Goal: Transaction & Acquisition: Book appointment/travel/reservation

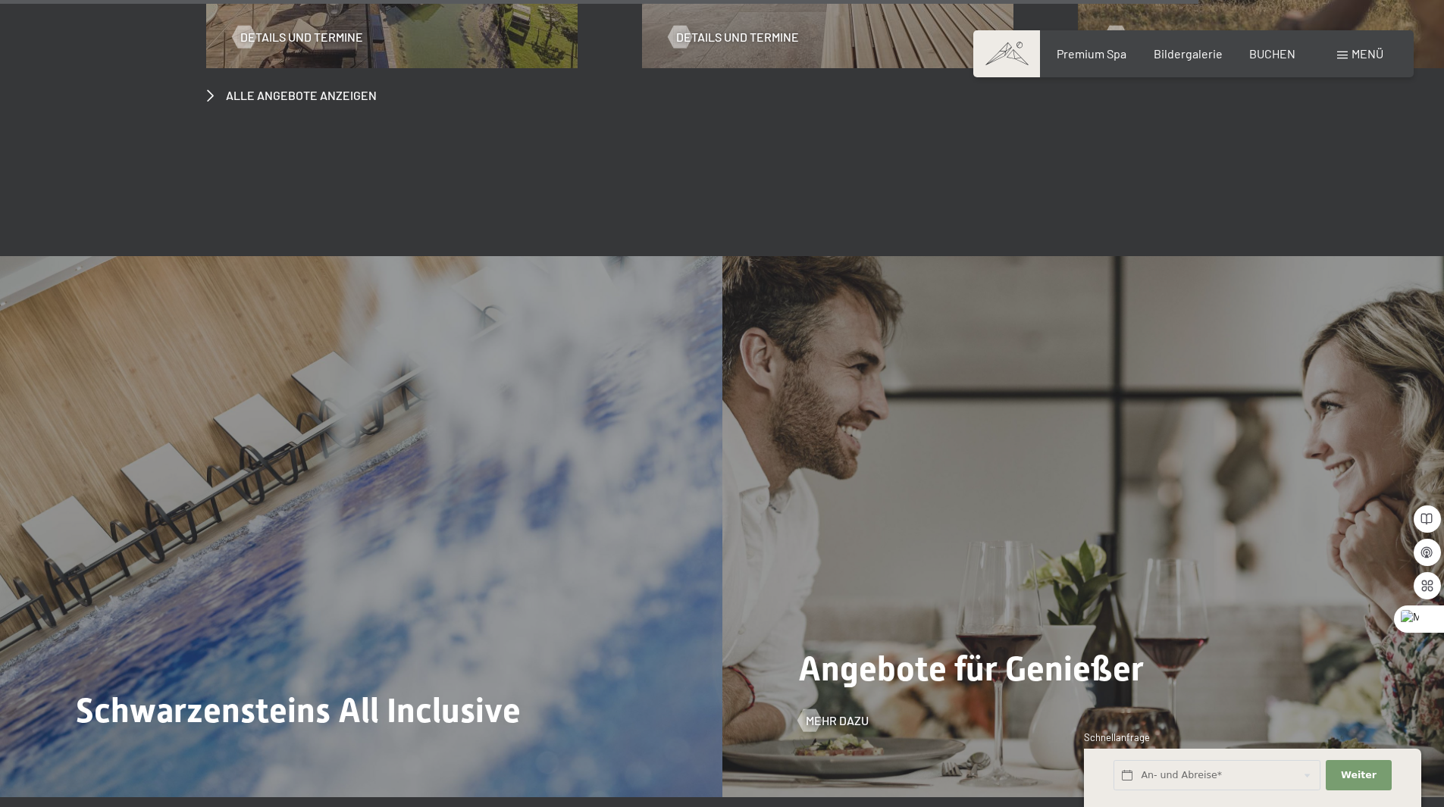
scroll to position [7402, 0]
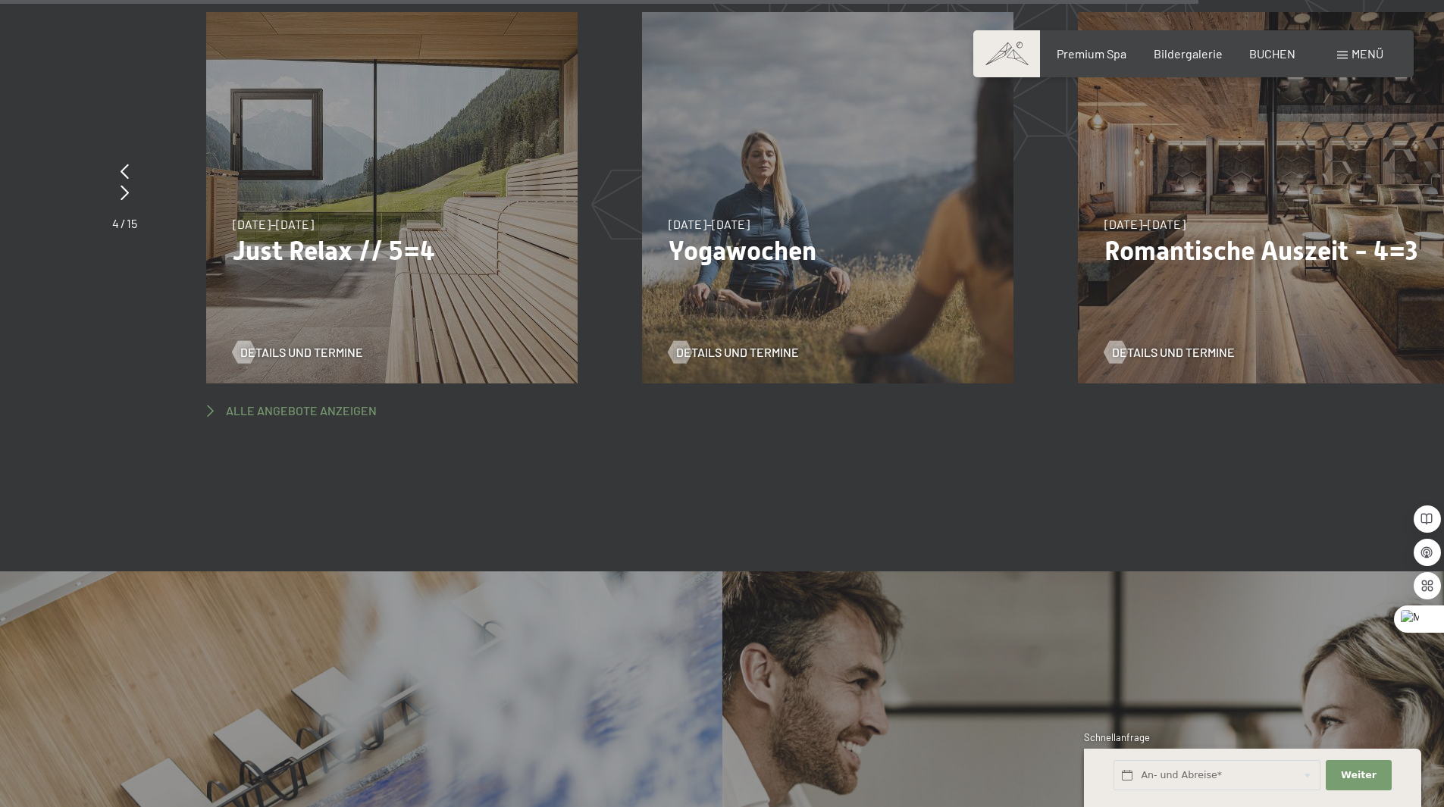
click at [300, 403] on span "Alle Angebote anzeigen" at bounding box center [301, 411] width 151 height 17
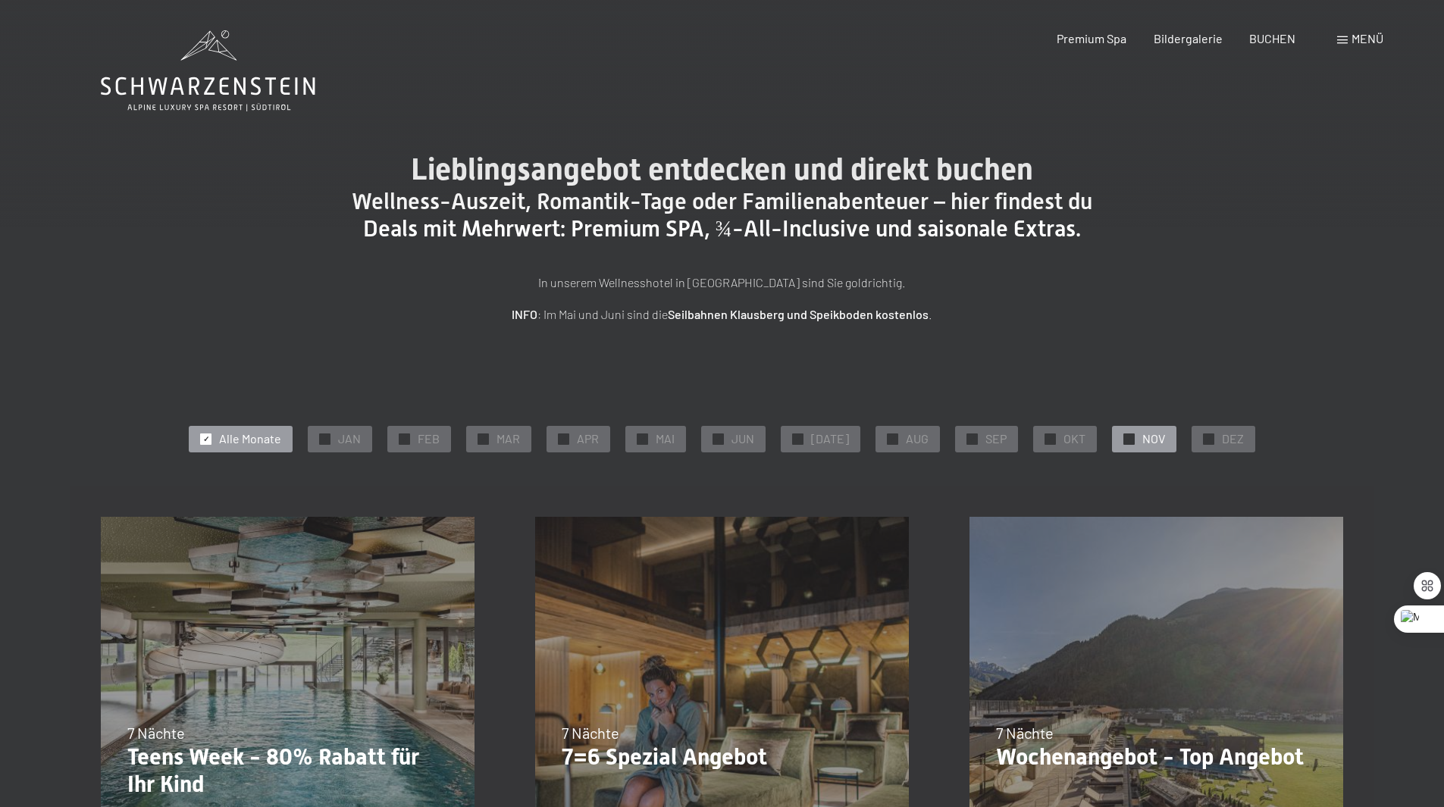
click at [1142, 431] on span "NOV" at bounding box center [1153, 439] width 23 height 17
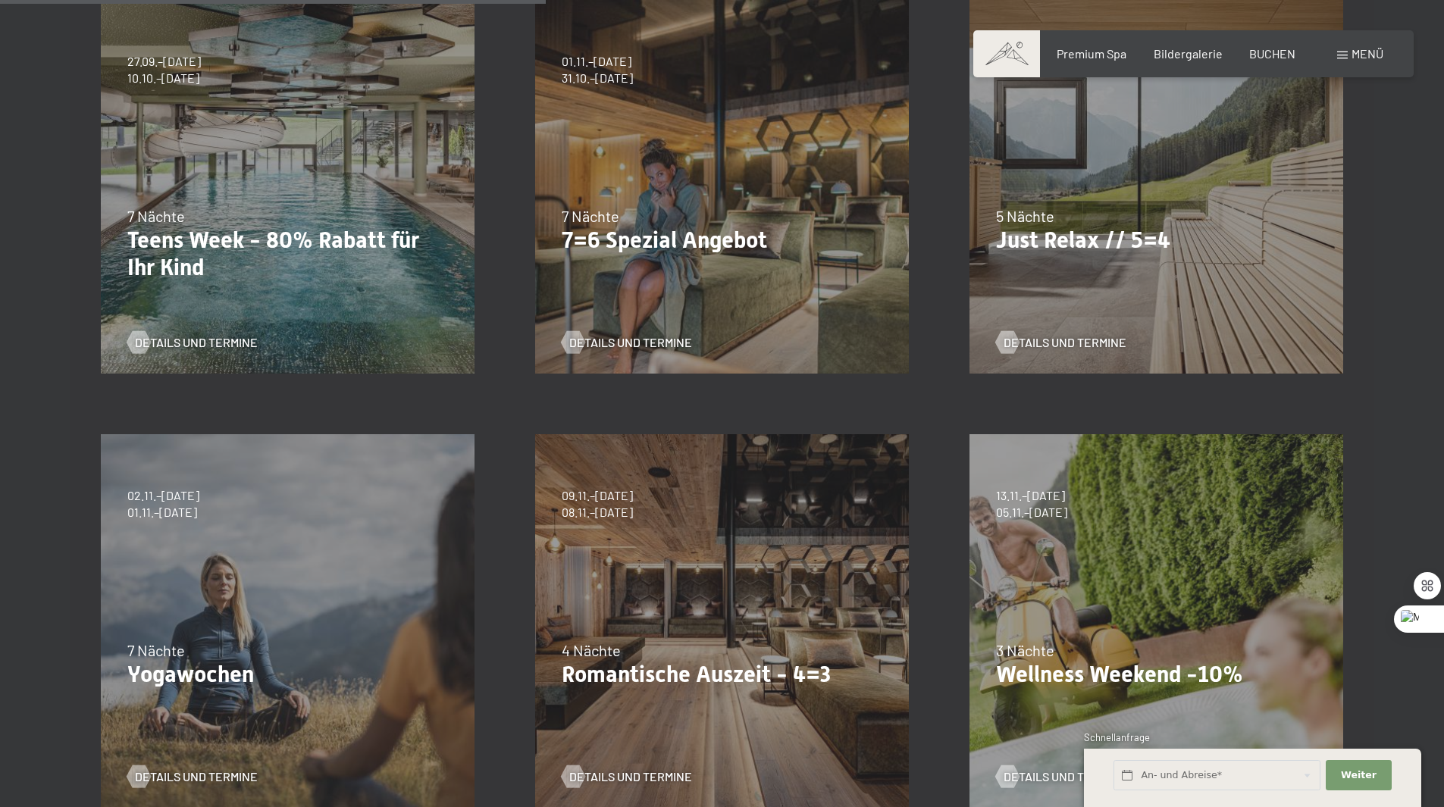
scroll to position [682, 0]
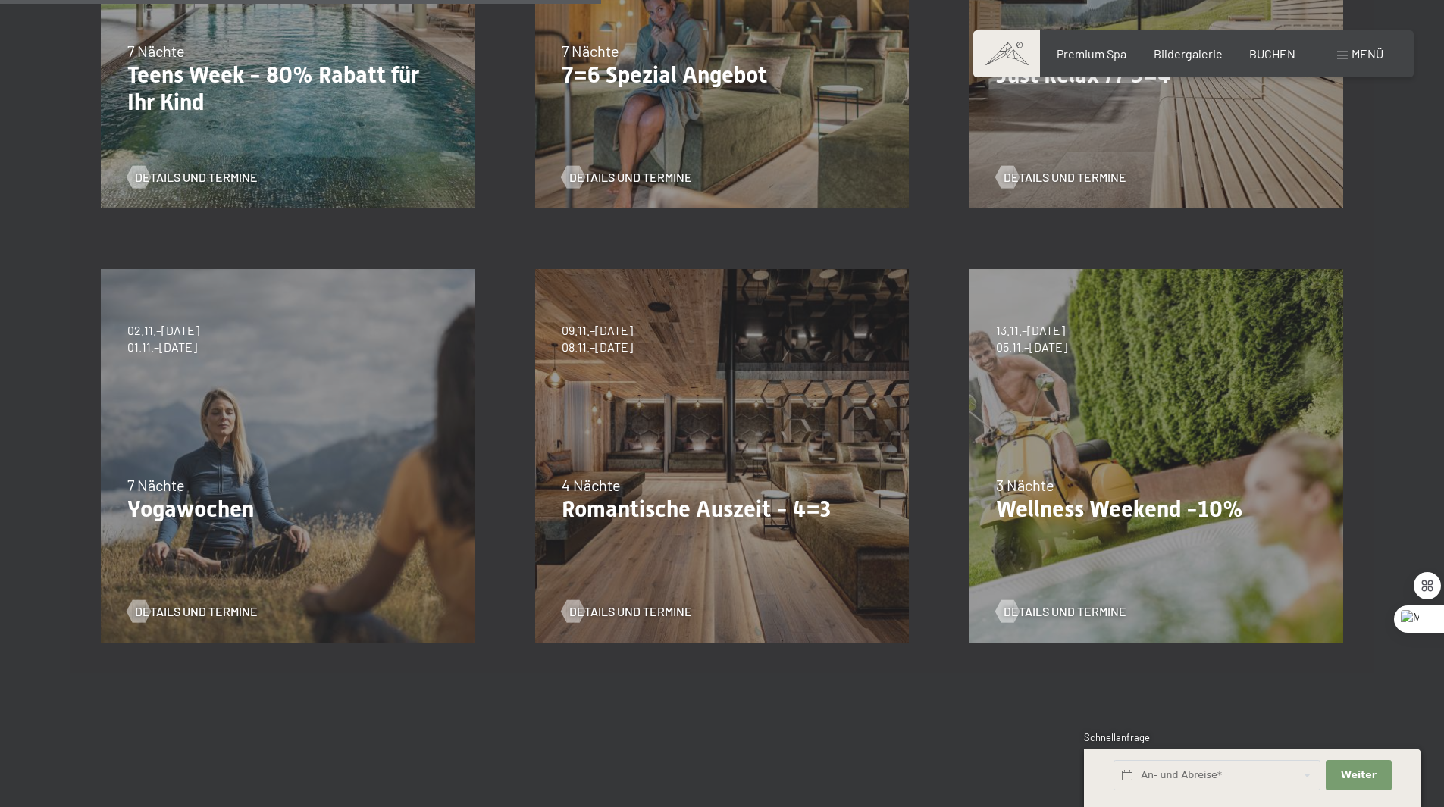
click at [1154, 488] on div "3 Nächte" at bounding box center [1156, 485] width 321 height 21
click at [1072, 613] on span "Details und Termine" at bounding box center [1080, 611] width 123 height 17
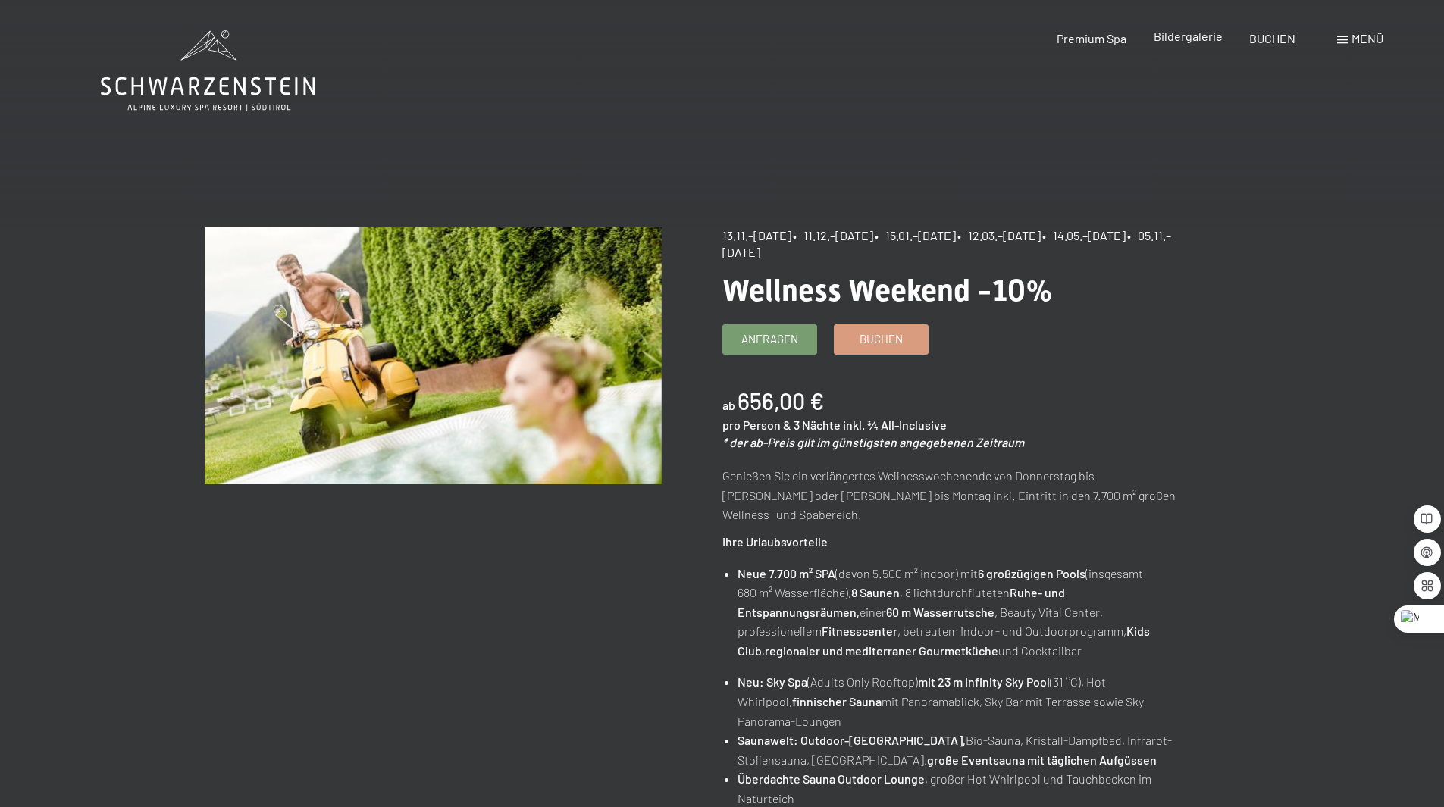
click at [1187, 39] on span "Bildergalerie" at bounding box center [1188, 36] width 69 height 14
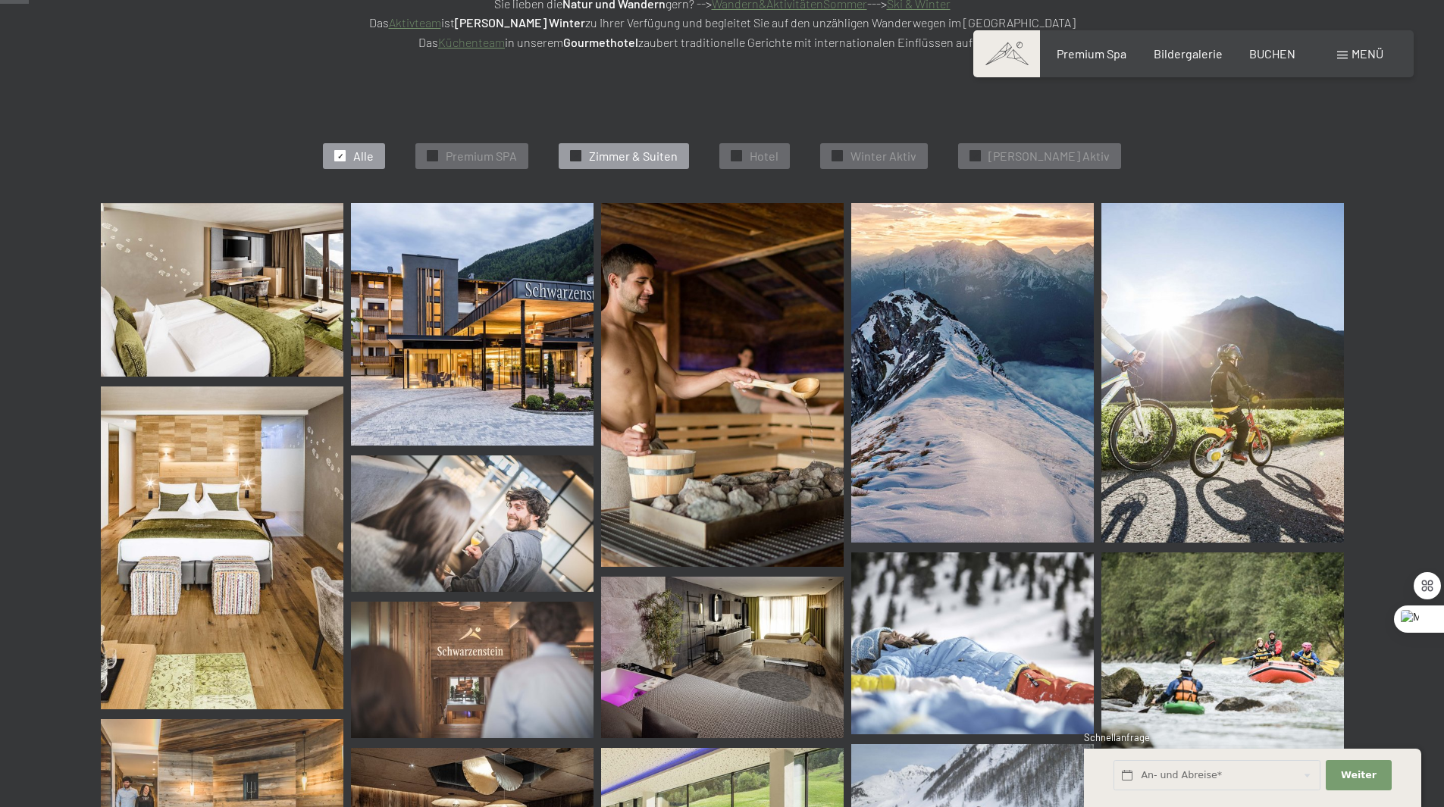
click at [673, 156] on span "Zimmer & Suiten" at bounding box center [633, 156] width 89 height 17
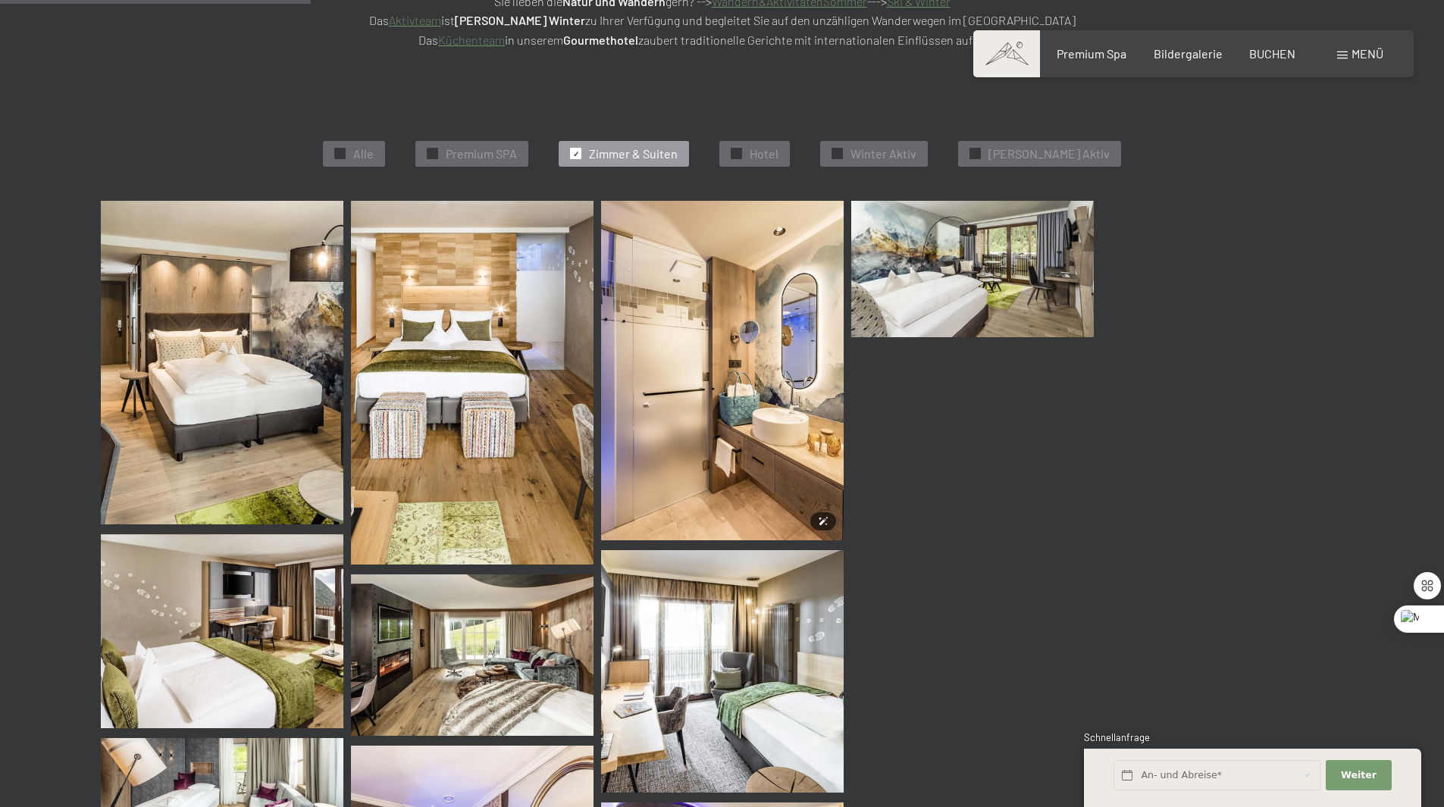
scroll to position [382, 0]
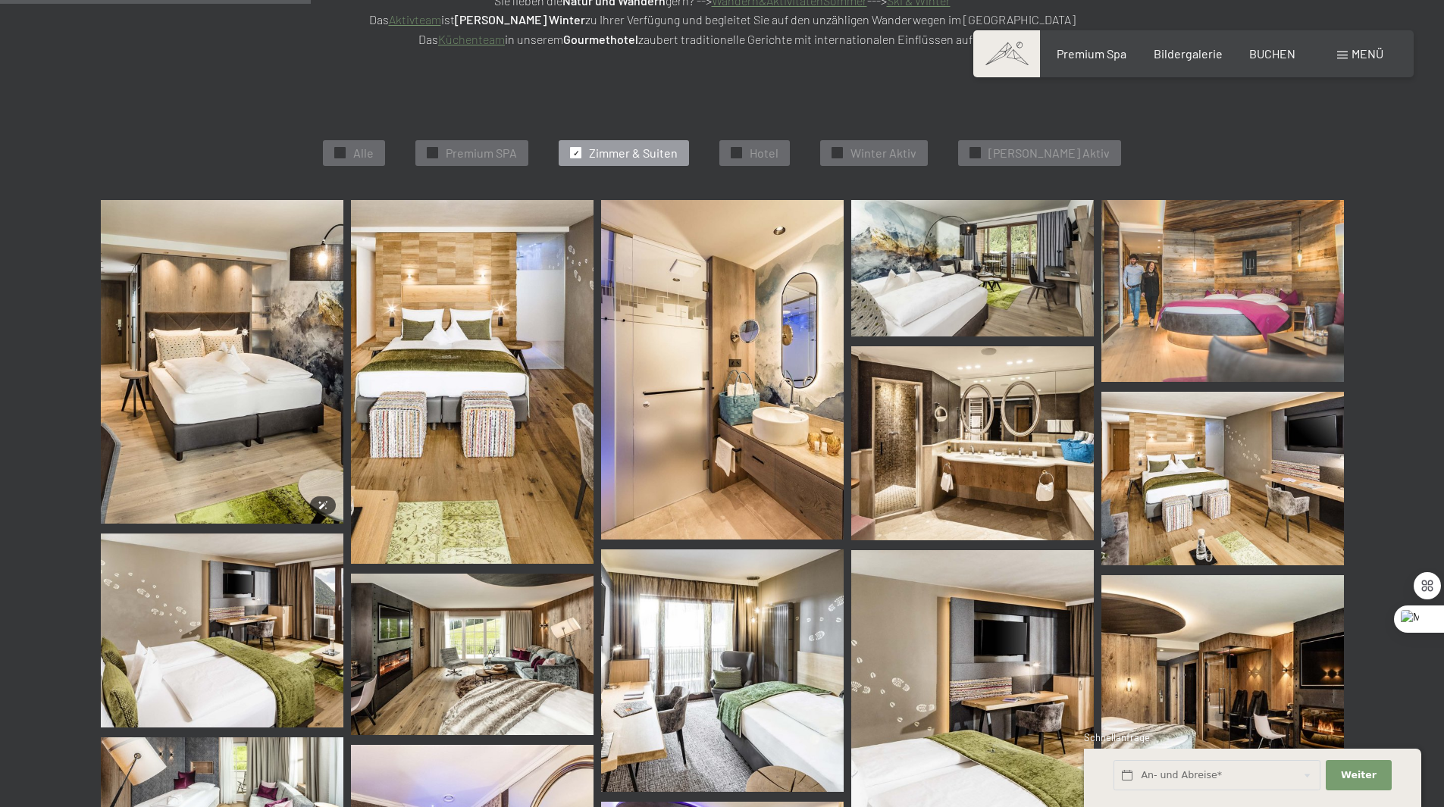
click at [312, 362] on img at bounding box center [222, 362] width 243 height 324
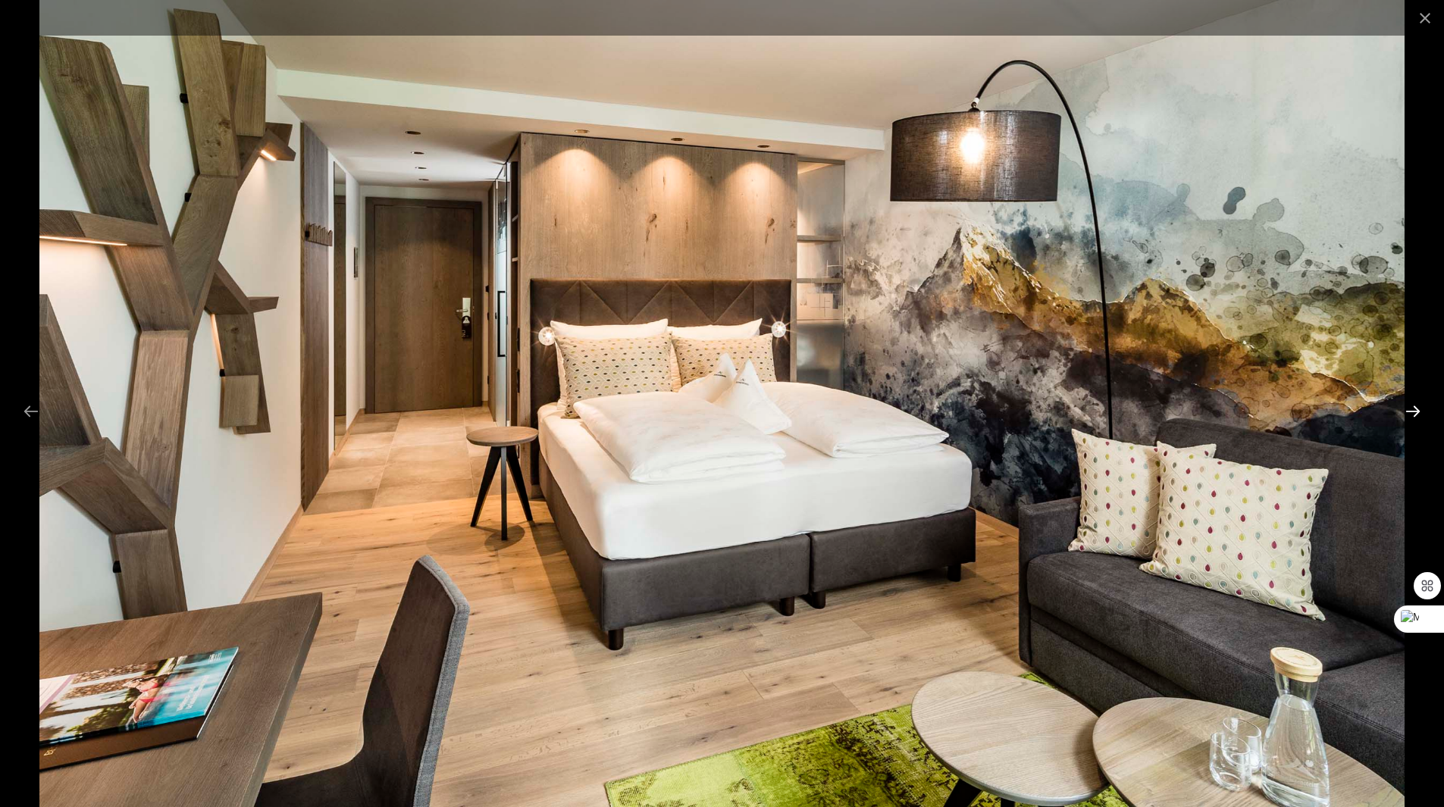
click at [1406, 410] on button "Next slide" at bounding box center [1413, 411] width 32 height 30
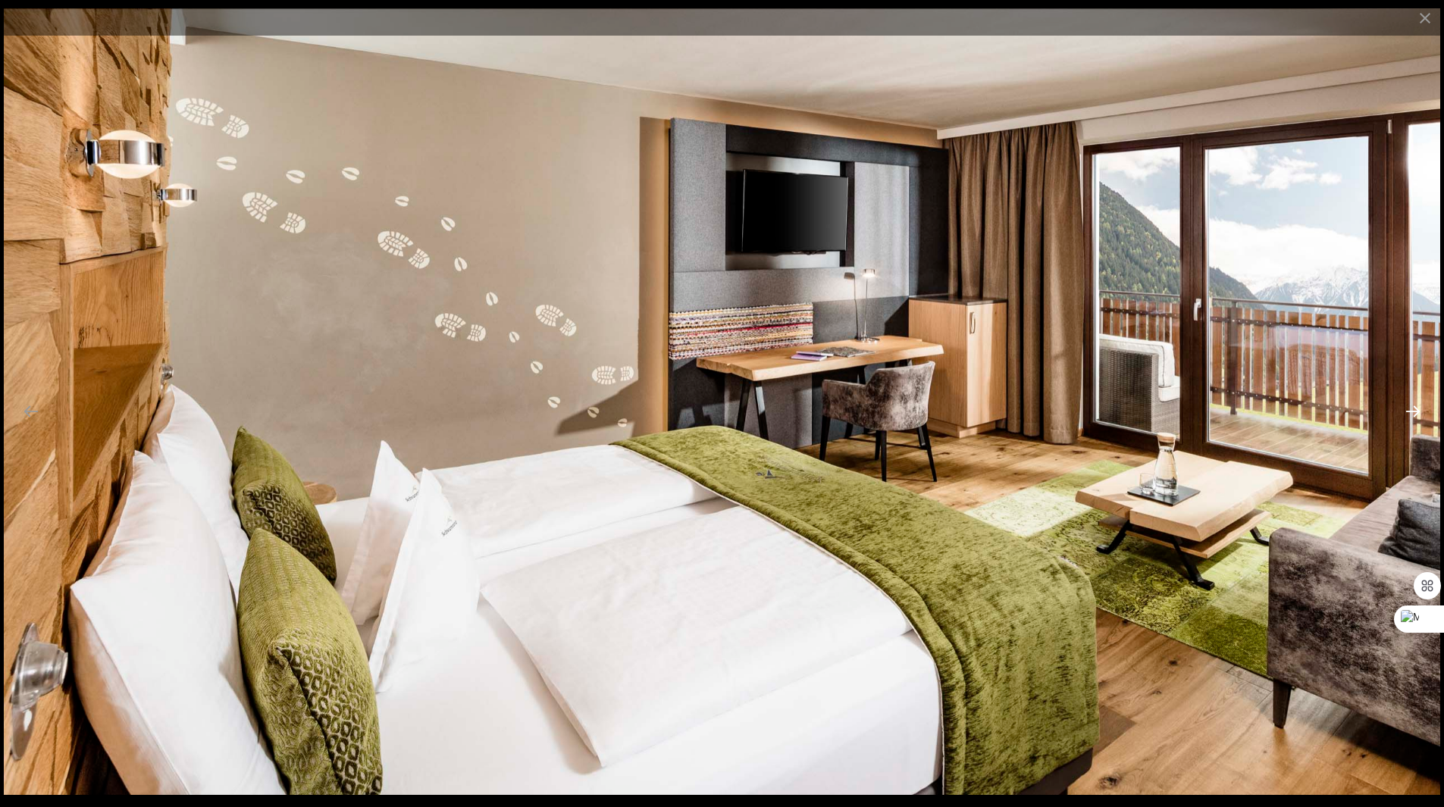
click at [1406, 410] on button "Next slide" at bounding box center [1413, 411] width 32 height 30
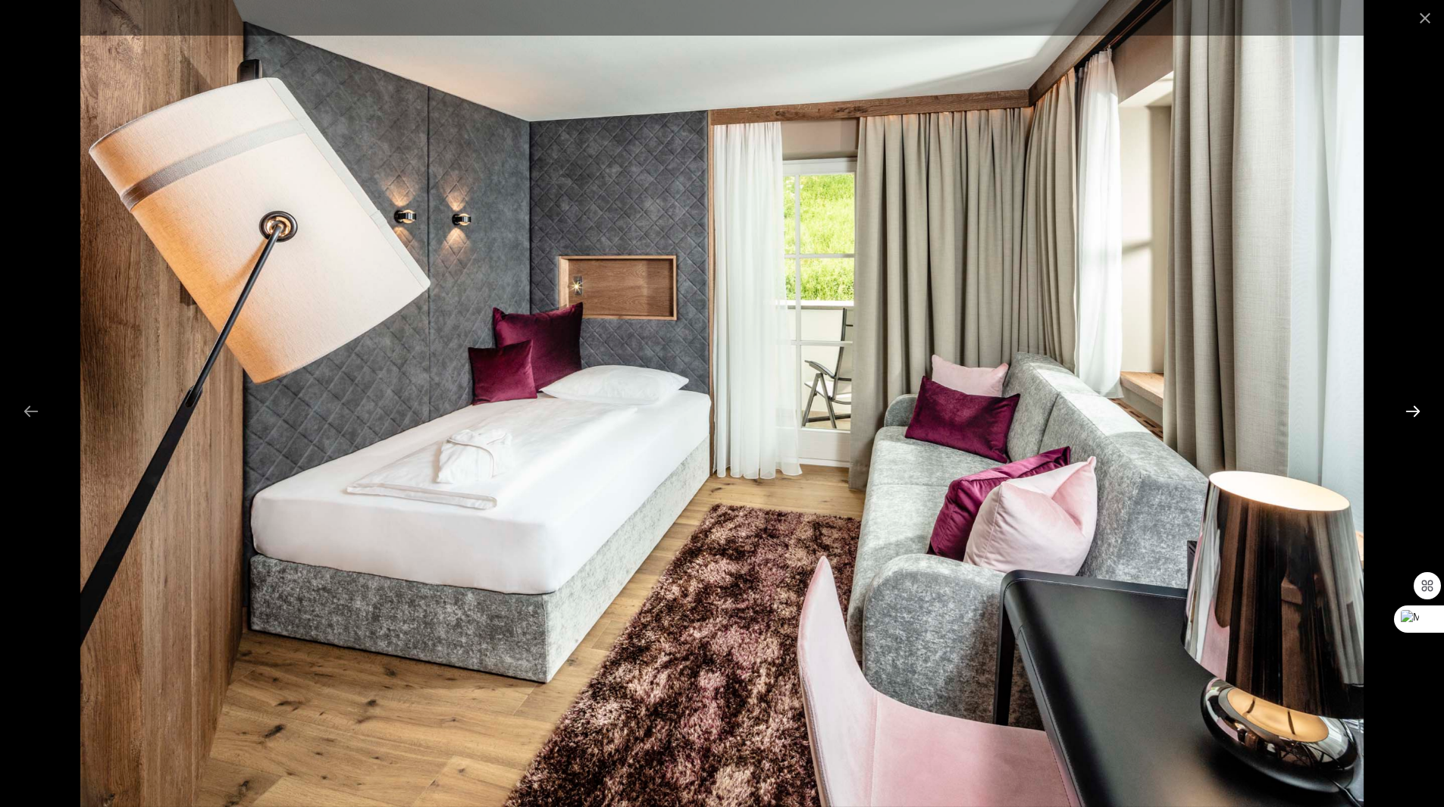
click at [1406, 410] on button "Next slide" at bounding box center [1413, 411] width 32 height 30
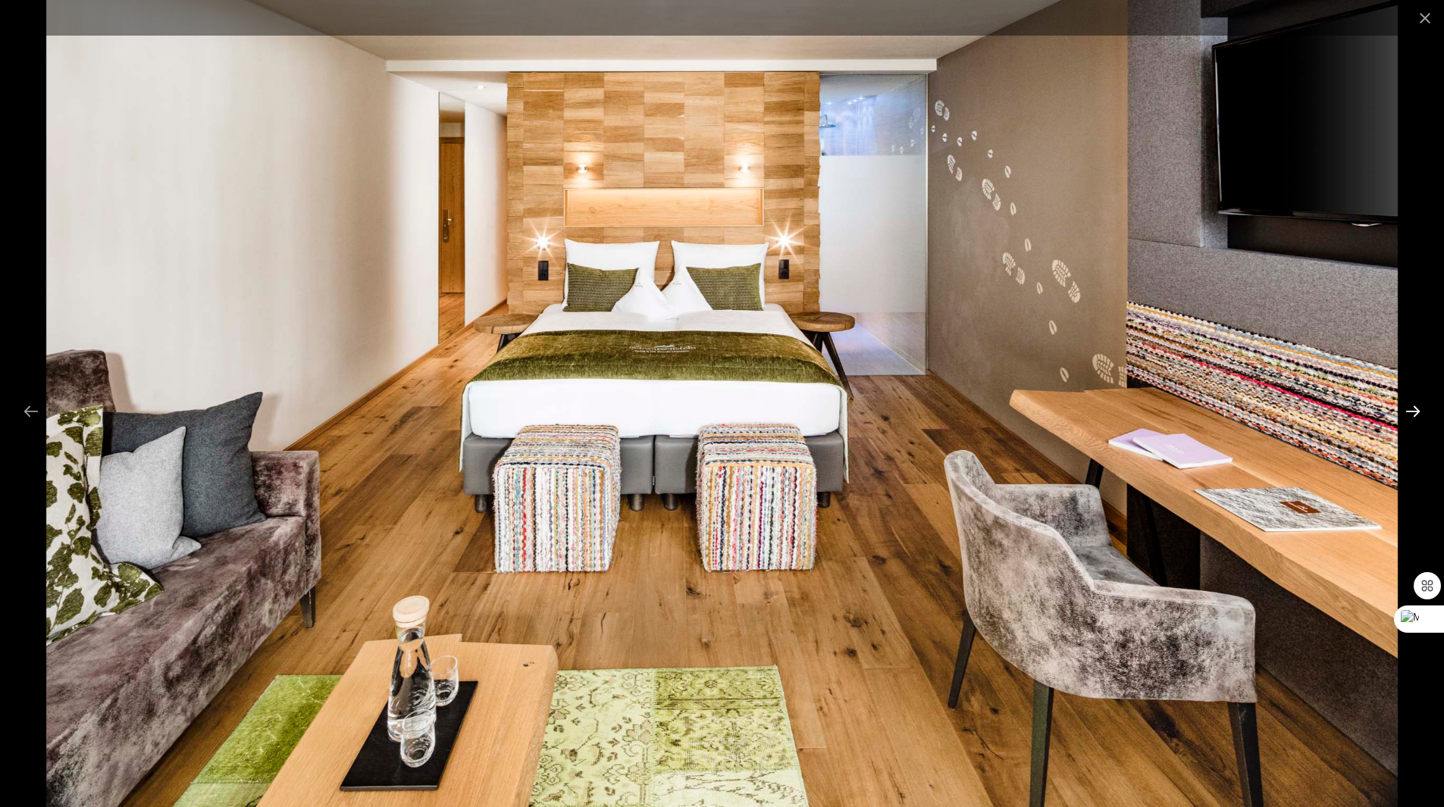
click at [1406, 410] on button "Next slide" at bounding box center [1413, 411] width 32 height 30
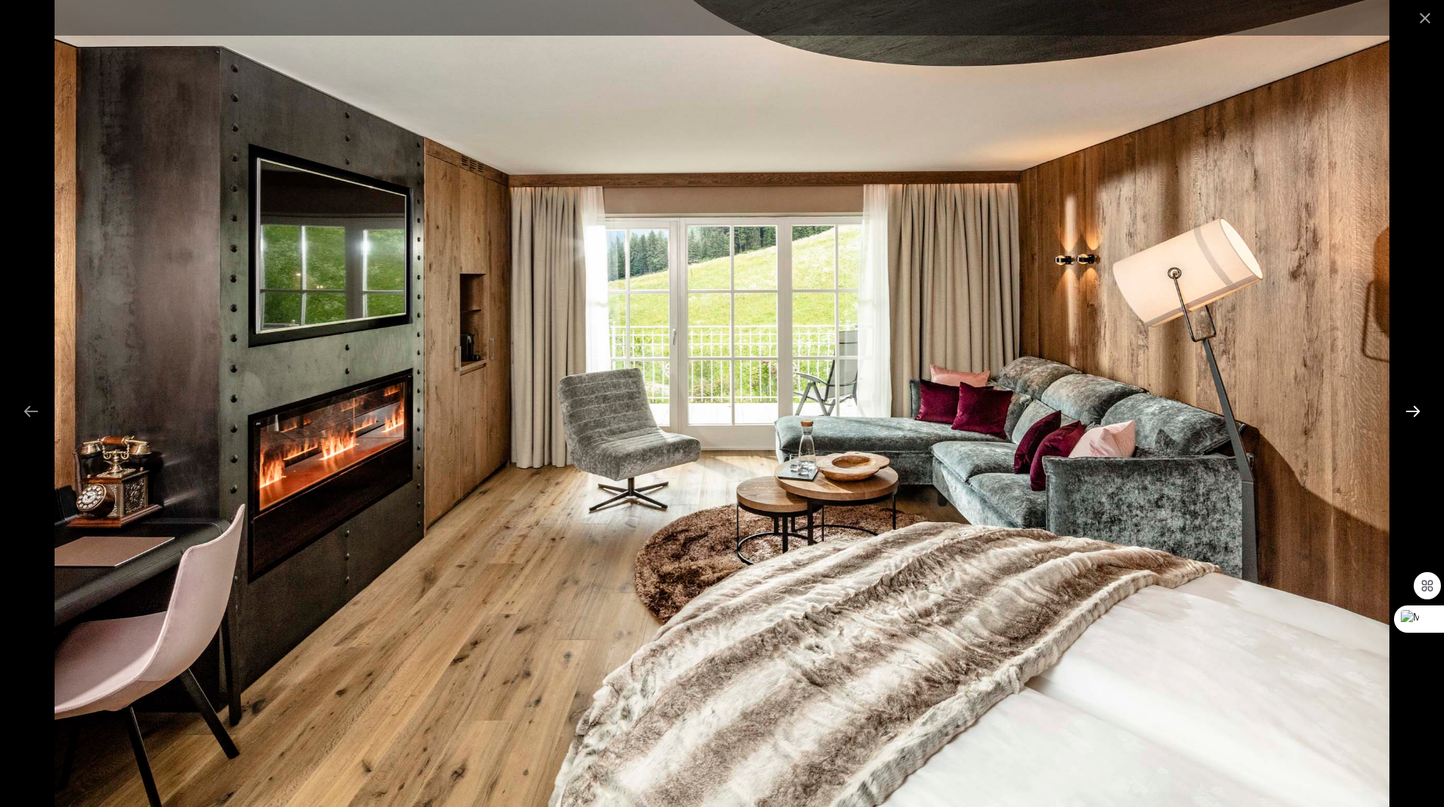
click at [1406, 410] on button "Next slide" at bounding box center [1413, 411] width 32 height 30
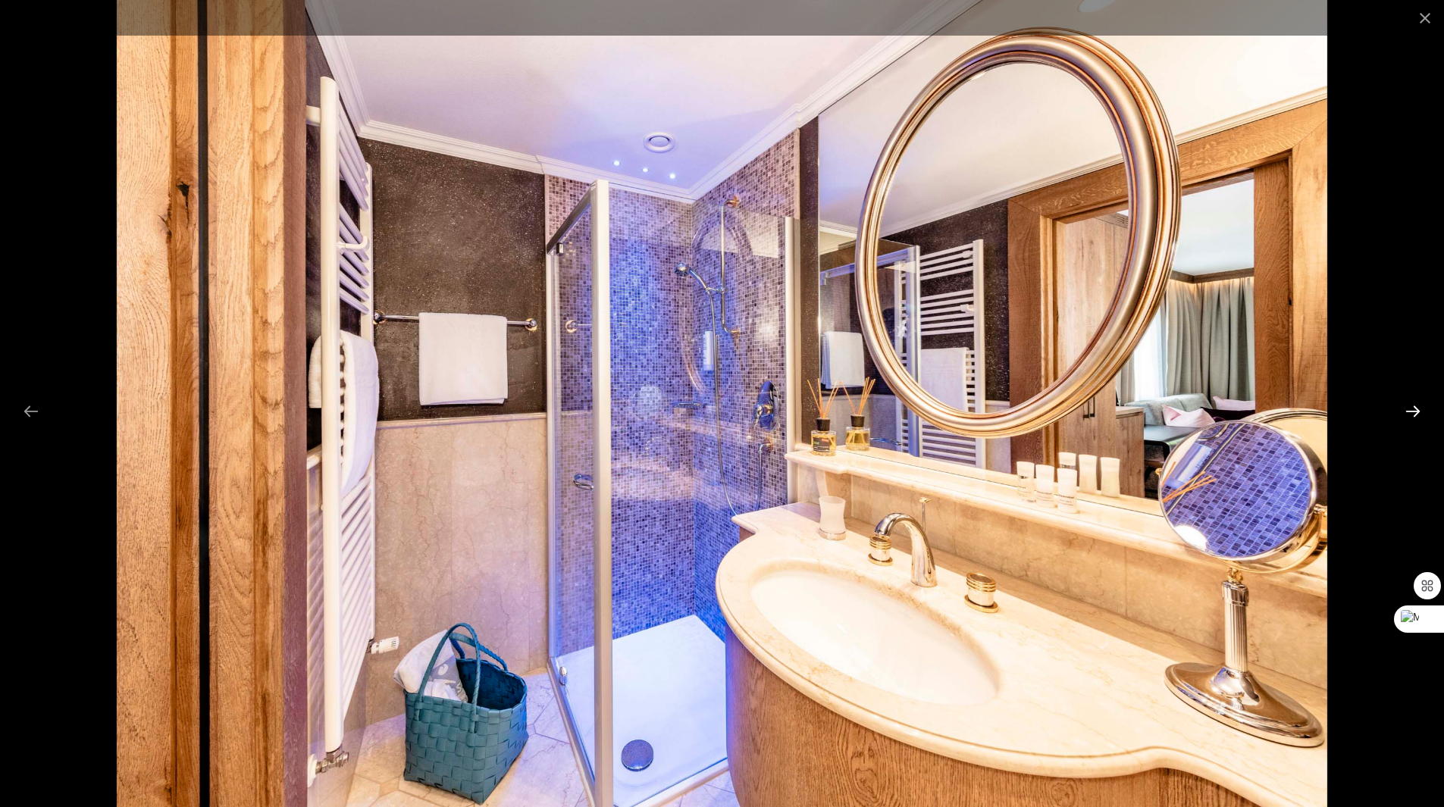
click at [1406, 410] on button "Next slide" at bounding box center [1413, 411] width 32 height 30
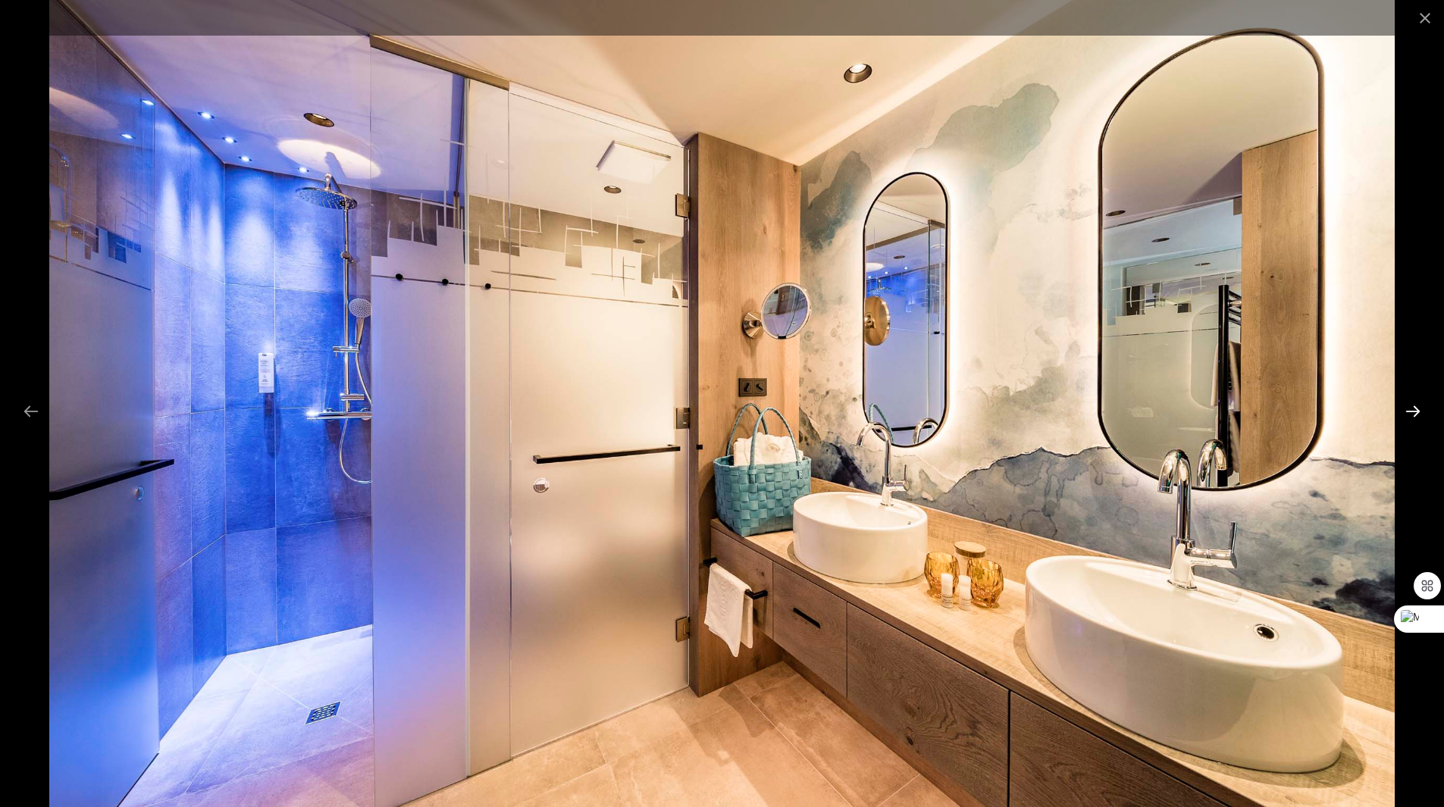
click at [1406, 410] on button "Next slide" at bounding box center [1413, 411] width 32 height 30
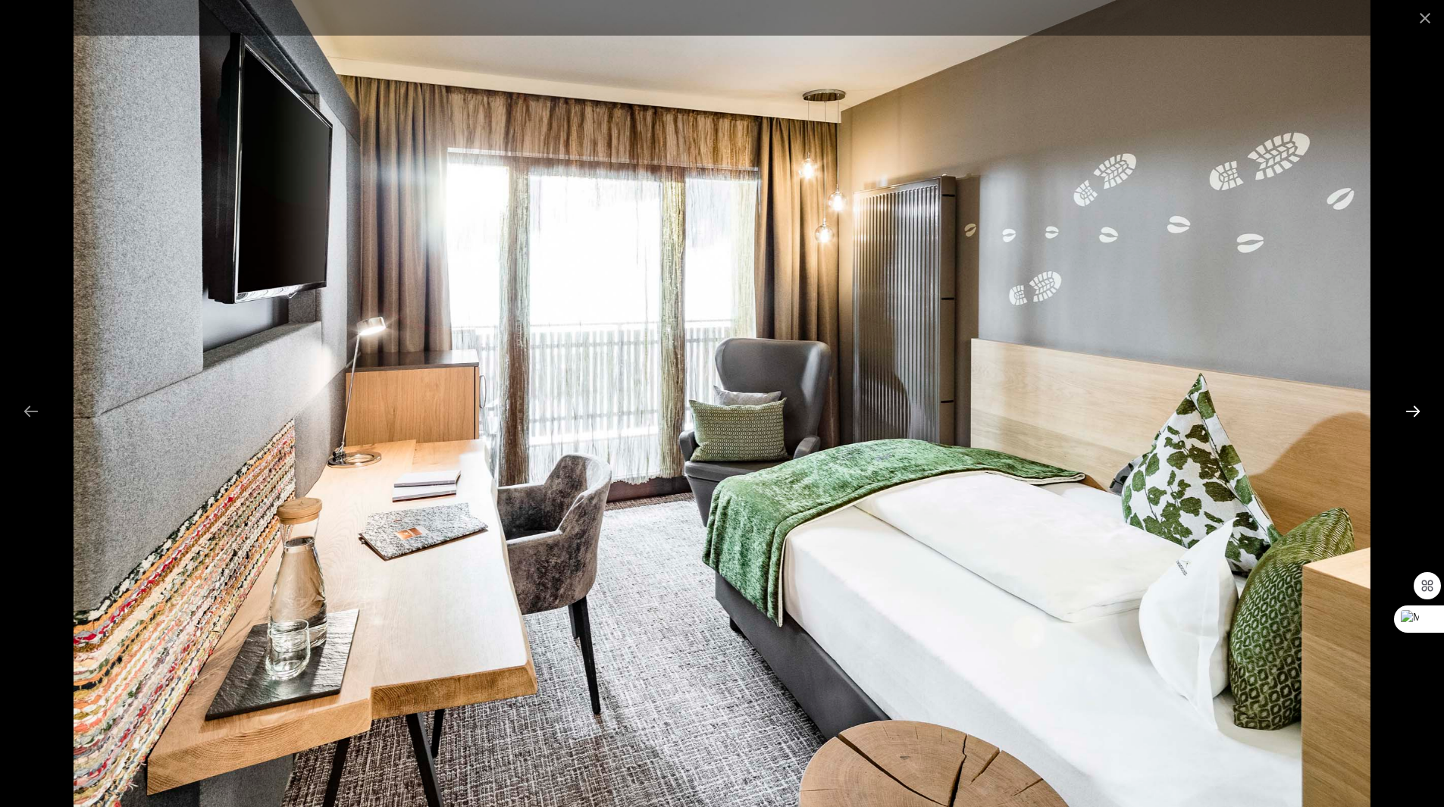
click at [1406, 410] on button "Next slide" at bounding box center [1413, 411] width 32 height 30
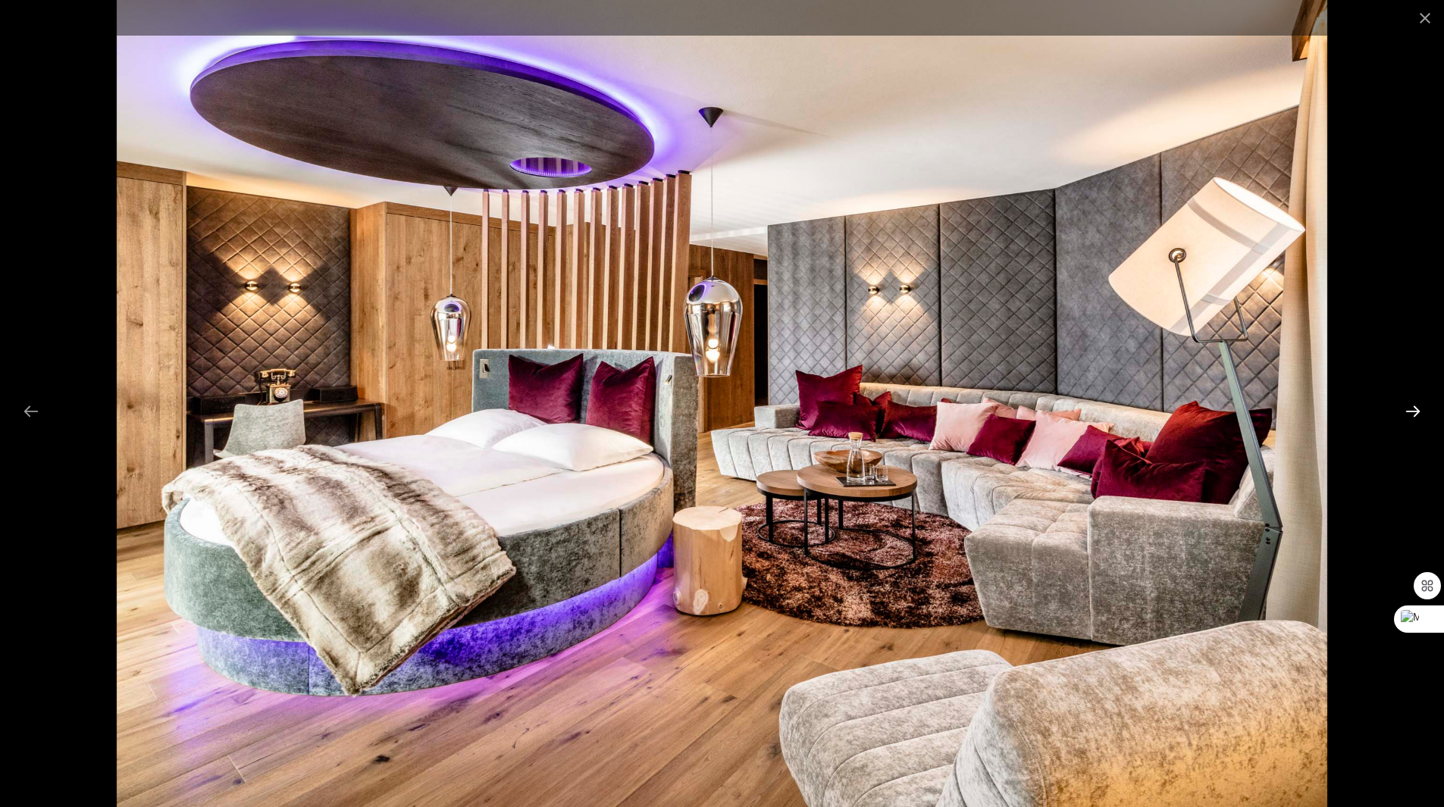
click at [1406, 410] on button "Next slide" at bounding box center [1413, 411] width 32 height 30
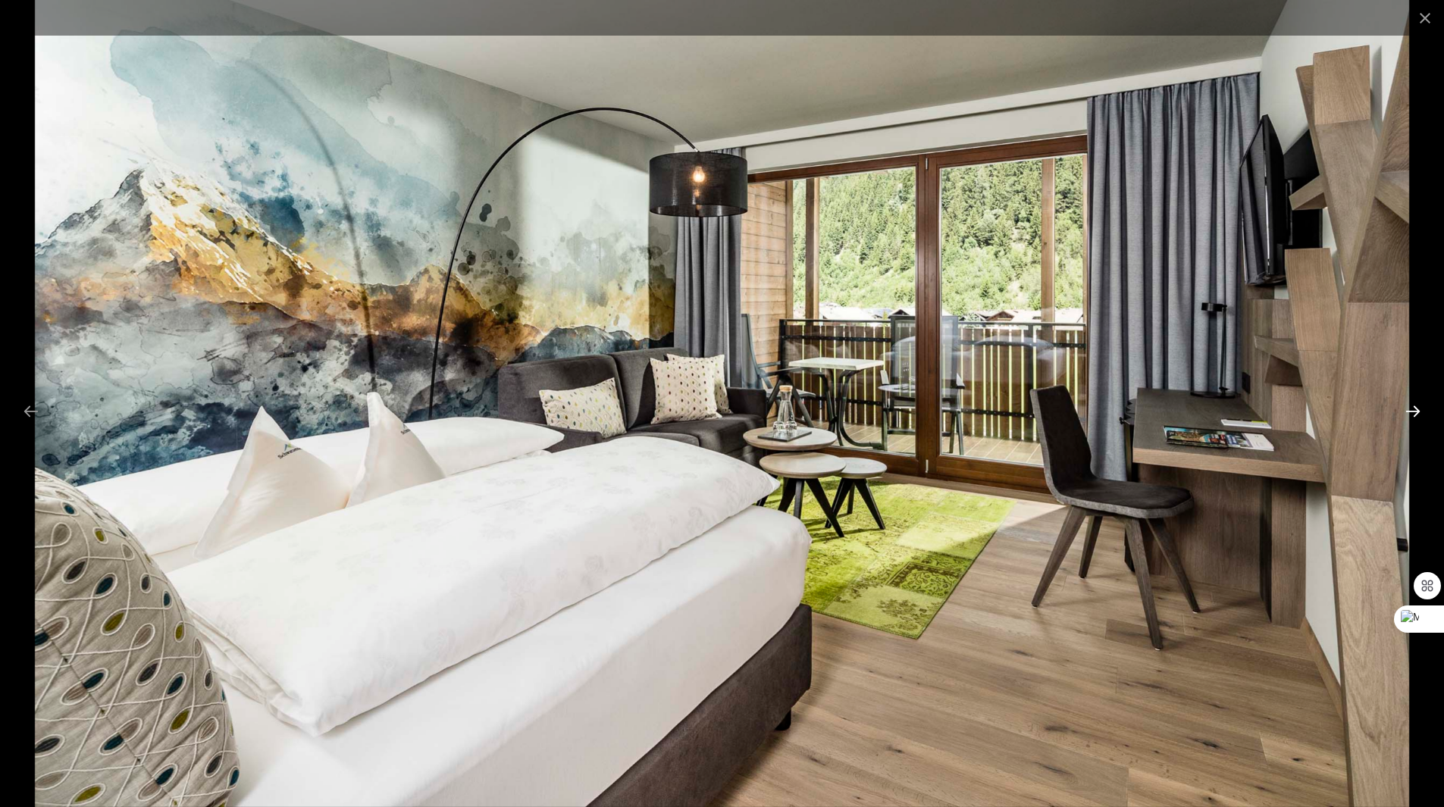
click at [1406, 410] on button "Next slide" at bounding box center [1413, 411] width 32 height 30
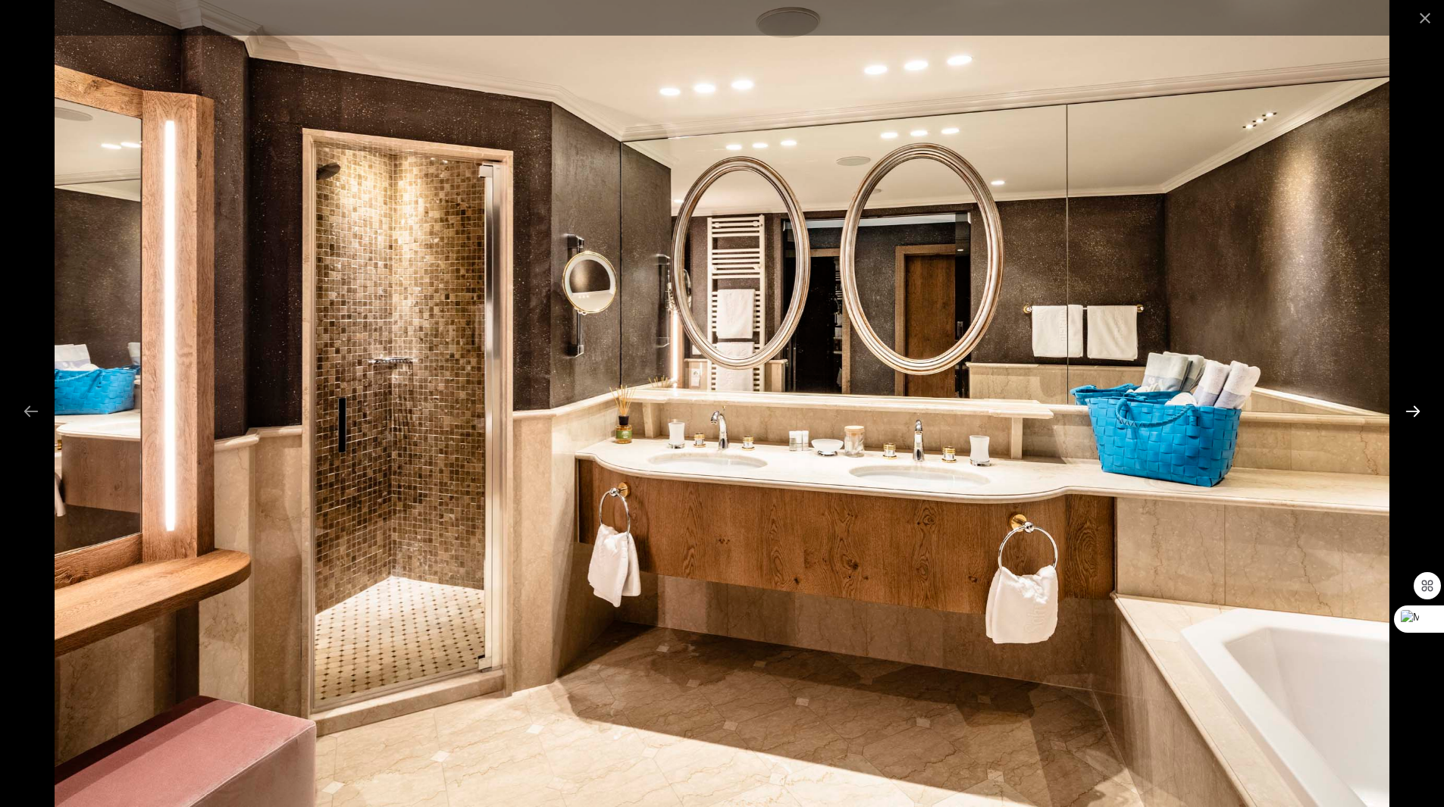
click at [1406, 410] on button "Next slide" at bounding box center [1413, 411] width 32 height 30
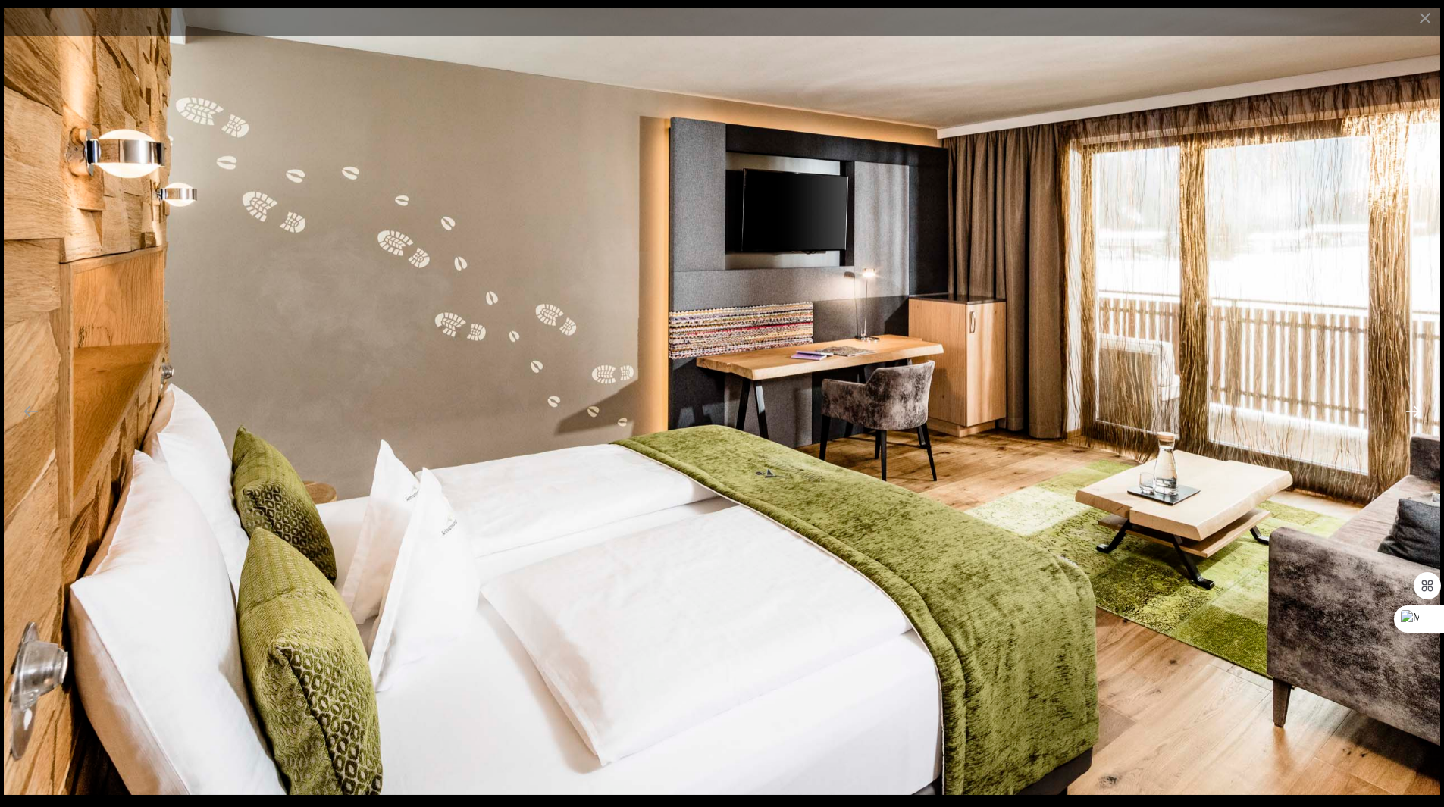
click at [1406, 410] on button "Next slide" at bounding box center [1413, 411] width 32 height 30
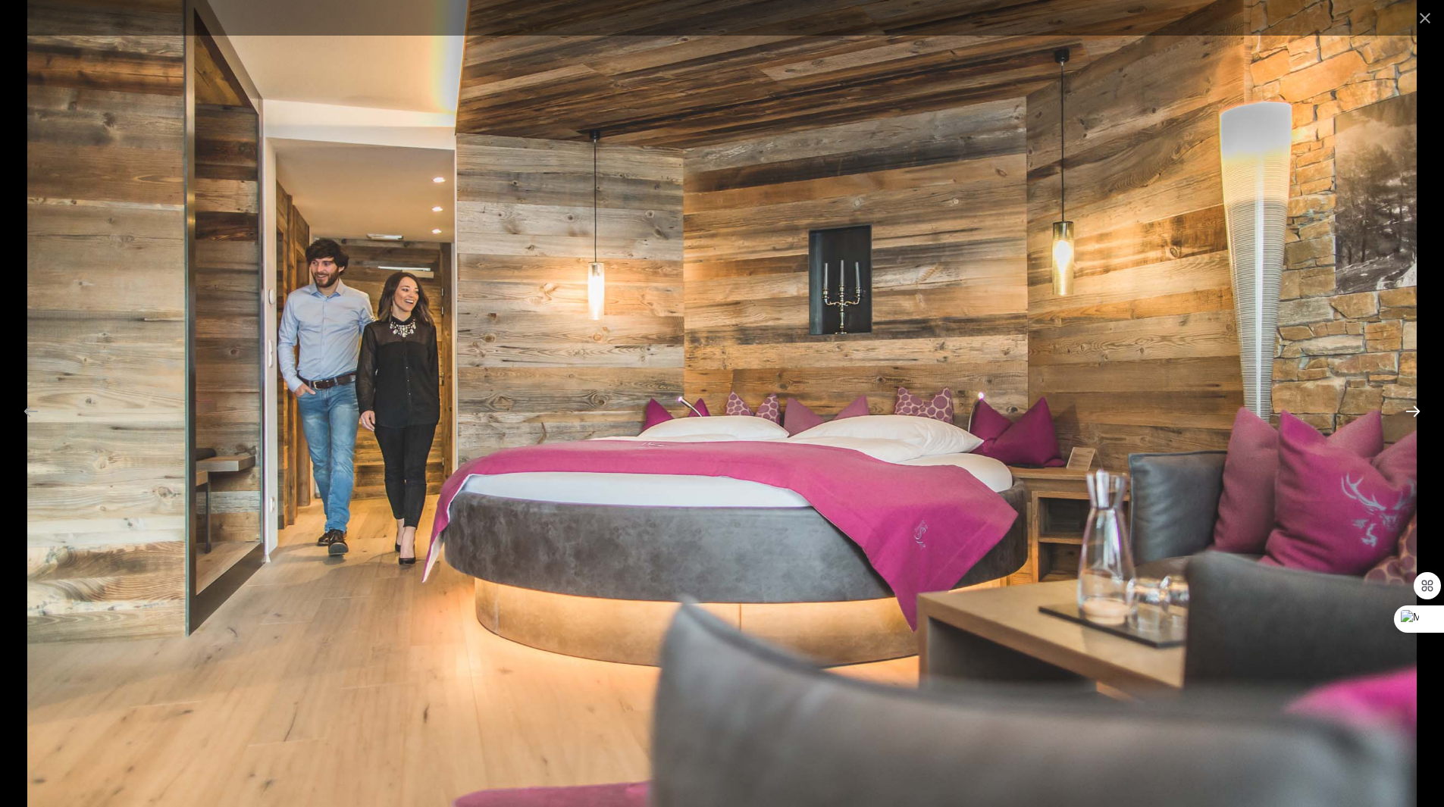
click at [1406, 410] on button "Next slide" at bounding box center [1413, 411] width 32 height 30
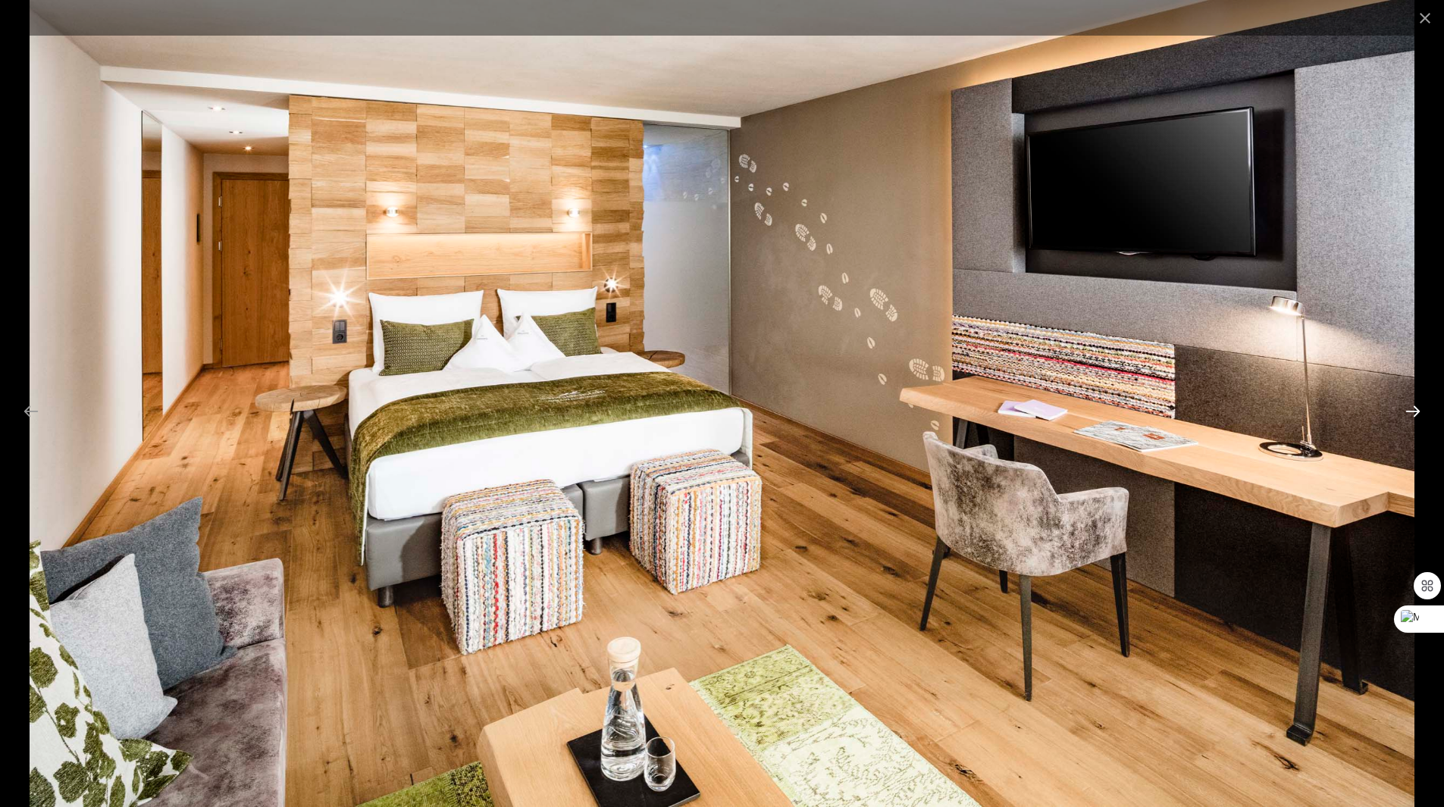
click at [1406, 410] on button "Next slide" at bounding box center [1413, 411] width 32 height 30
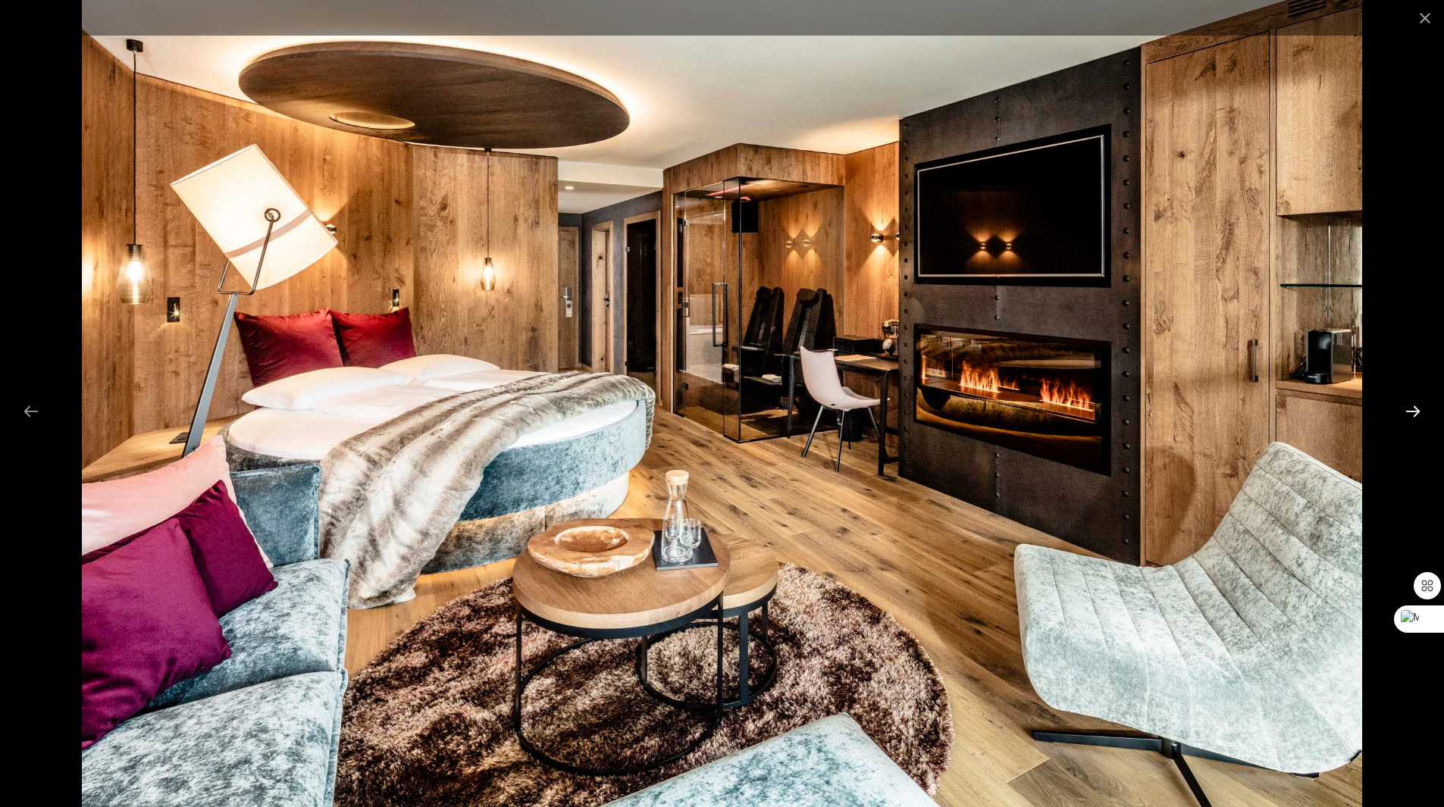
click at [1406, 410] on button "Next slide" at bounding box center [1413, 411] width 32 height 30
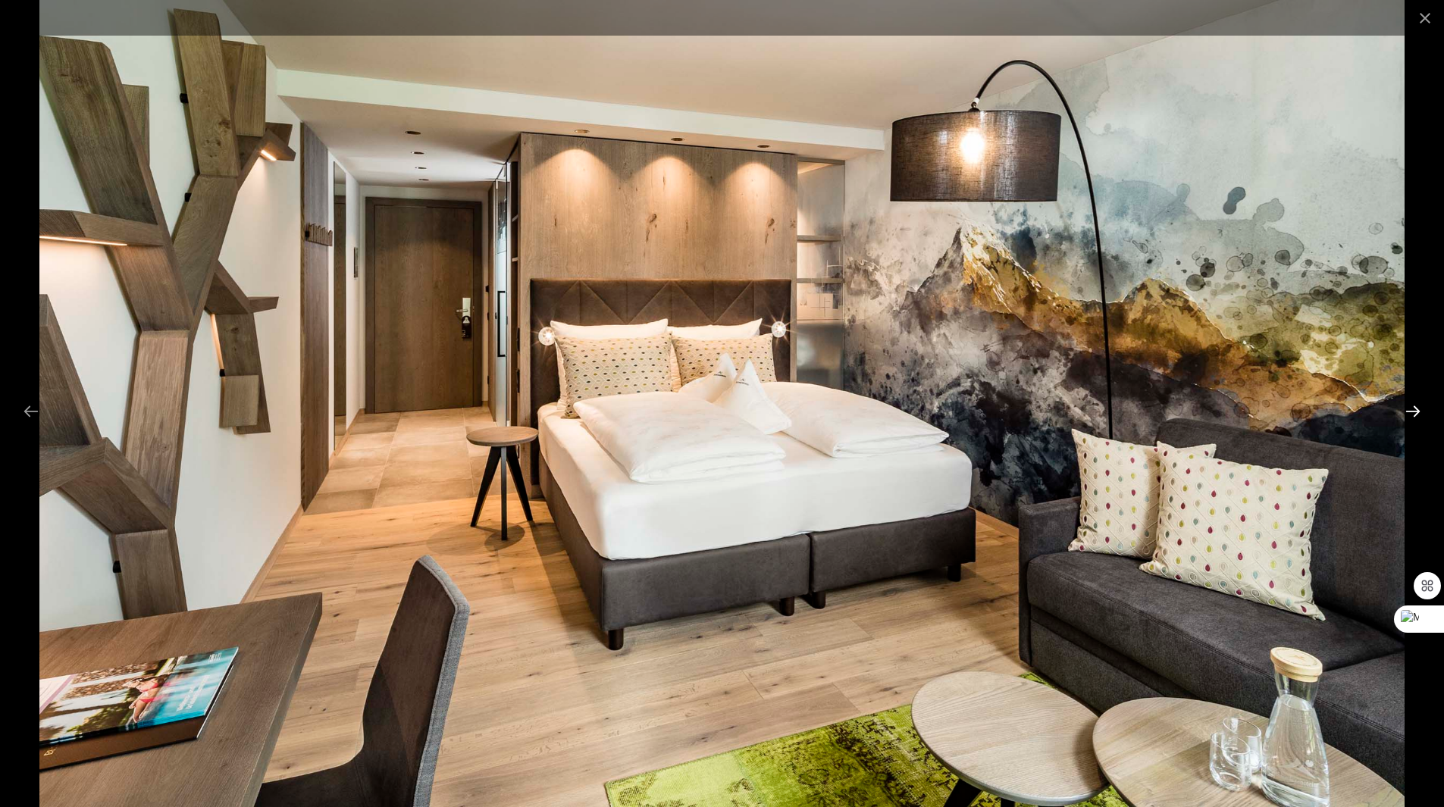
click at [1406, 410] on button "Next slide" at bounding box center [1413, 411] width 32 height 30
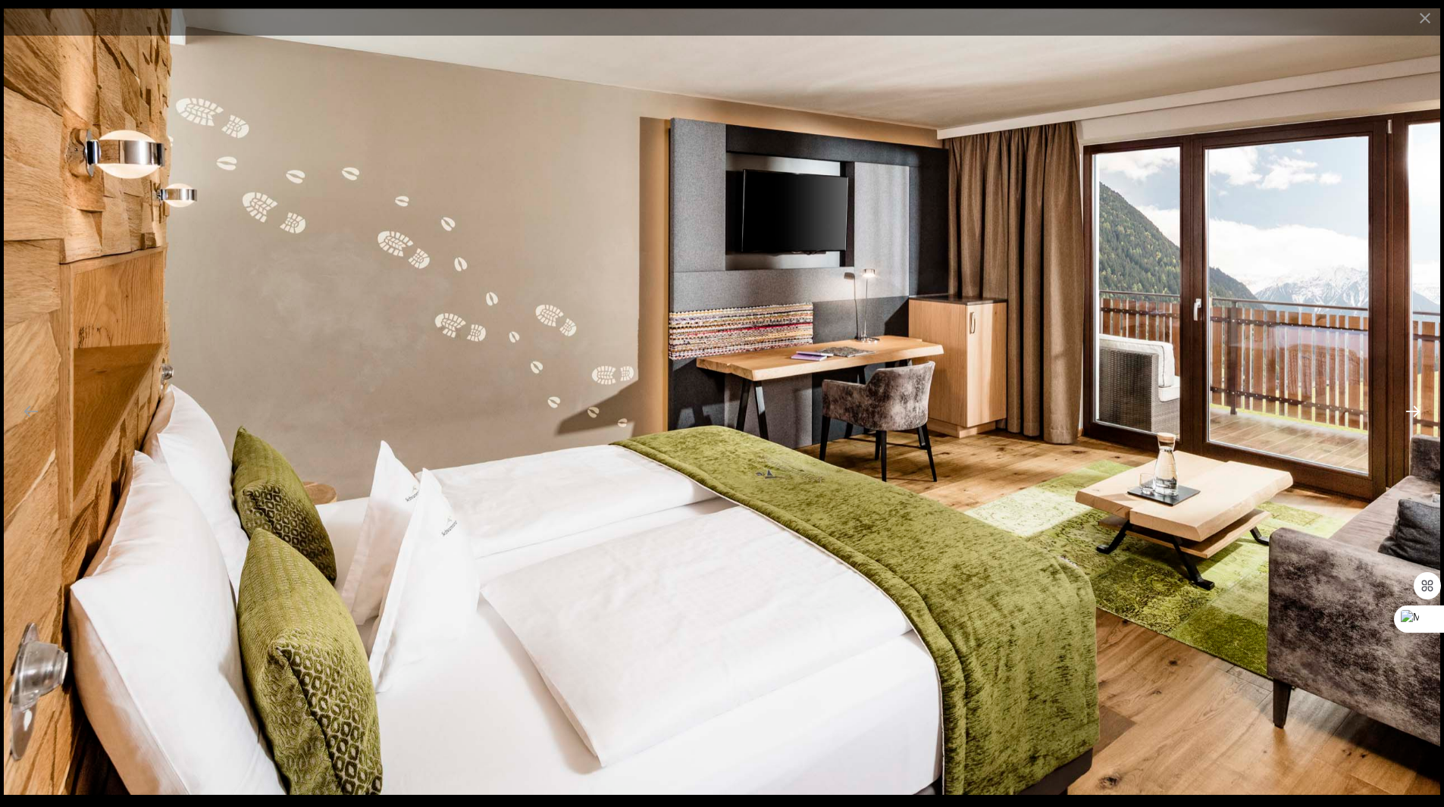
click at [1407, 410] on button "Next slide" at bounding box center [1413, 411] width 32 height 30
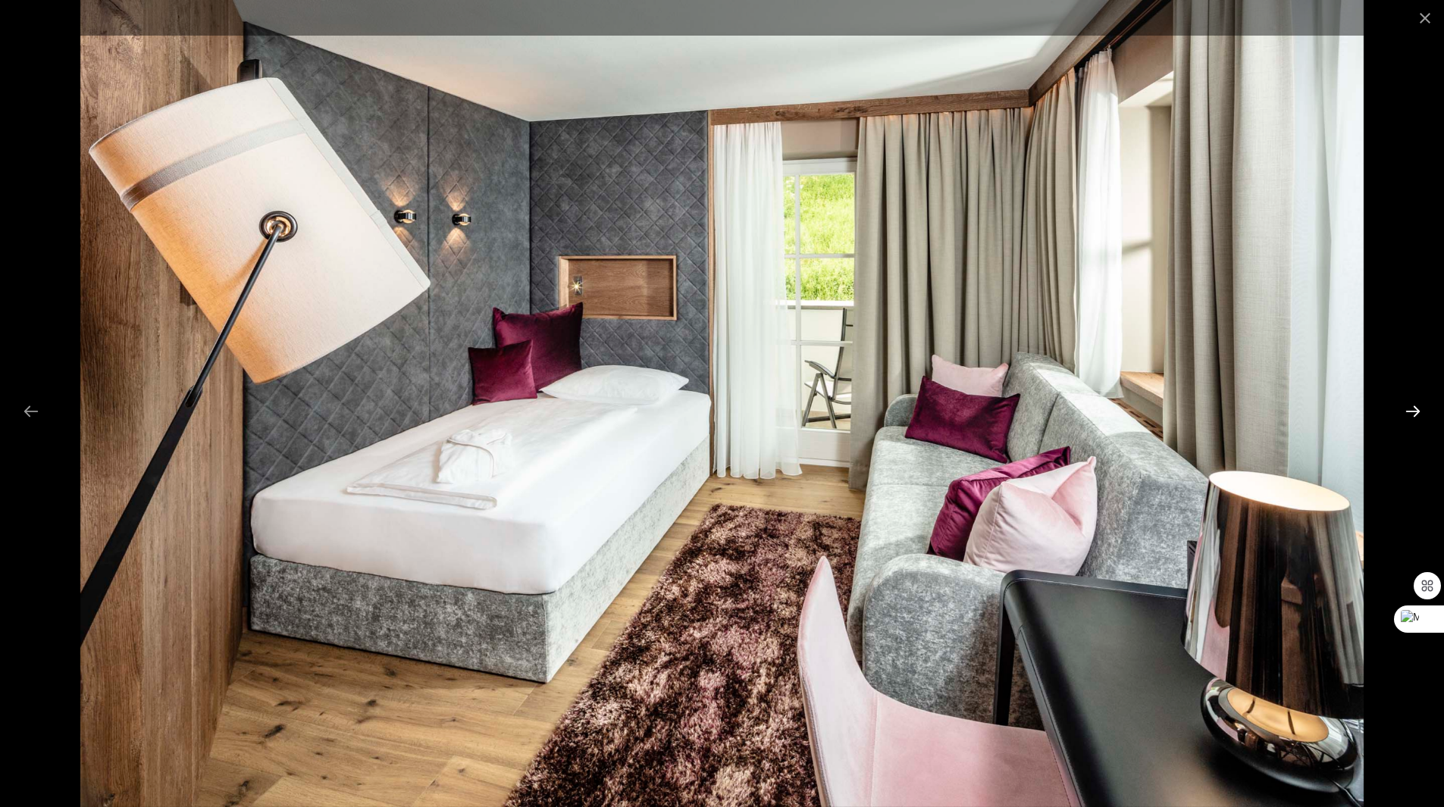
click at [1407, 410] on button "Next slide" at bounding box center [1413, 411] width 32 height 30
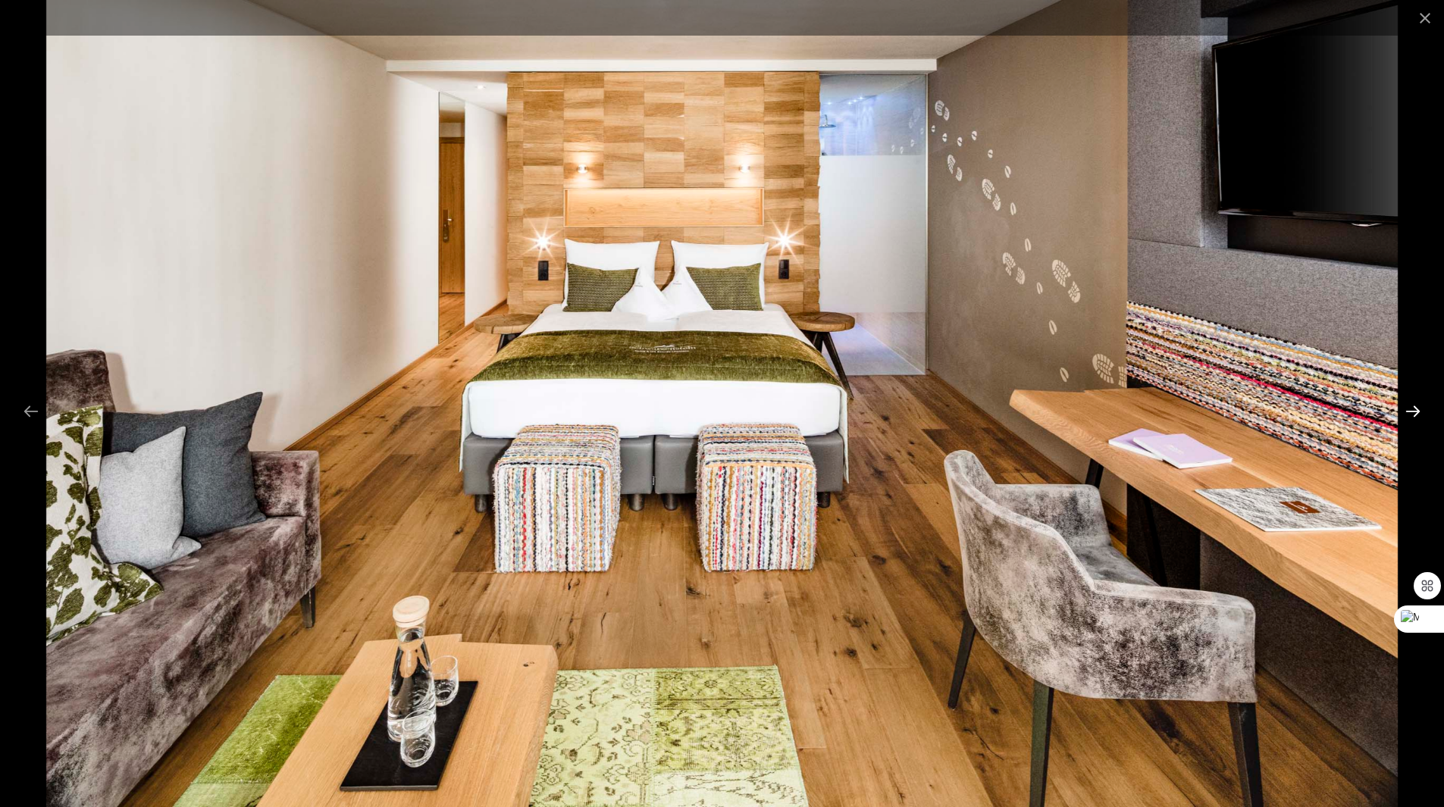
click at [1407, 410] on button "Next slide" at bounding box center [1413, 411] width 32 height 30
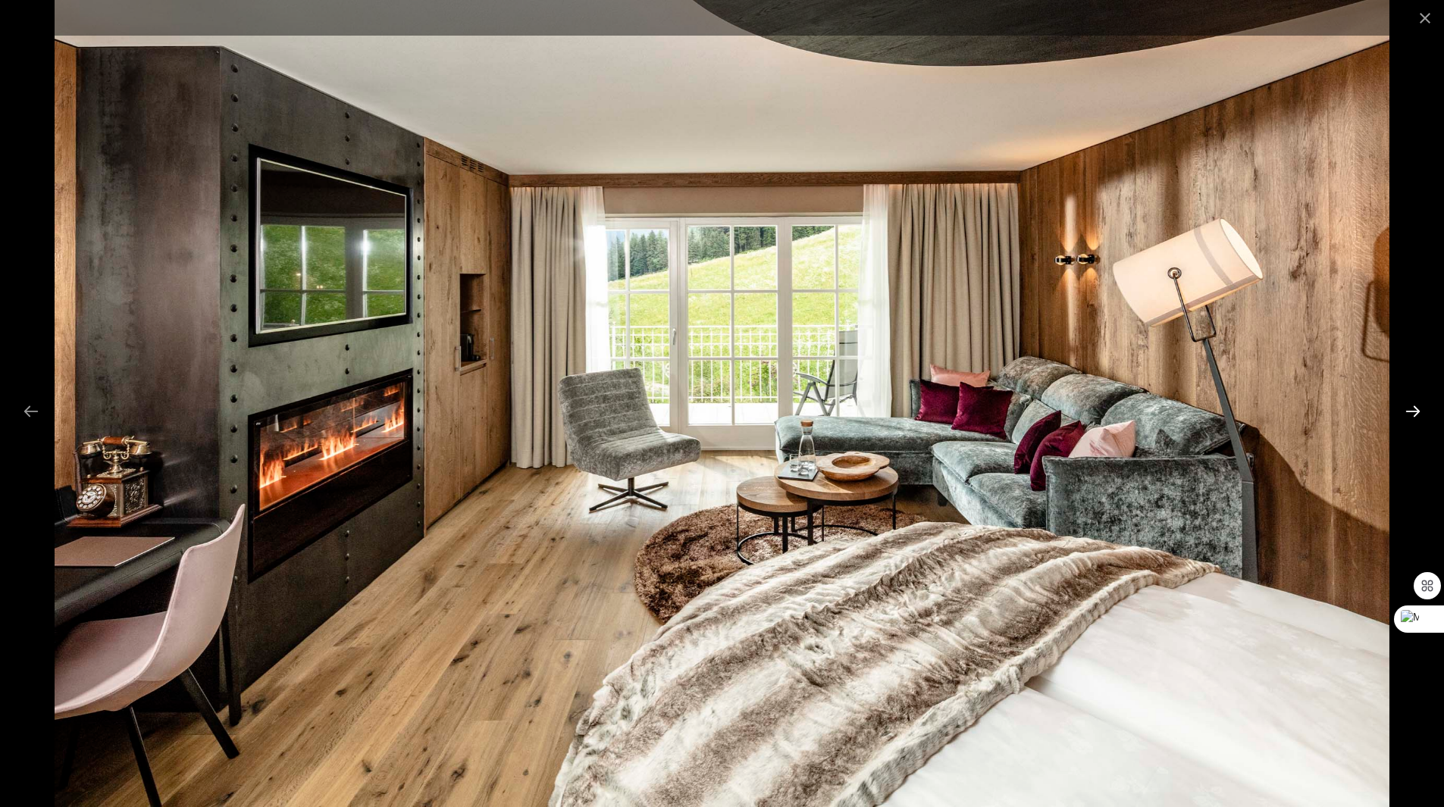
click at [1407, 410] on button "Next slide" at bounding box center [1413, 411] width 32 height 30
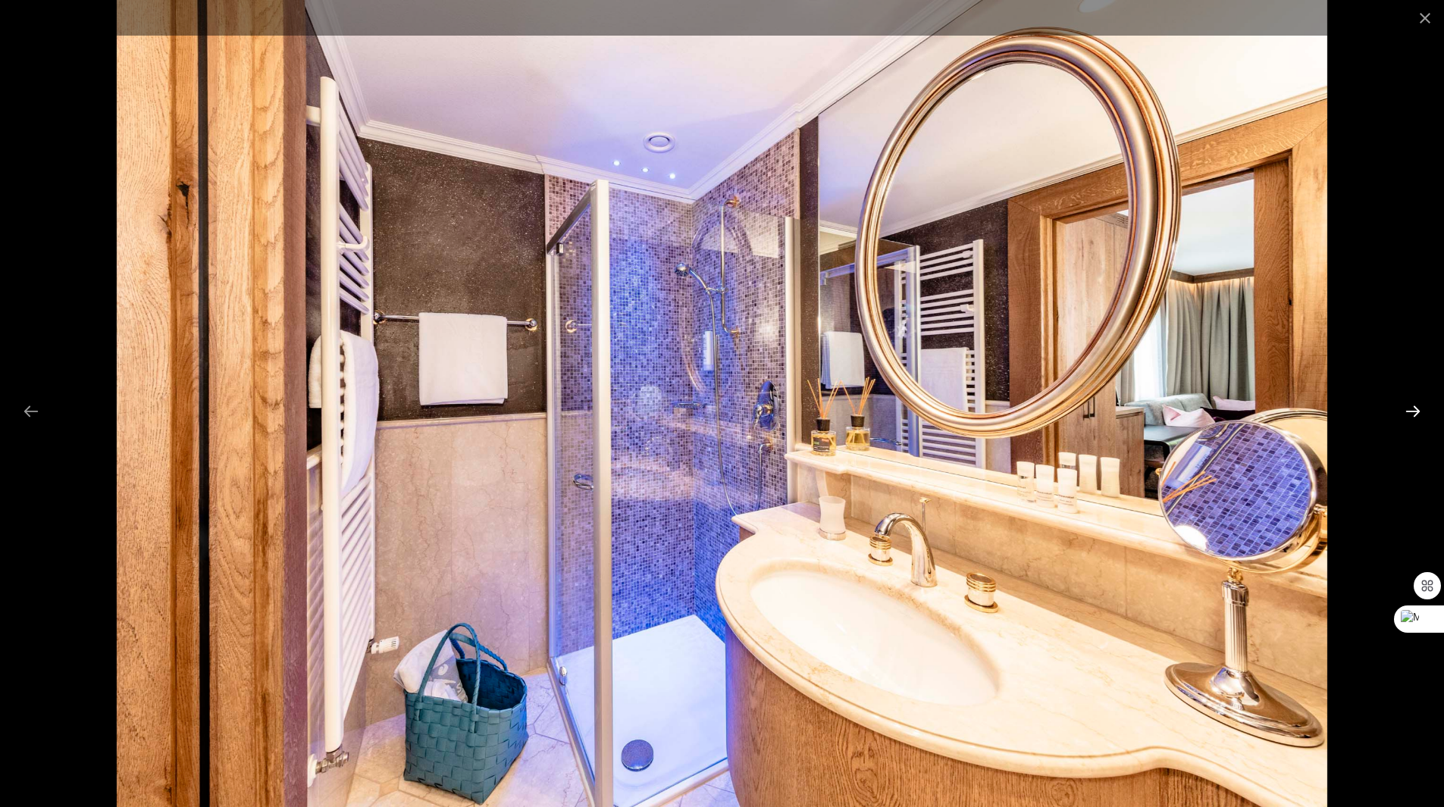
click at [1407, 410] on button "Next slide" at bounding box center [1413, 411] width 32 height 30
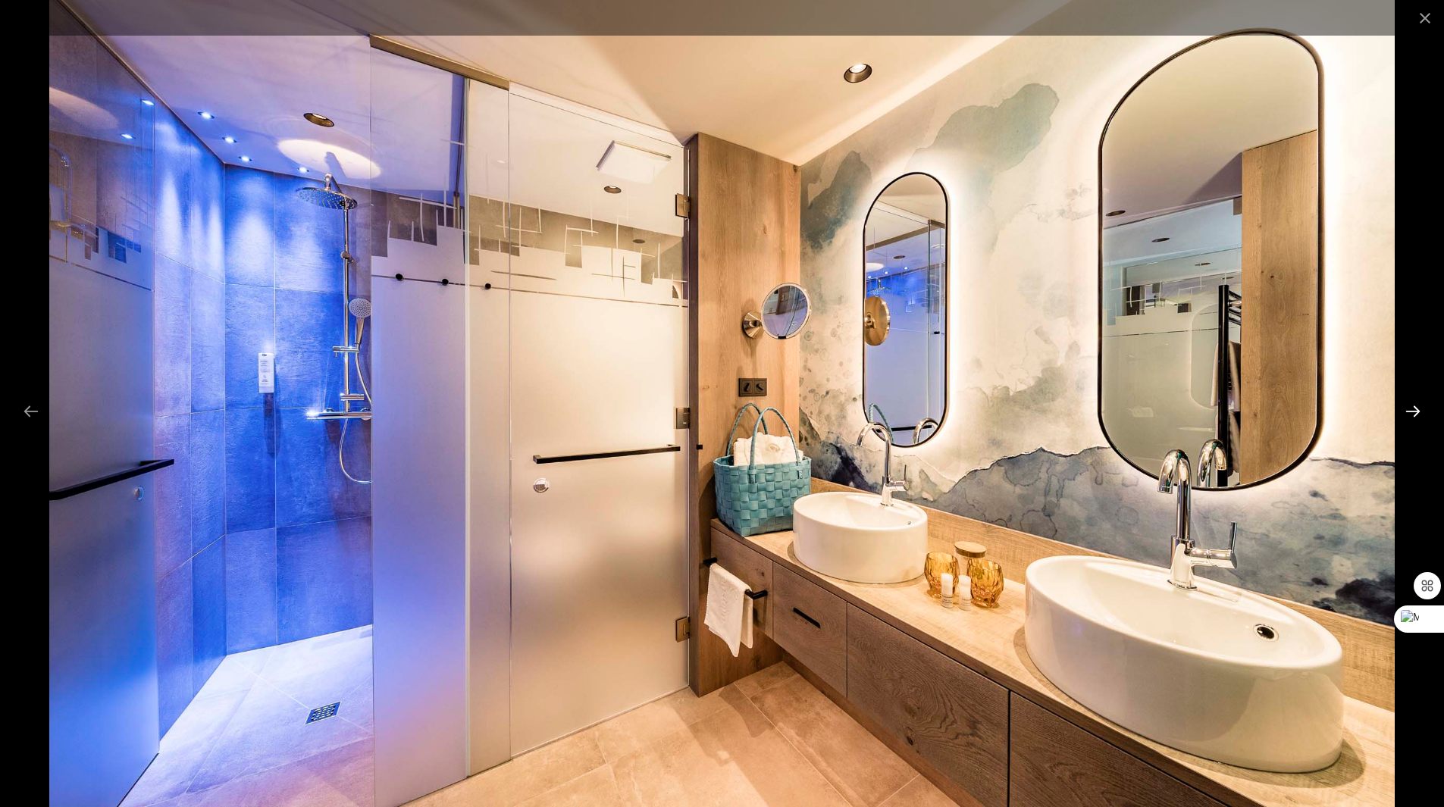
click at [1407, 410] on button "Next slide" at bounding box center [1413, 411] width 32 height 30
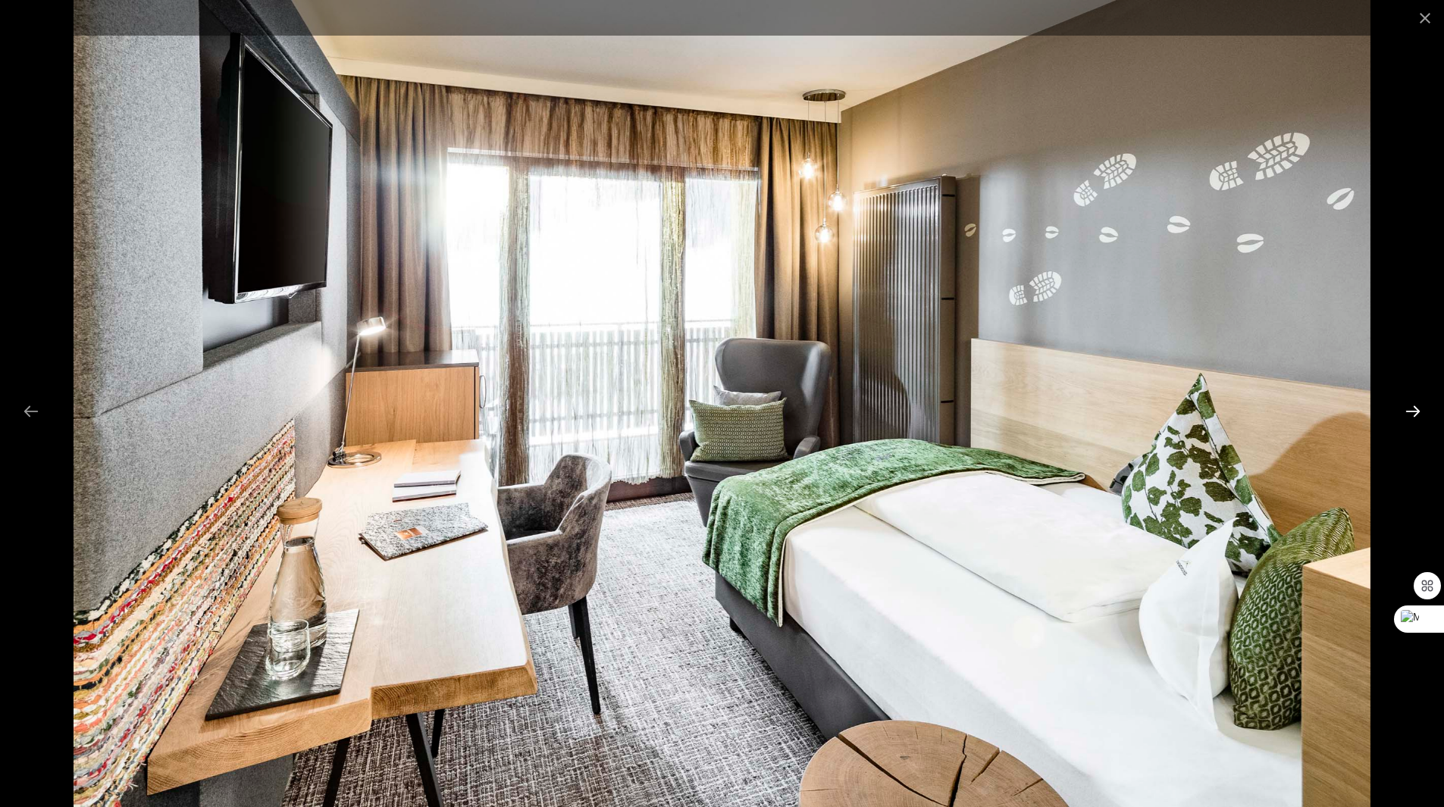
click at [1407, 410] on button "Next slide" at bounding box center [1413, 411] width 32 height 30
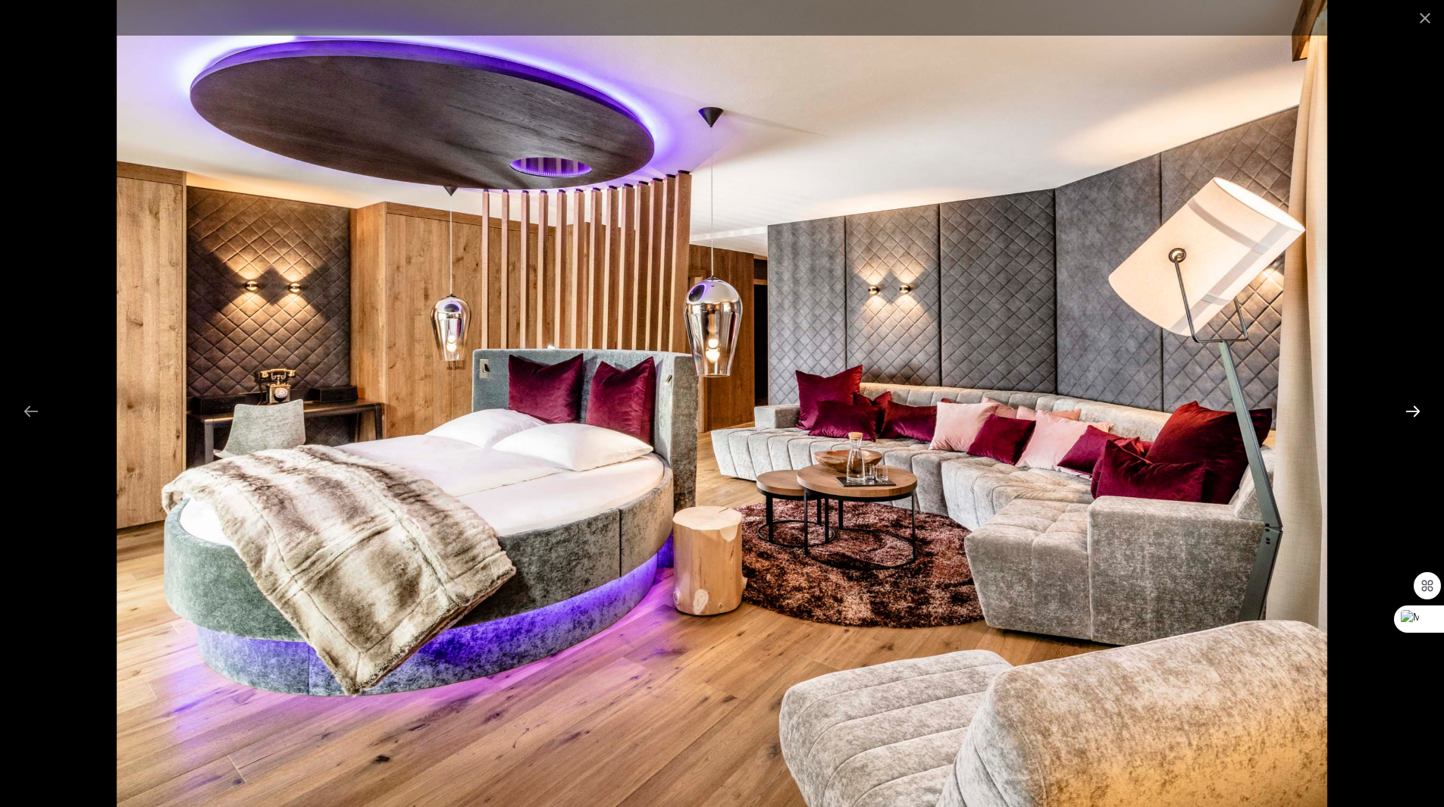
click at [1407, 410] on button "Next slide" at bounding box center [1413, 411] width 32 height 30
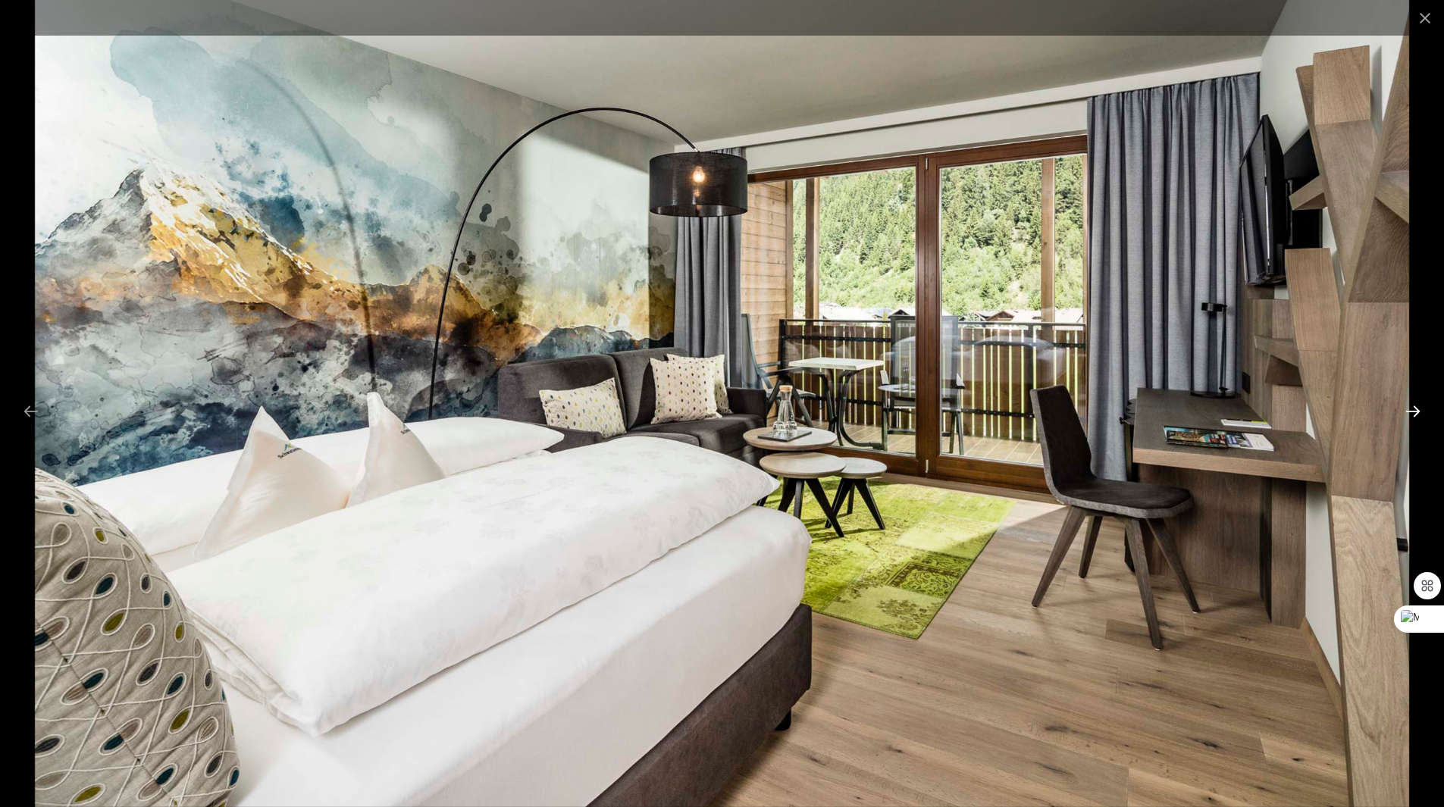
click at [1407, 410] on button "Next slide" at bounding box center [1413, 411] width 32 height 30
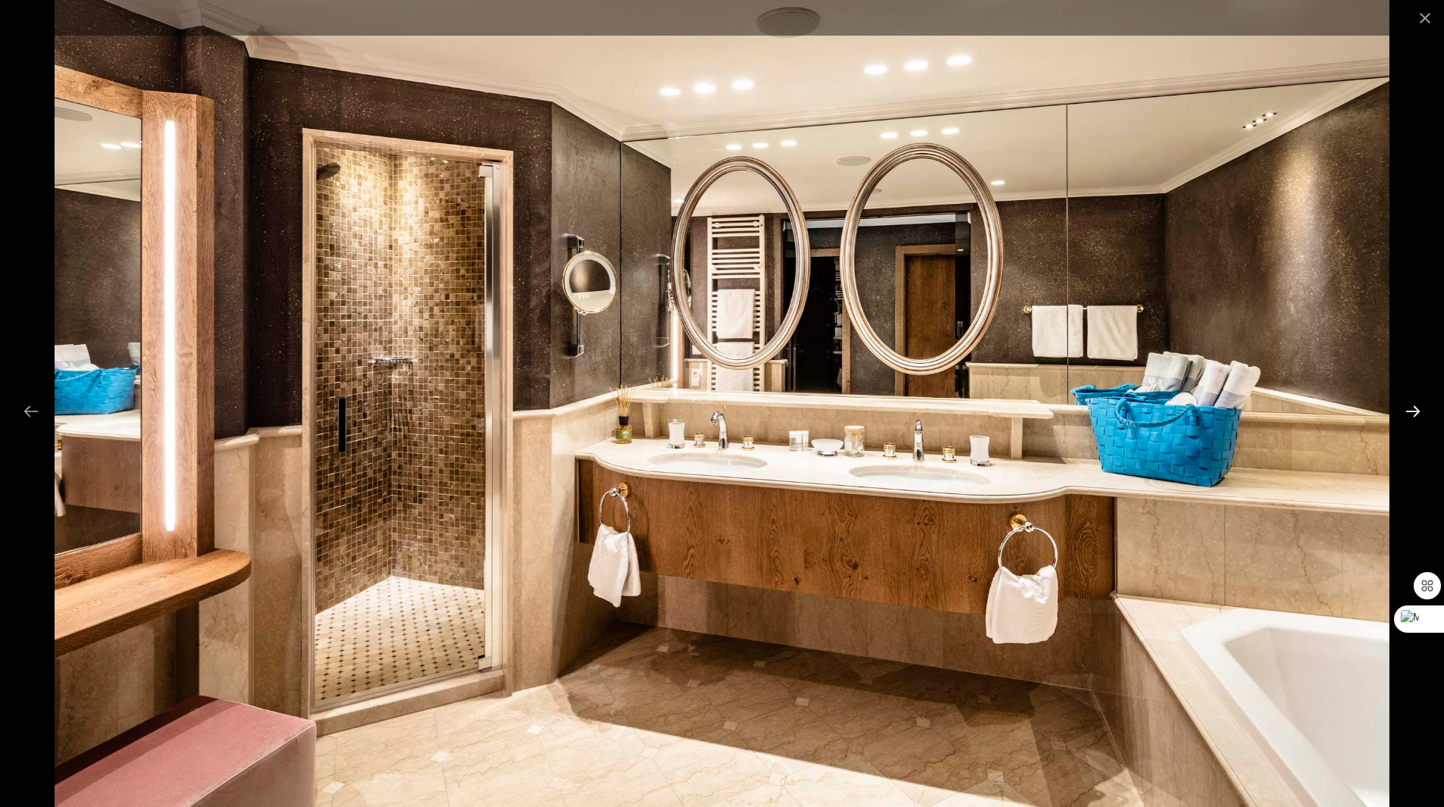
click at [1407, 410] on button "Next slide" at bounding box center [1413, 411] width 32 height 30
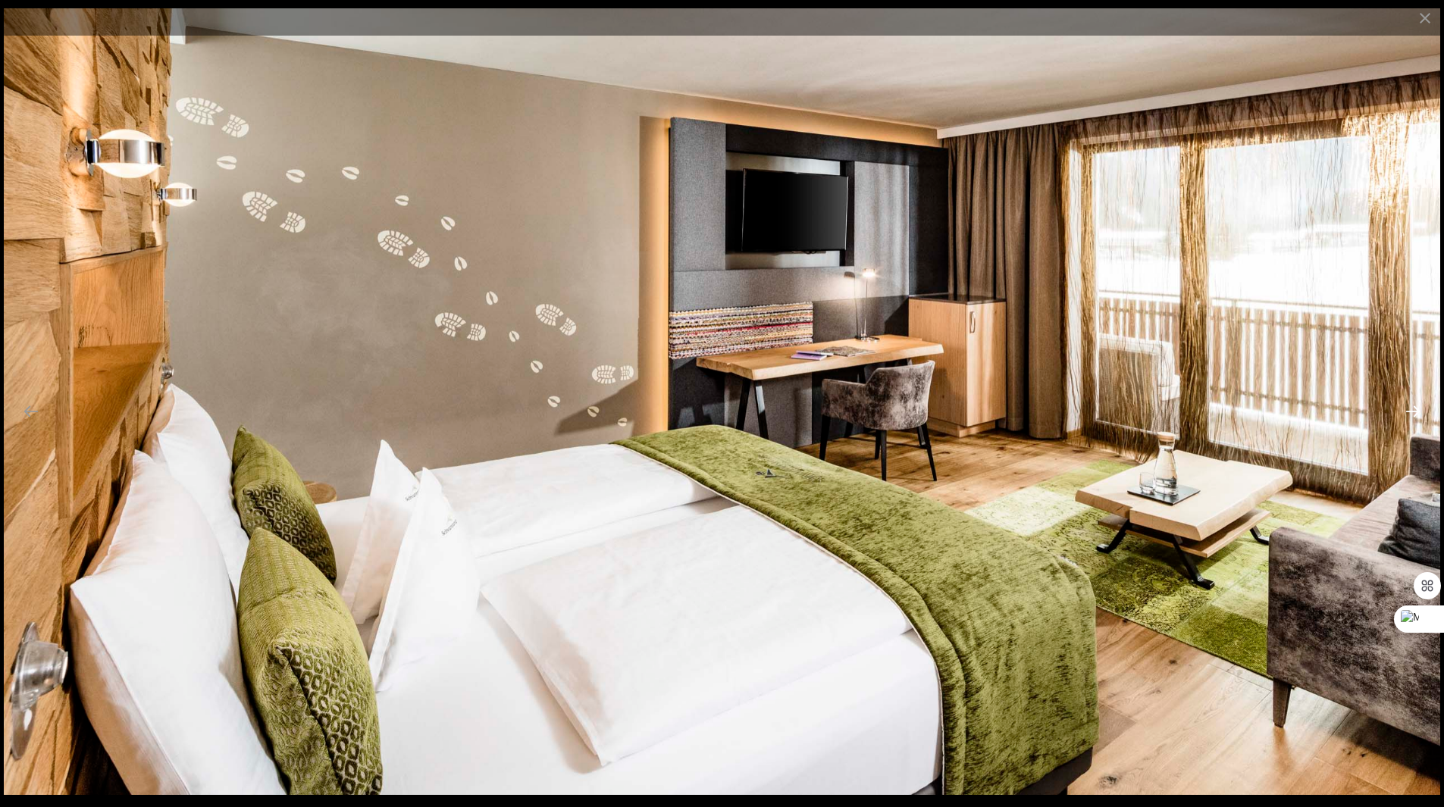
click at [1407, 410] on button "Next slide" at bounding box center [1413, 411] width 32 height 30
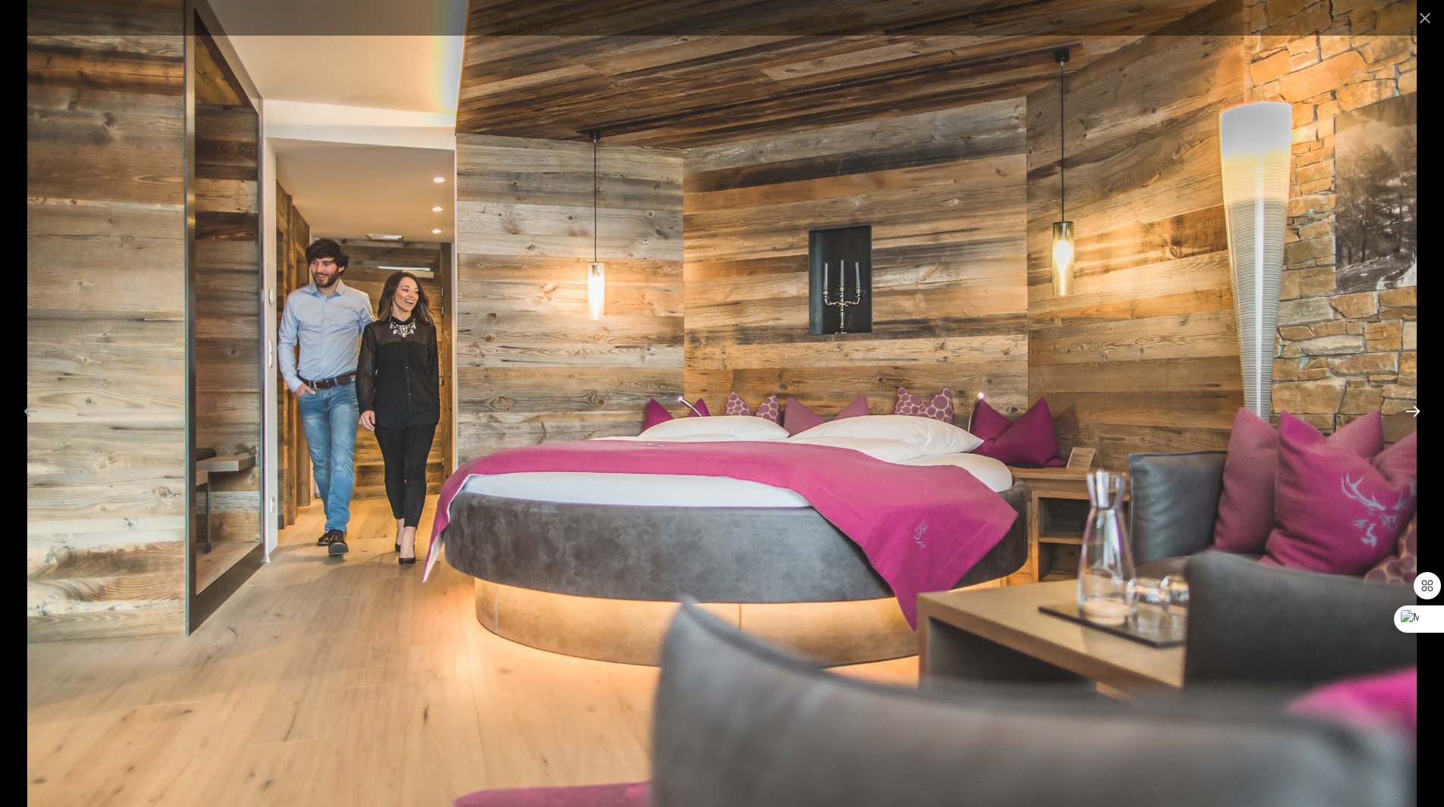
click at [1407, 410] on button "Next slide" at bounding box center [1413, 411] width 32 height 30
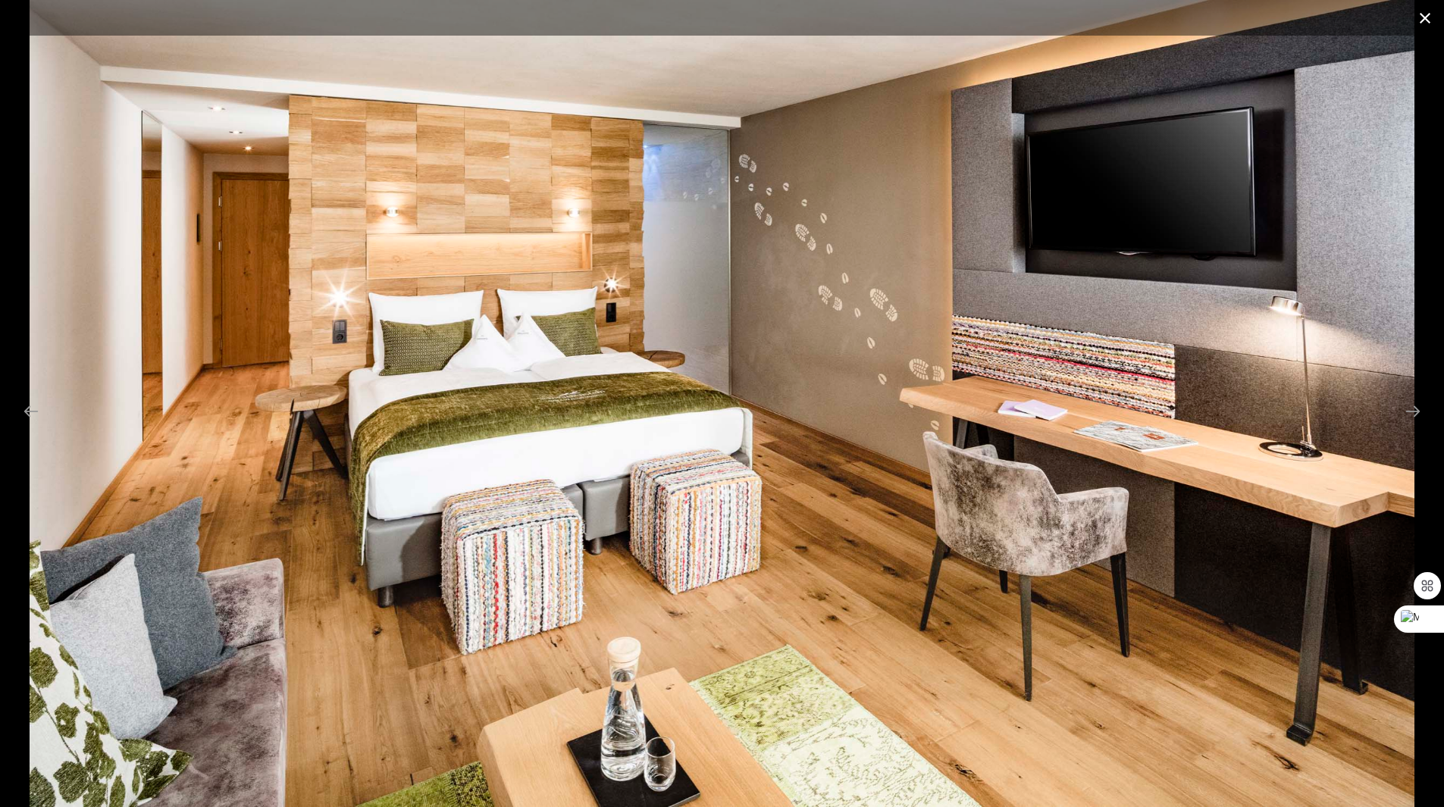
click at [1422, 17] on button "Close gallery" at bounding box center [1425, 18] width 38 height 36
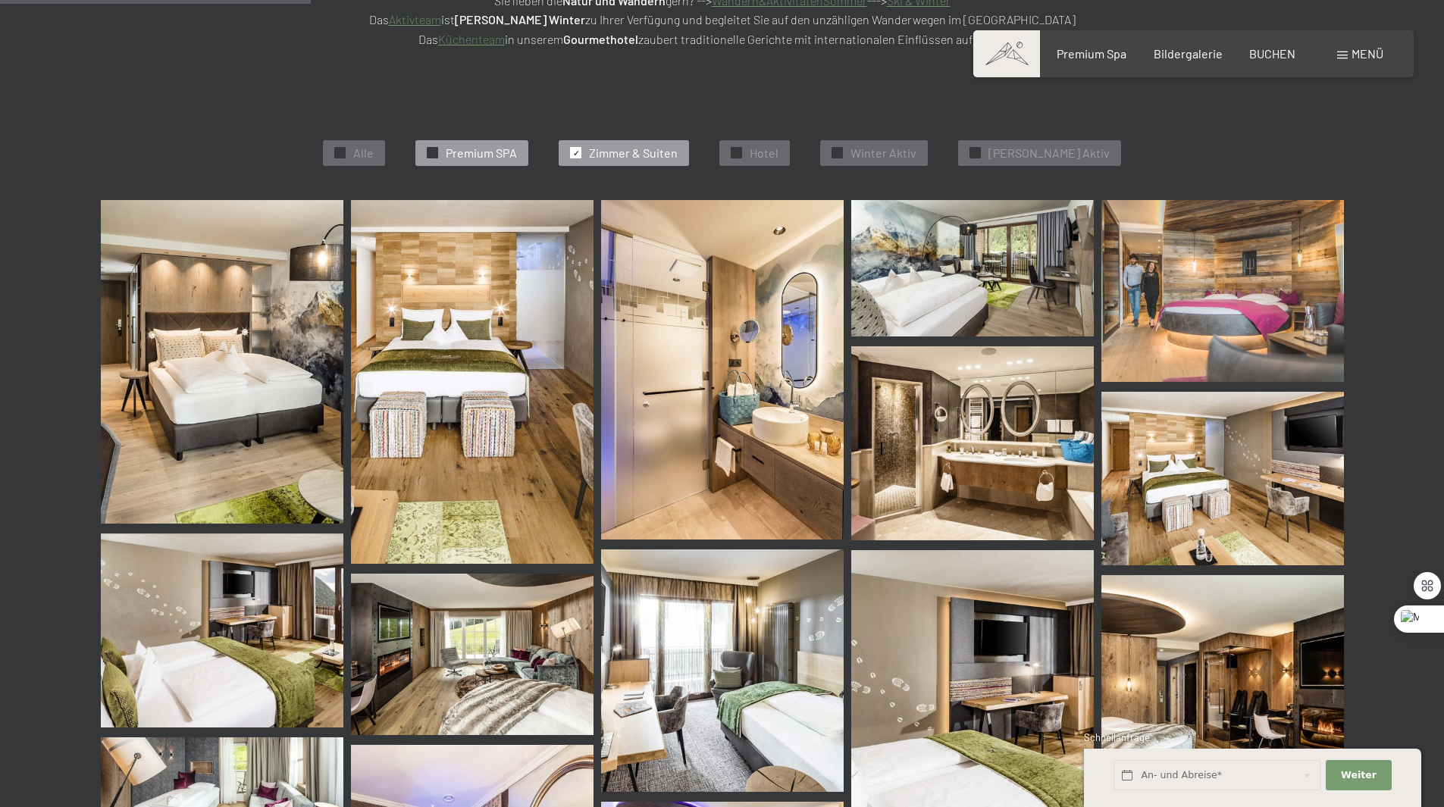
click at [517, 157] on span "Premium SPA" at bounding box center [481, 153] width 71 height 17
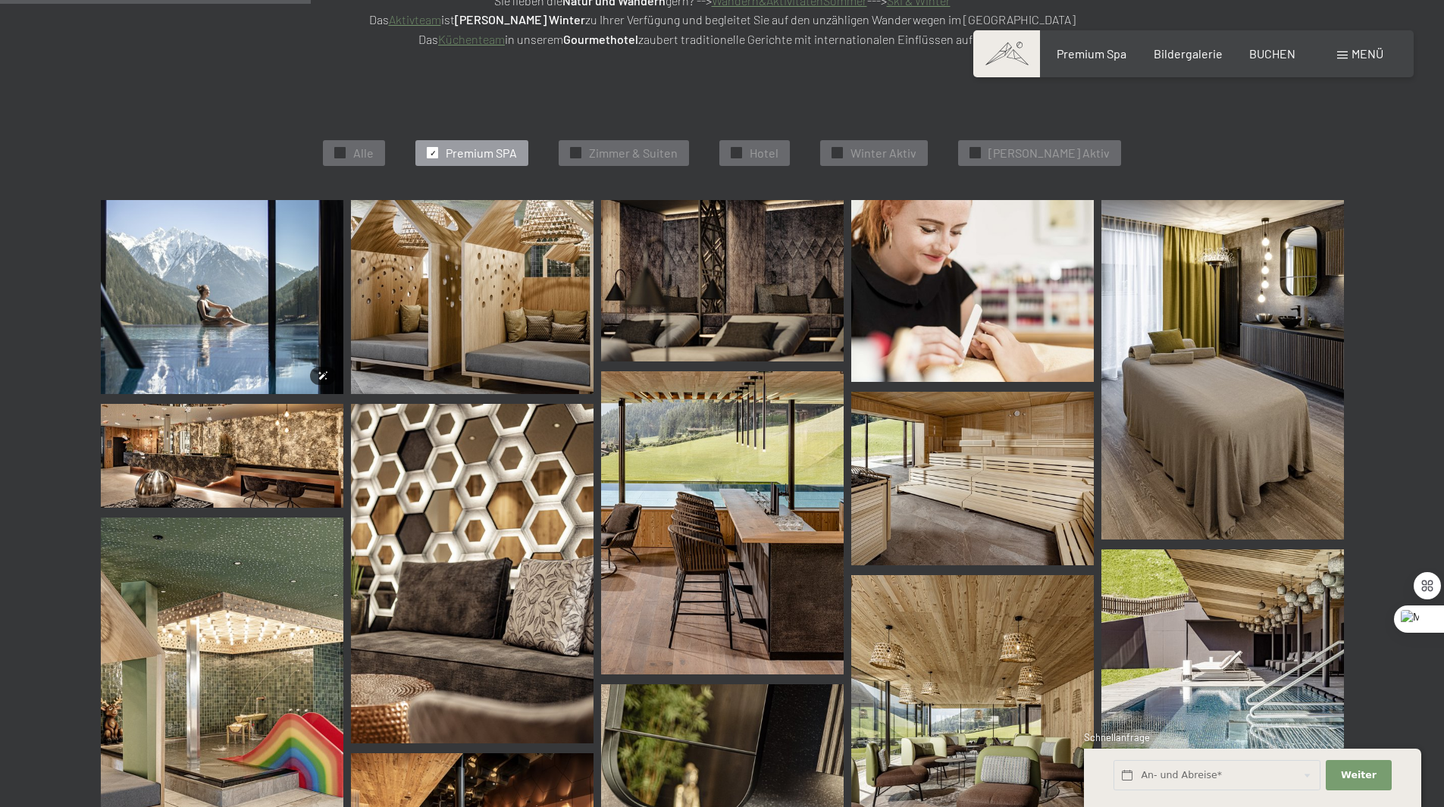
click at [255, 326] on img at bounding box center [222, 297] width 243 height 194
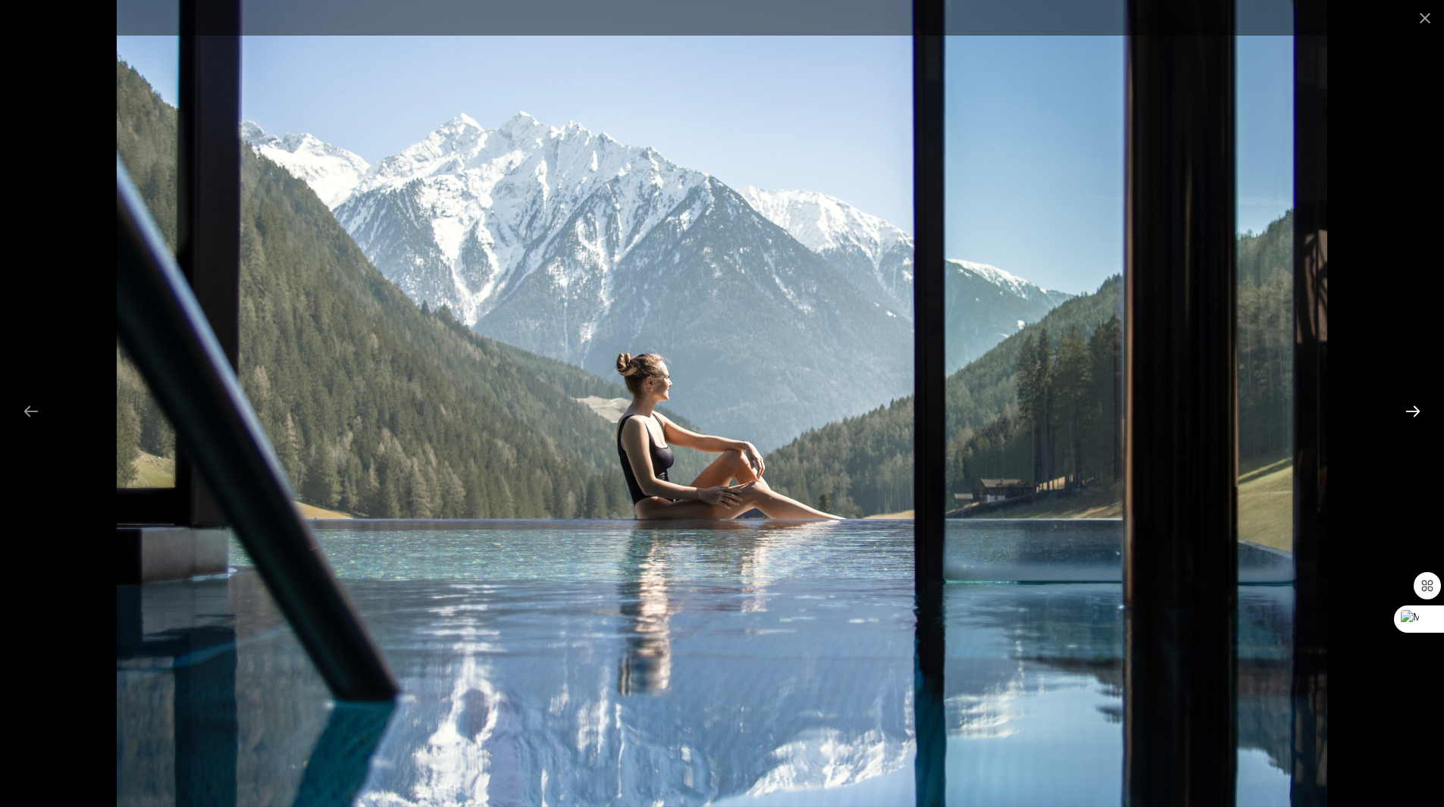
click at [1408, 417] on button "Next slide" at bounding box center [1413, 411] width 32 height 30
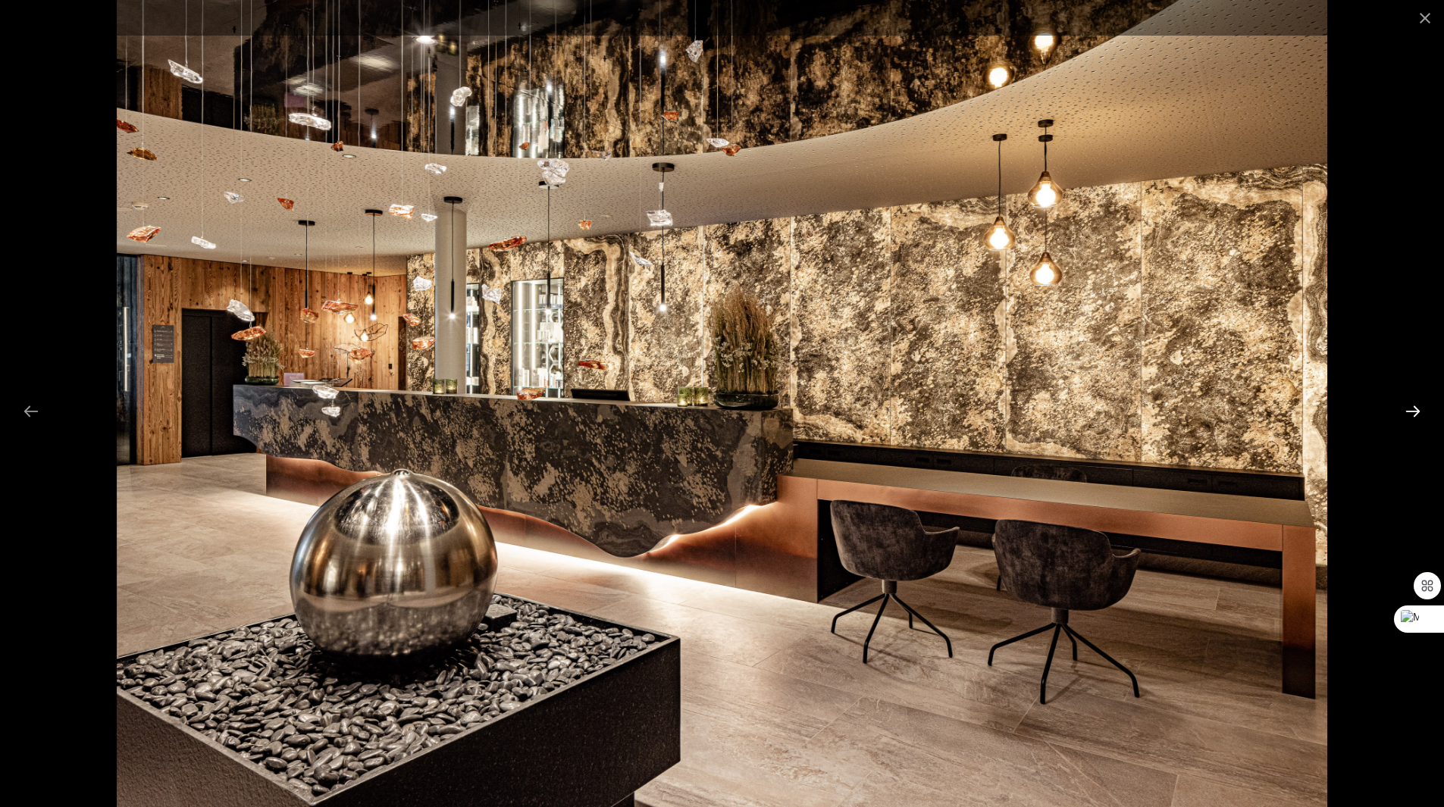
click at [1408, 417] on button "Next slide" at bounding box center [1413, 411] width 32 height 30
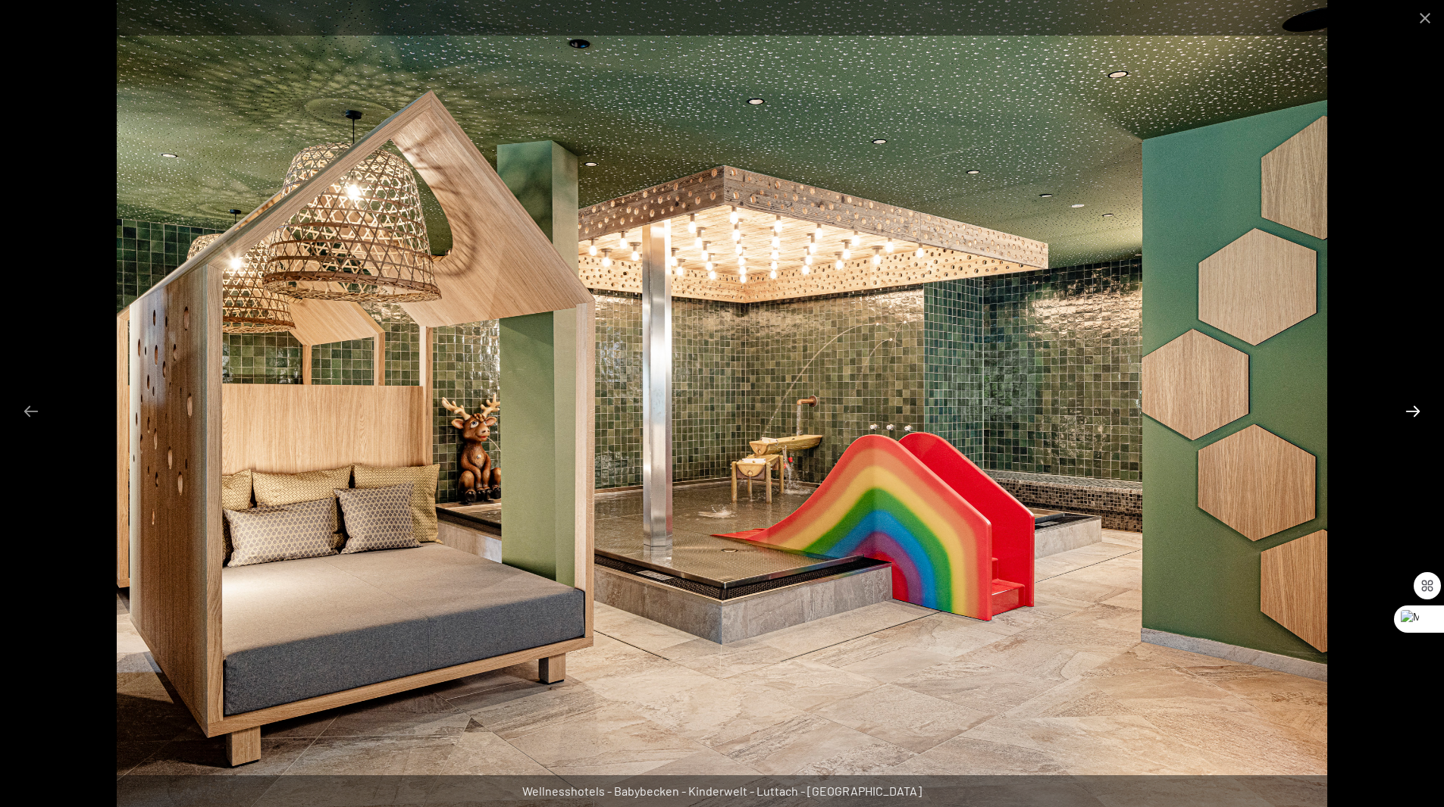
click at [1408, 417] on button "Next slide" at bounding box center [1413, 411] width 32 height 30
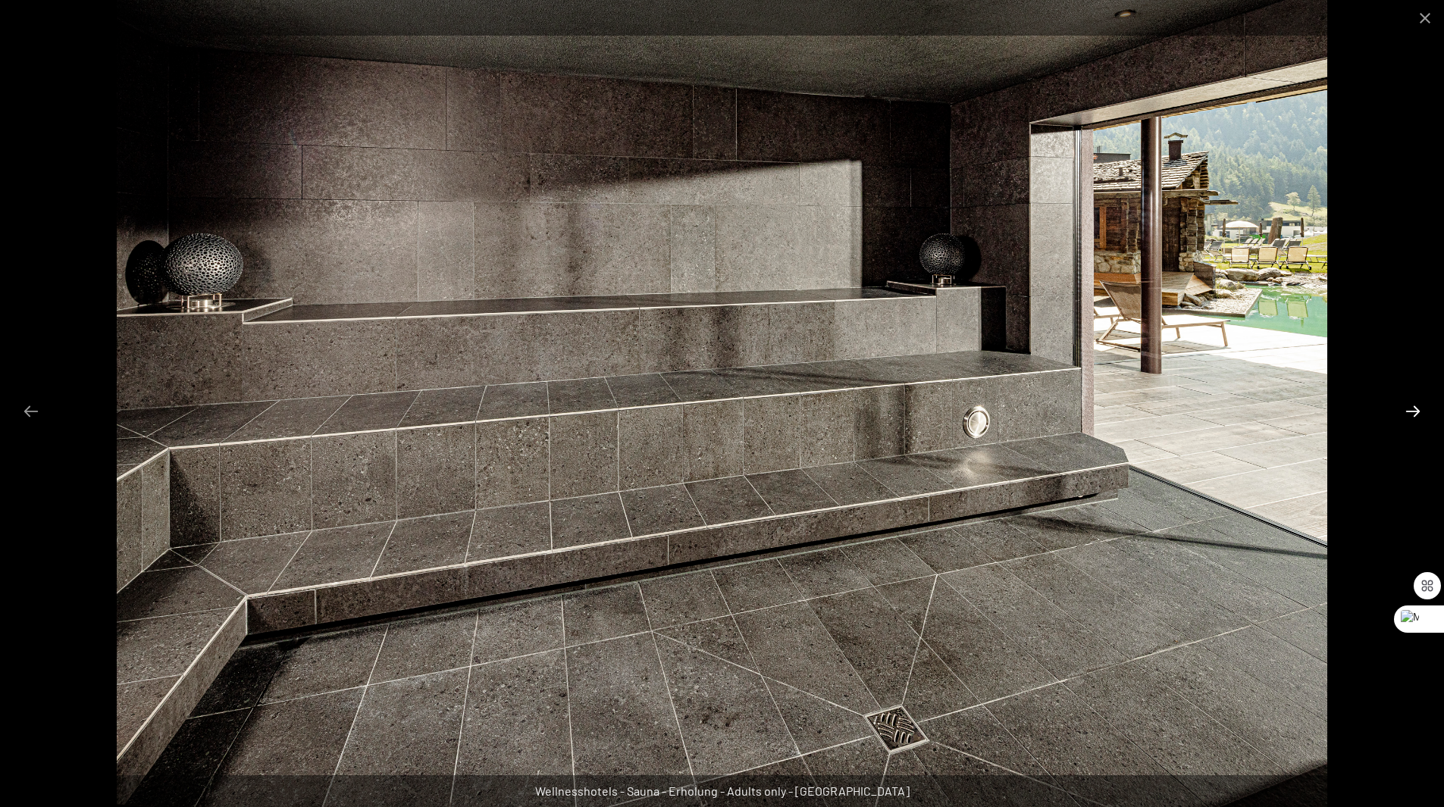
click at [1408, 417] on button "Next slide" at bounding box center [1413, 411] width 32 height 30
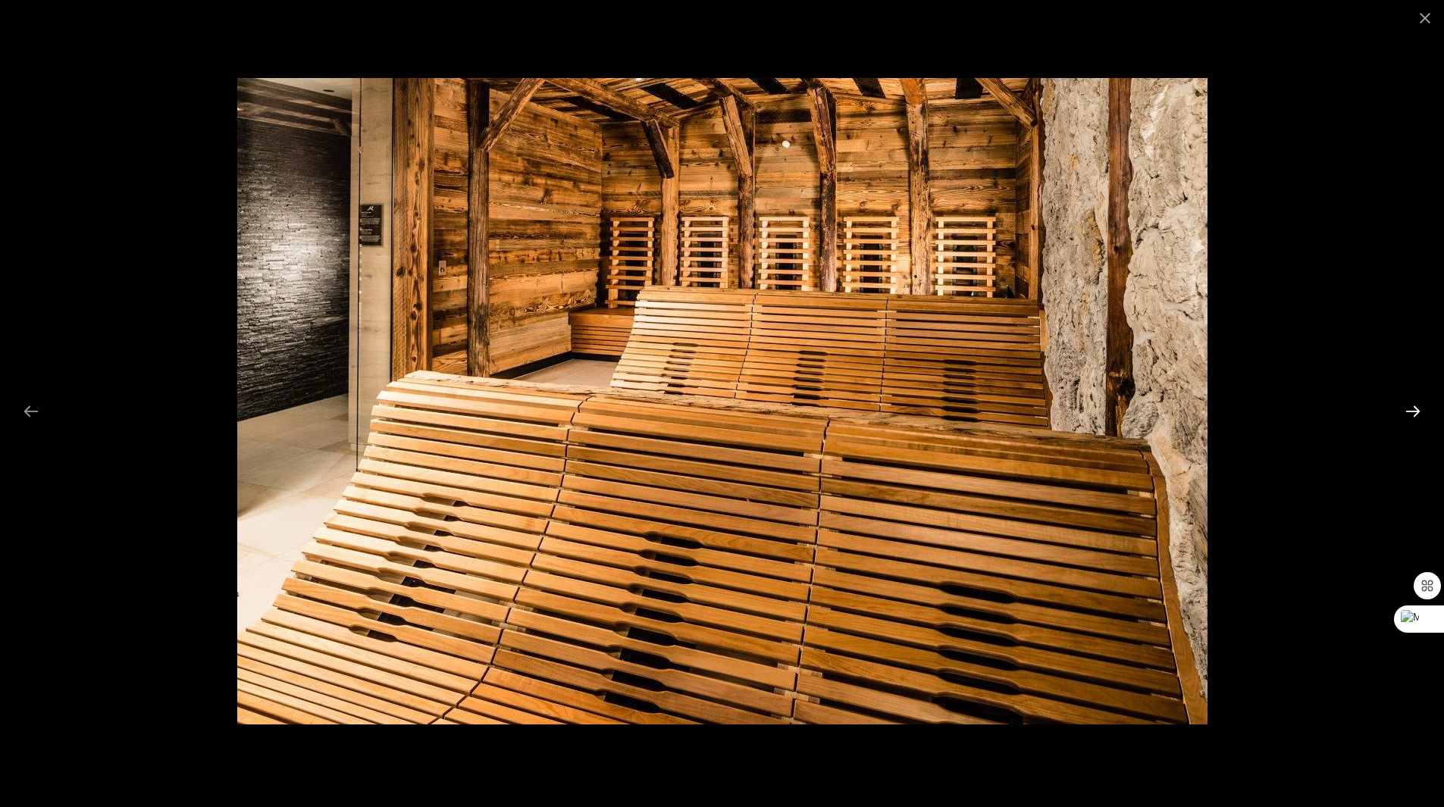
click at [1408, 417] on button "Next slide" at bounding box center [1413, 411] width 32 height 30
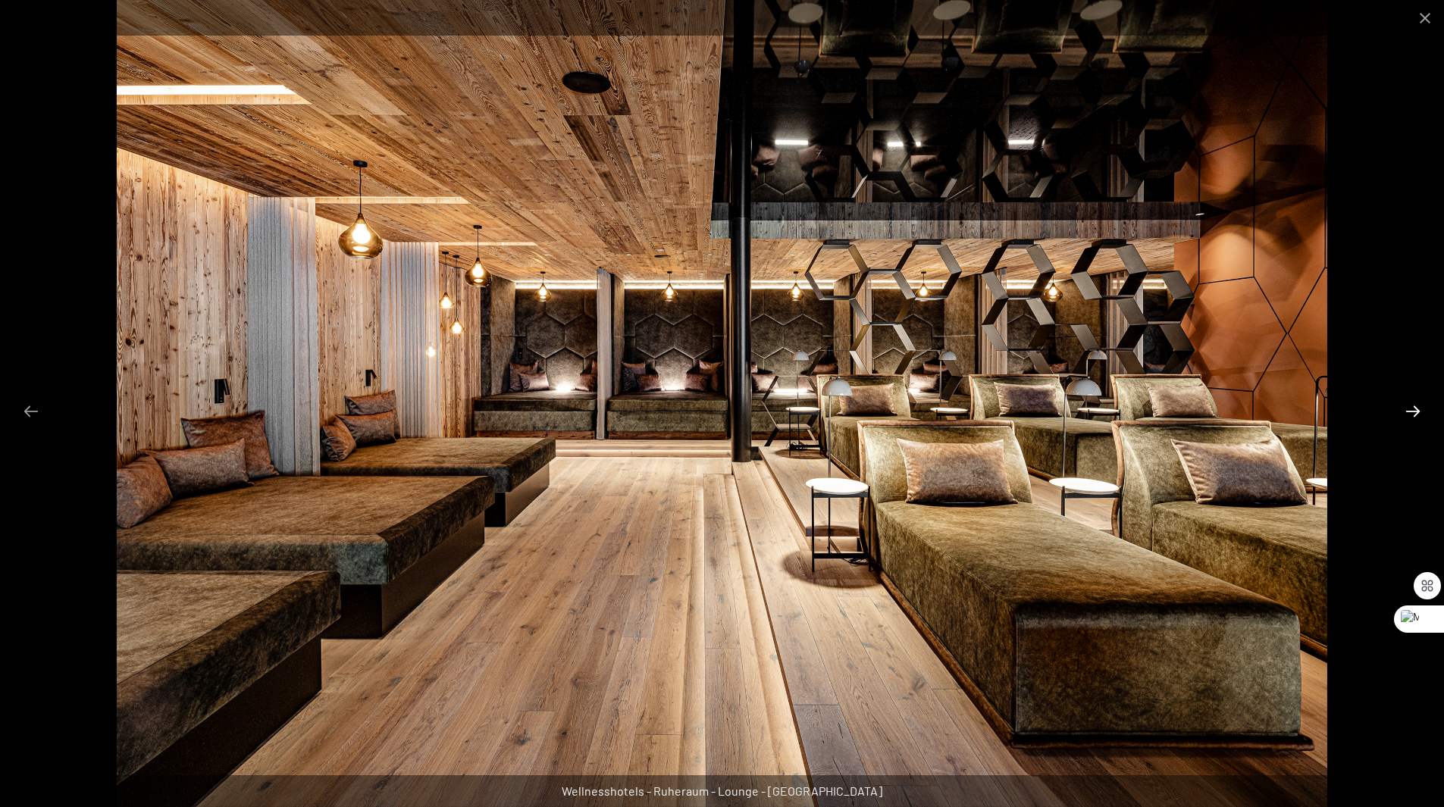
click at [1408, 417] on button "Next slide" at bounding box center [1413, 411] width 32 height 30
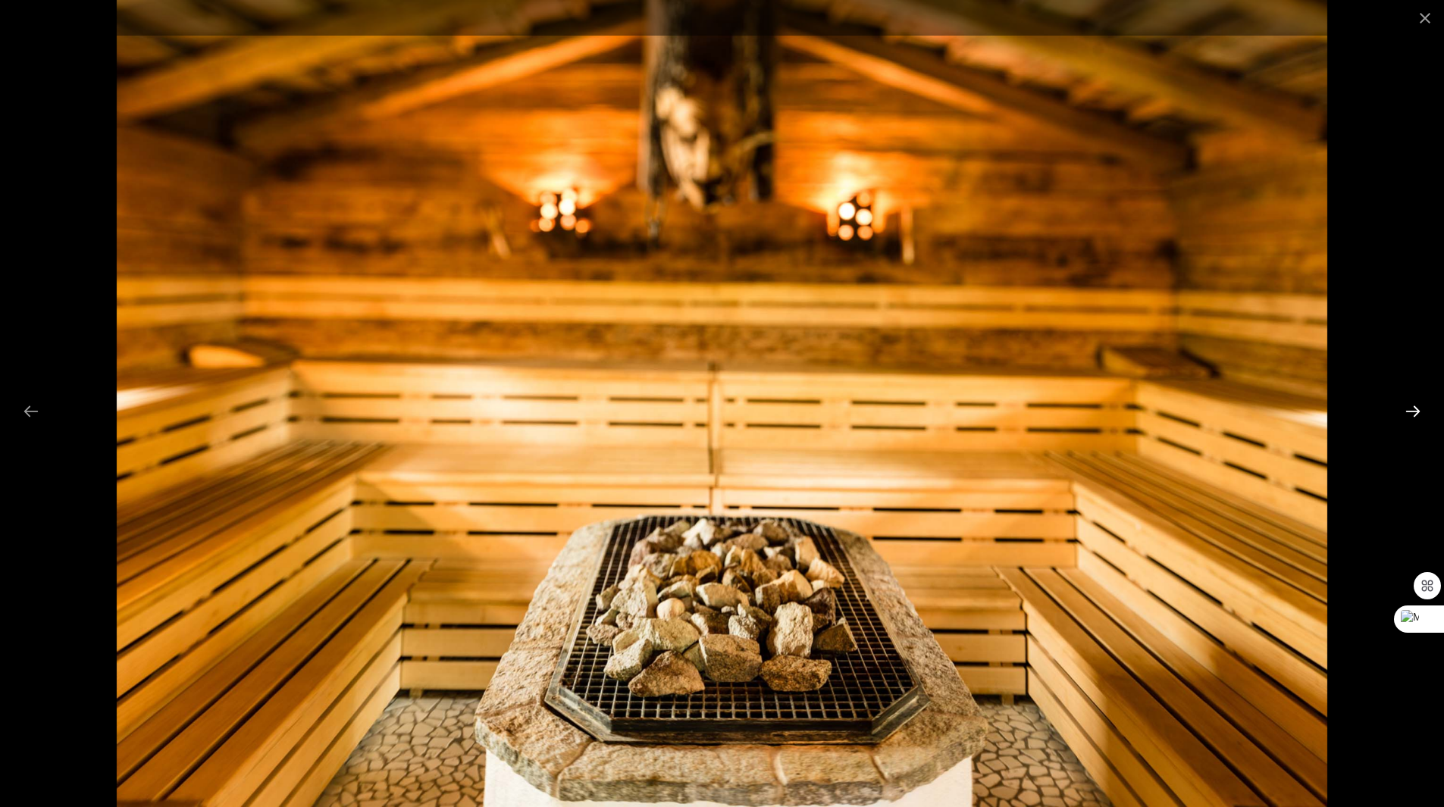
click at [1408, 417] on button "Next slide" at bounding box center [1413, 411] width 32 height 30
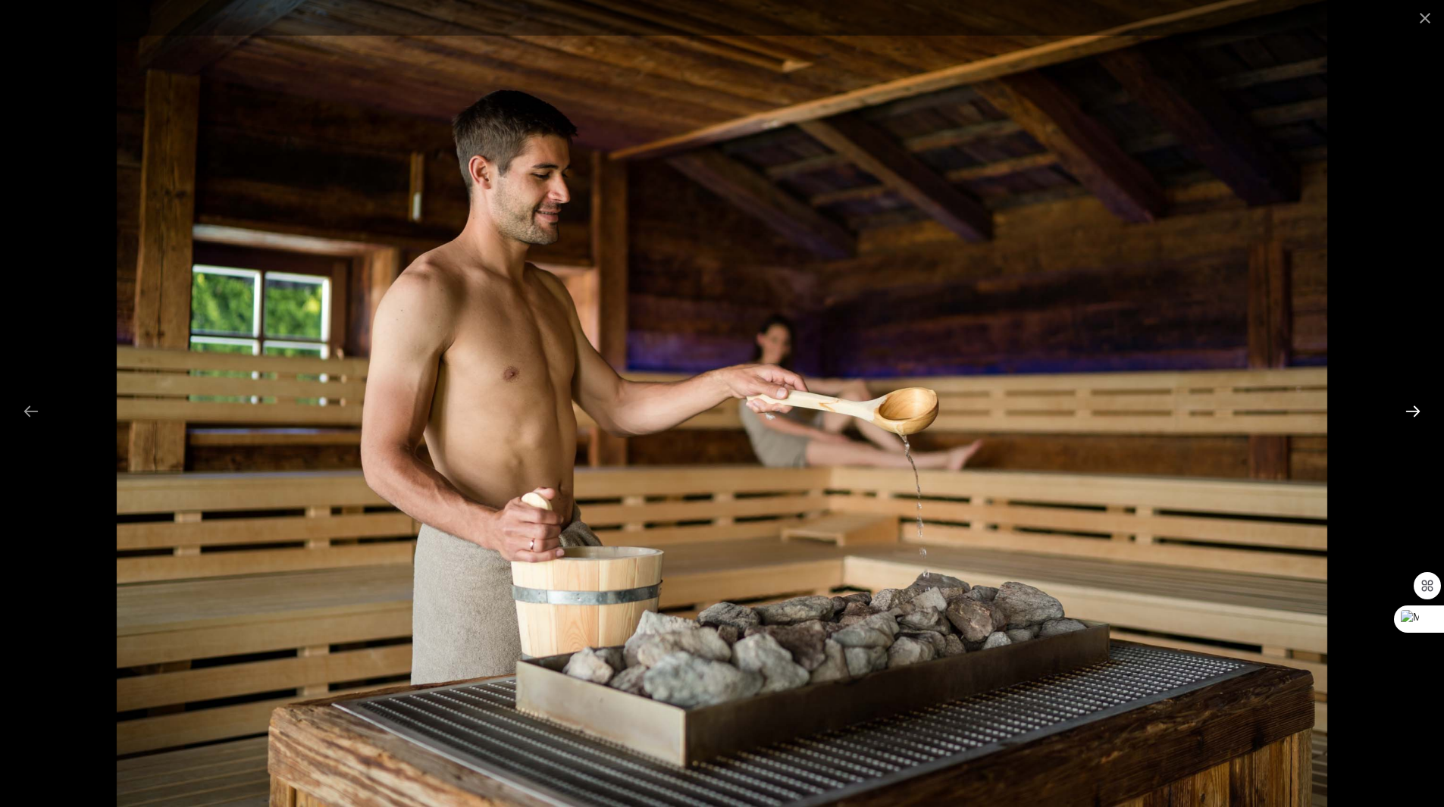
click at [1408, 417] on button "Next slide" at bounding box center [1413, 411] width 32 height 30
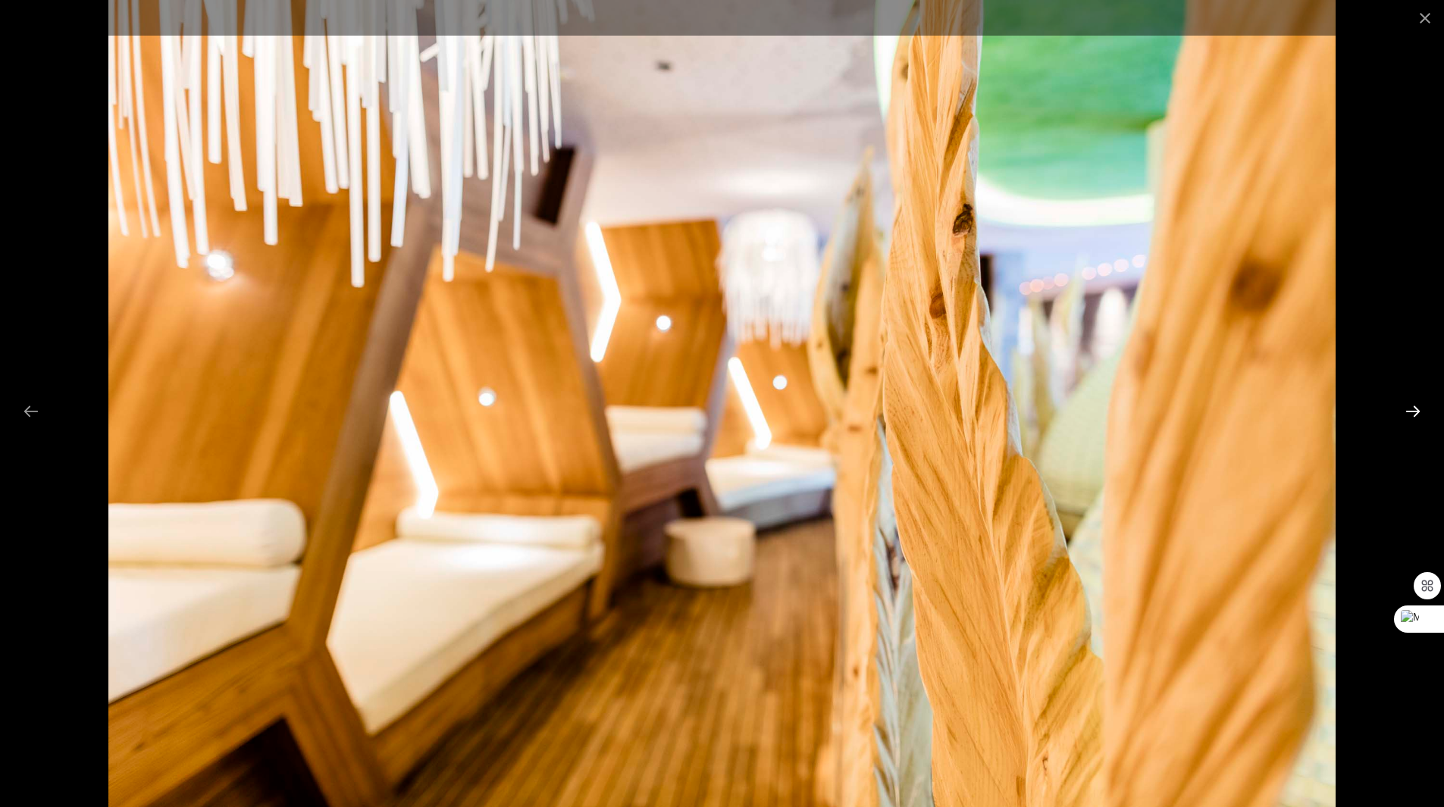
click at [1408, 417] on button "Next slide" at bounding box center [1413, 411] width 32 height 30
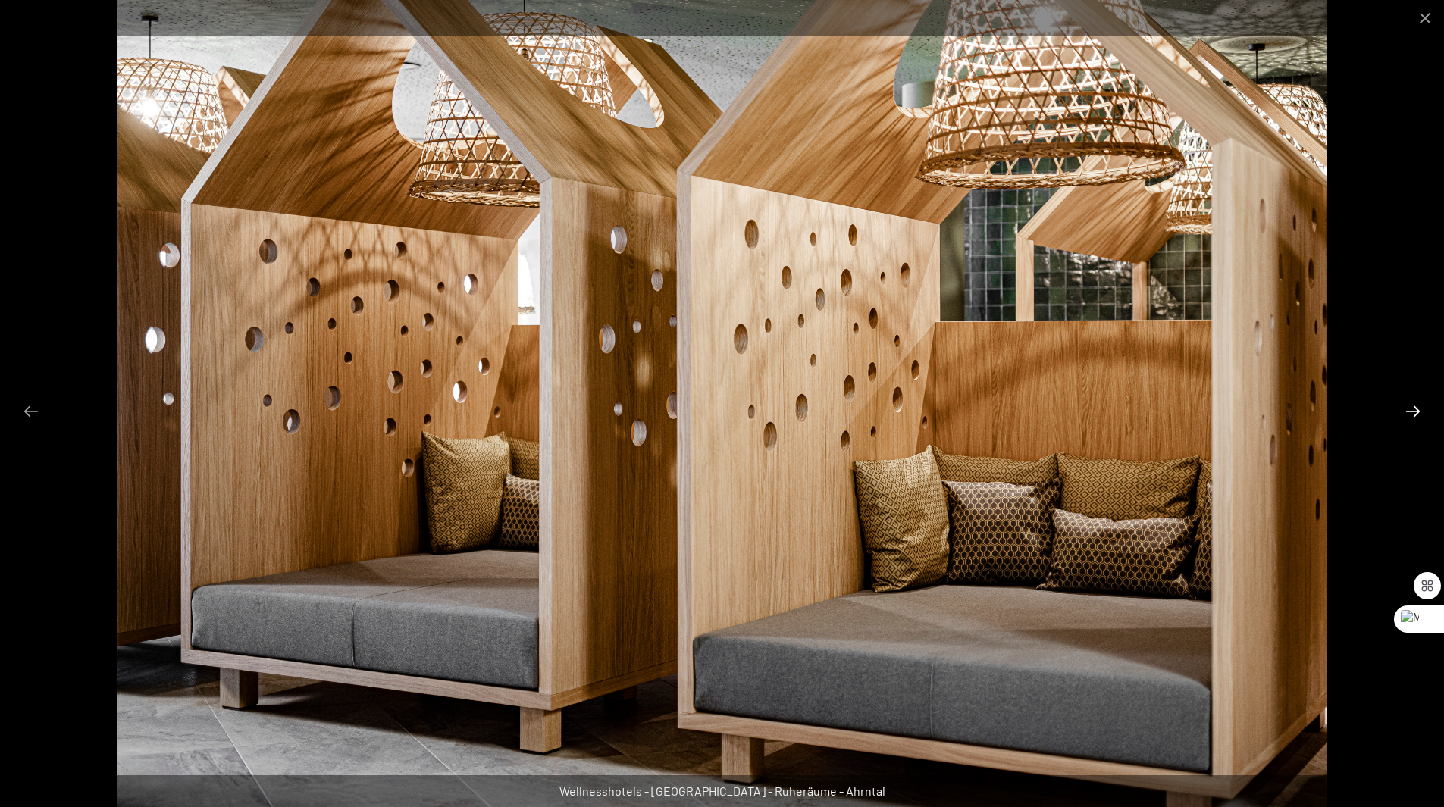
click at [1408, 417] on button "Next slide" at bounding box center [1413, 411] width 32 height 30
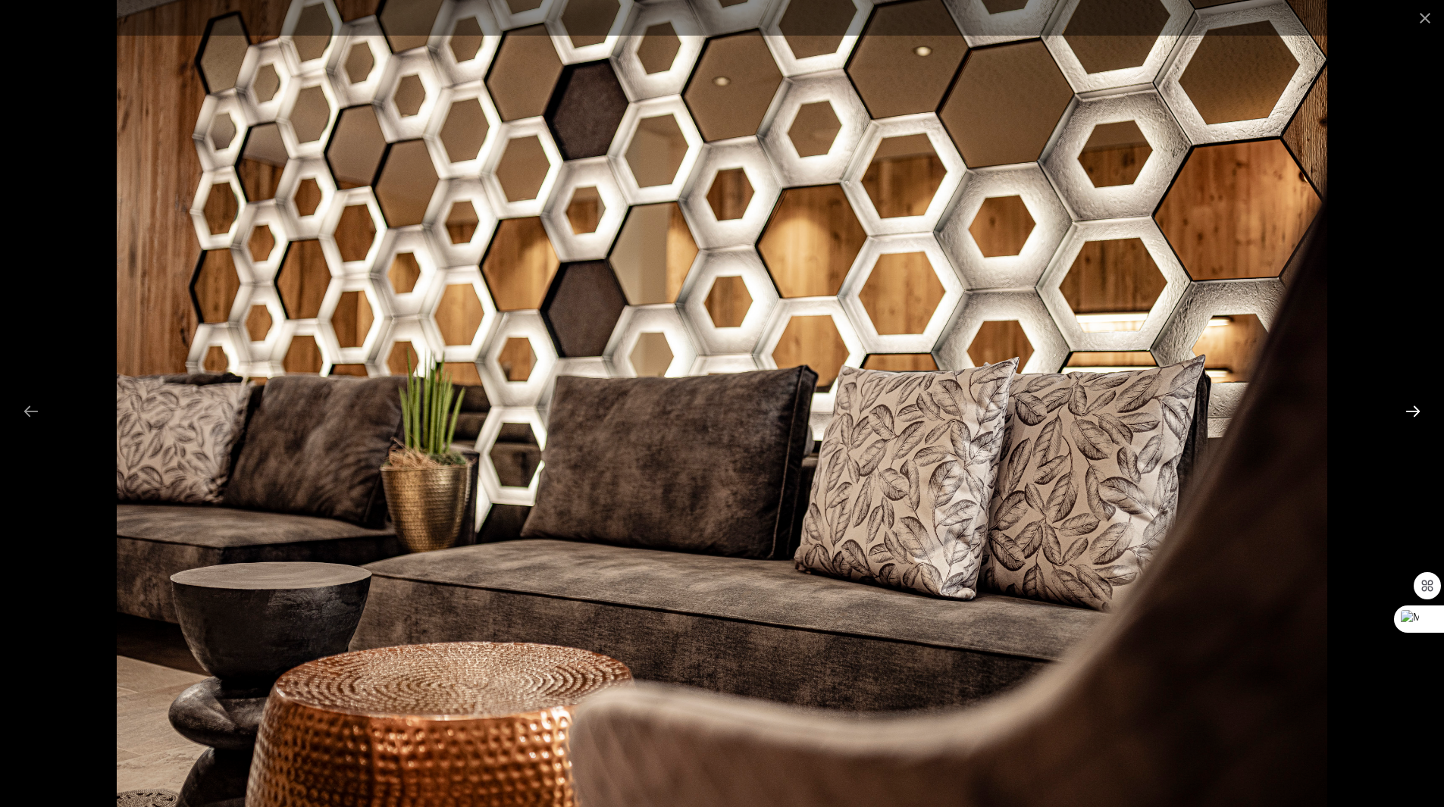
click at [1408, 417] on button "Next slide" at bounding box center [1413, 411] width 32 height 30
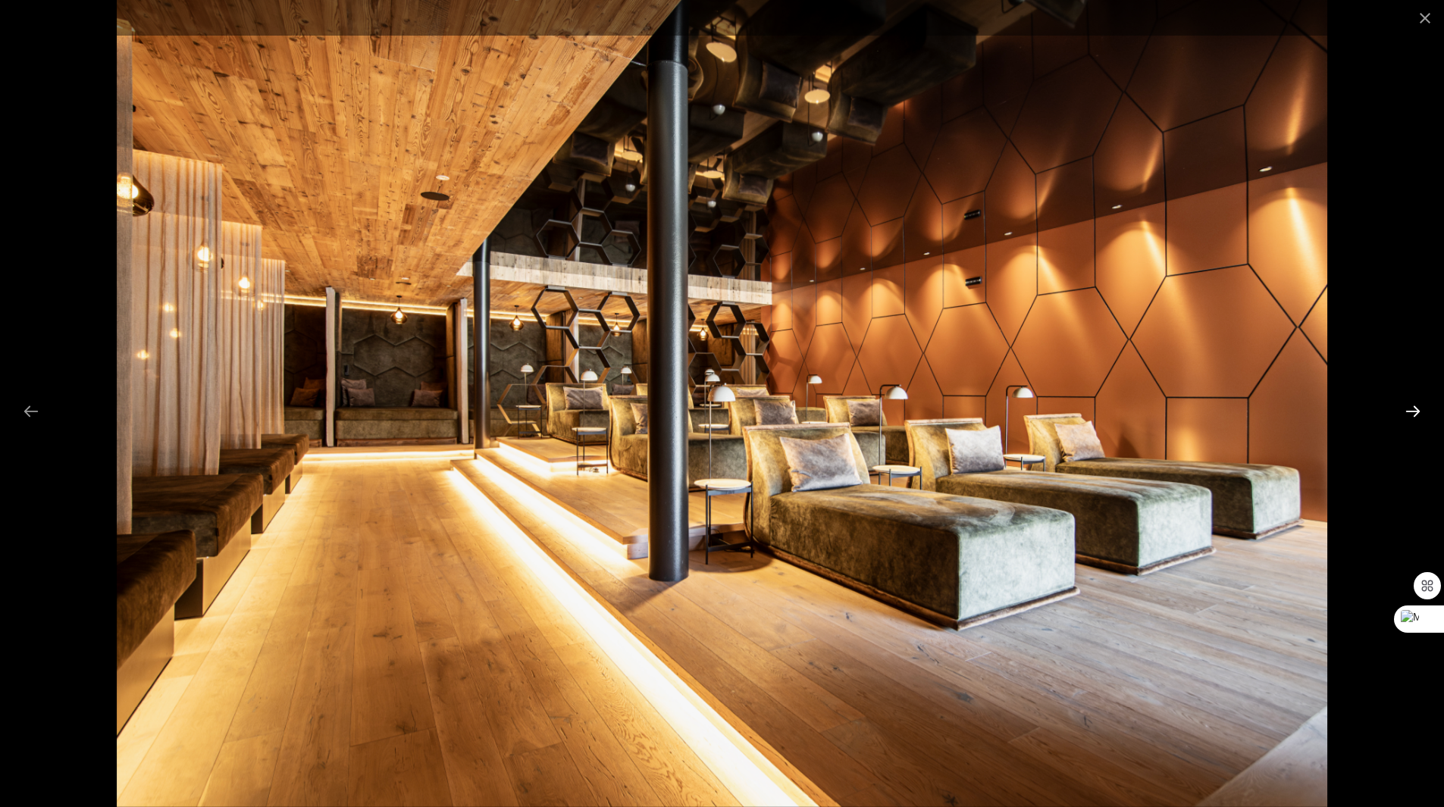
click at [1408, 417] on button "Next slide" at bounding box center [1413, 411] width 32 height 30
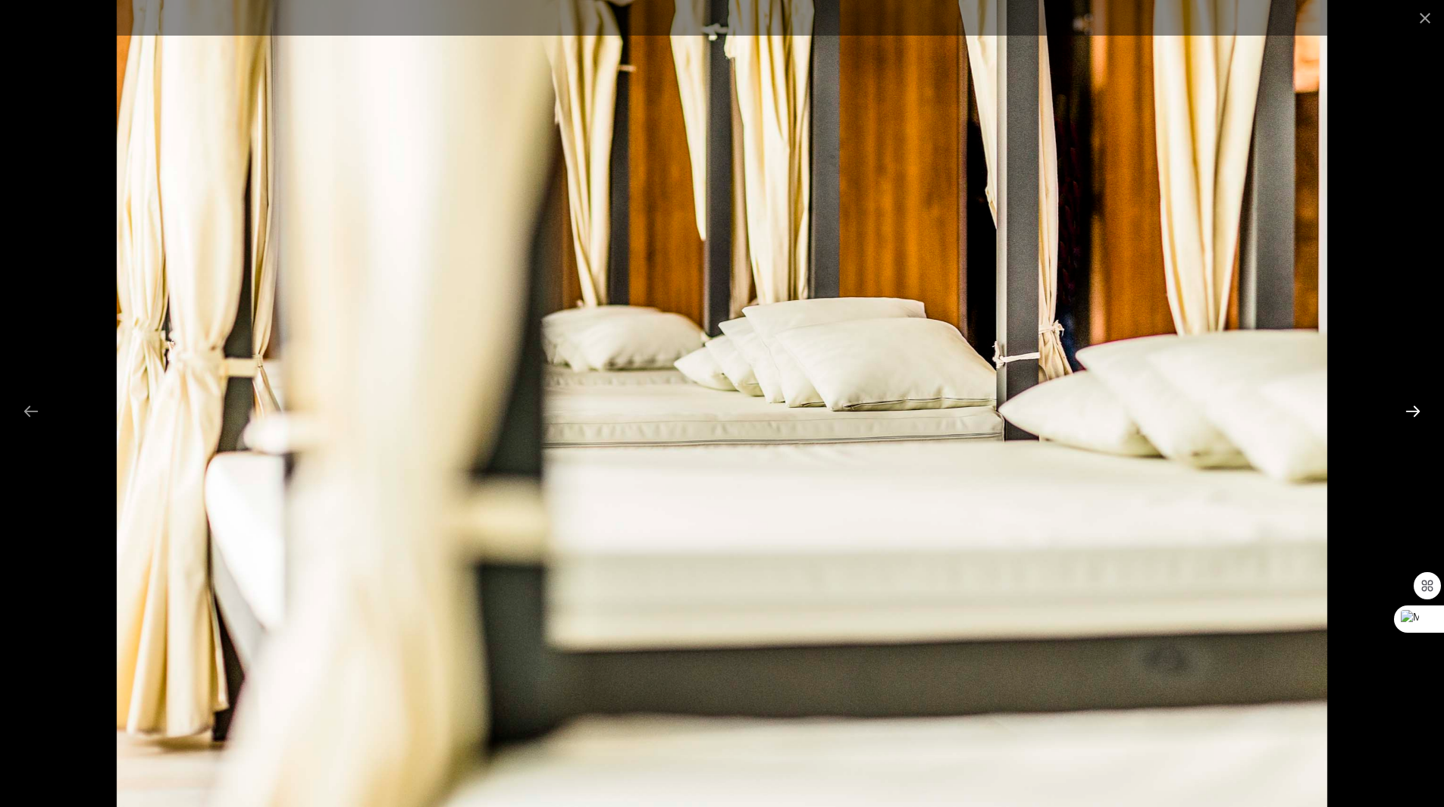
click at [1408, 417] on button "Next slide" at bounding box center [1413, 411] width 32 height 30
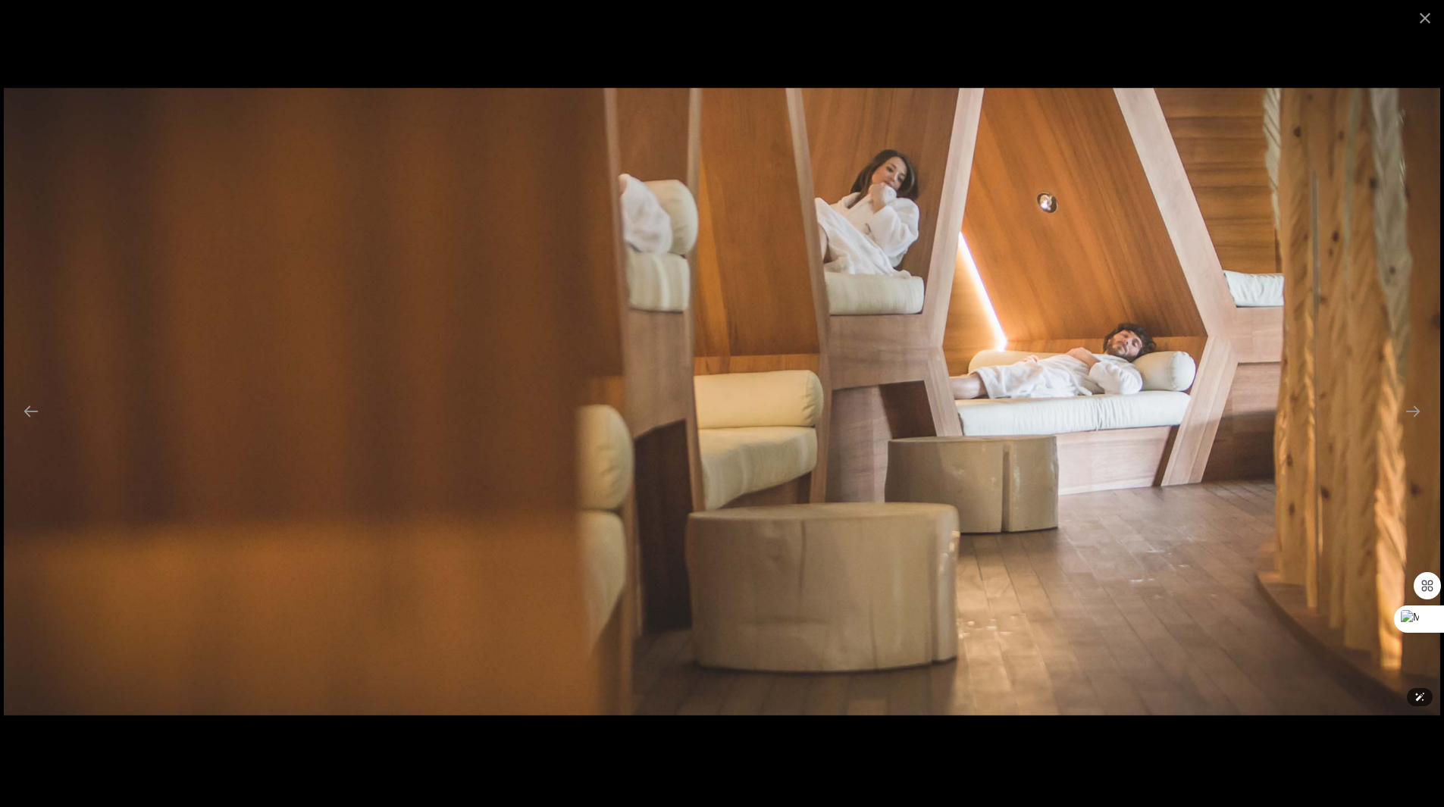
scroll to position [761, 0]
click at [1407, 416] on button "Next slide" at bounding box center [1413, 411] width 32 height 30
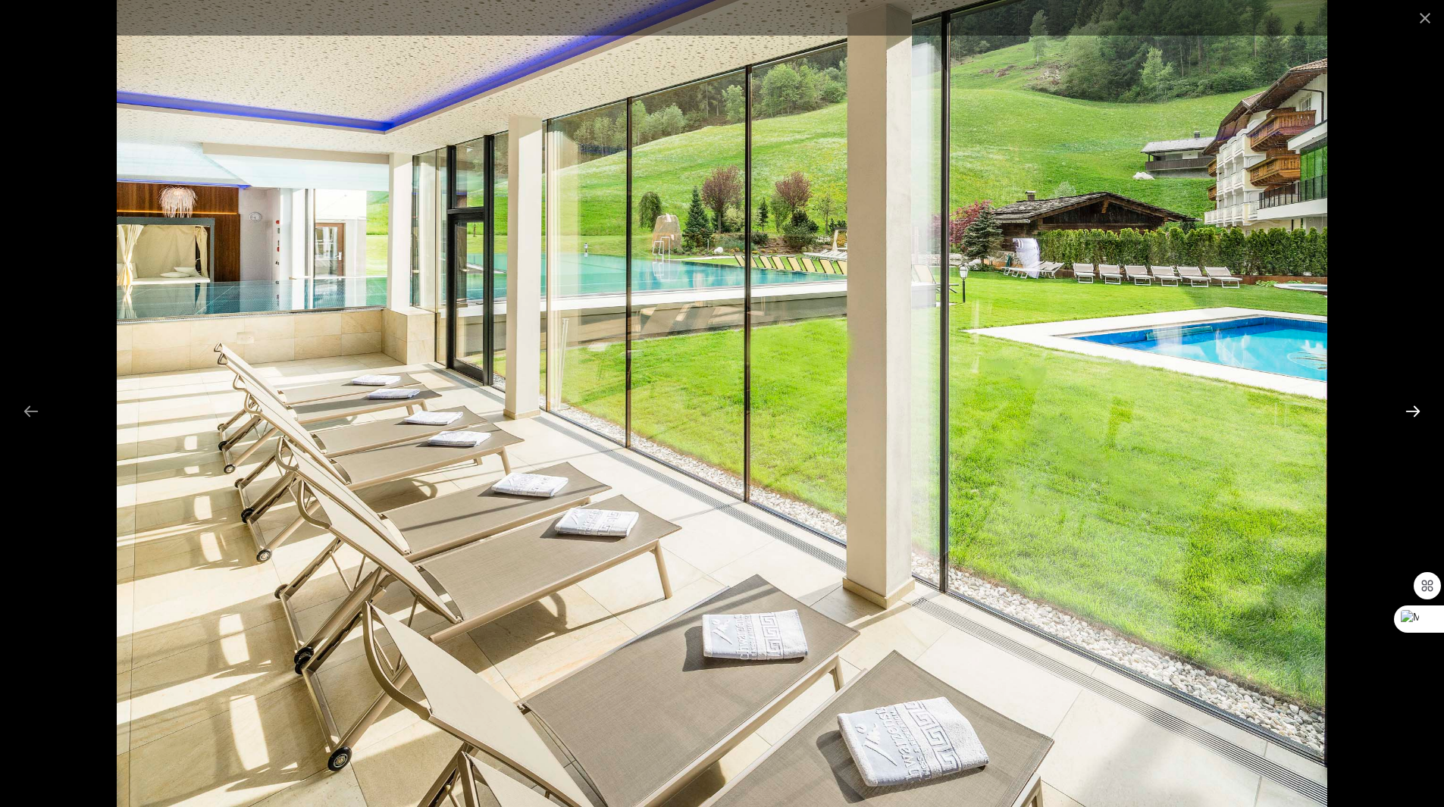
click at [1407, 416] on button "Next slide" at bounding box center [1413, 411] width 32 height 30
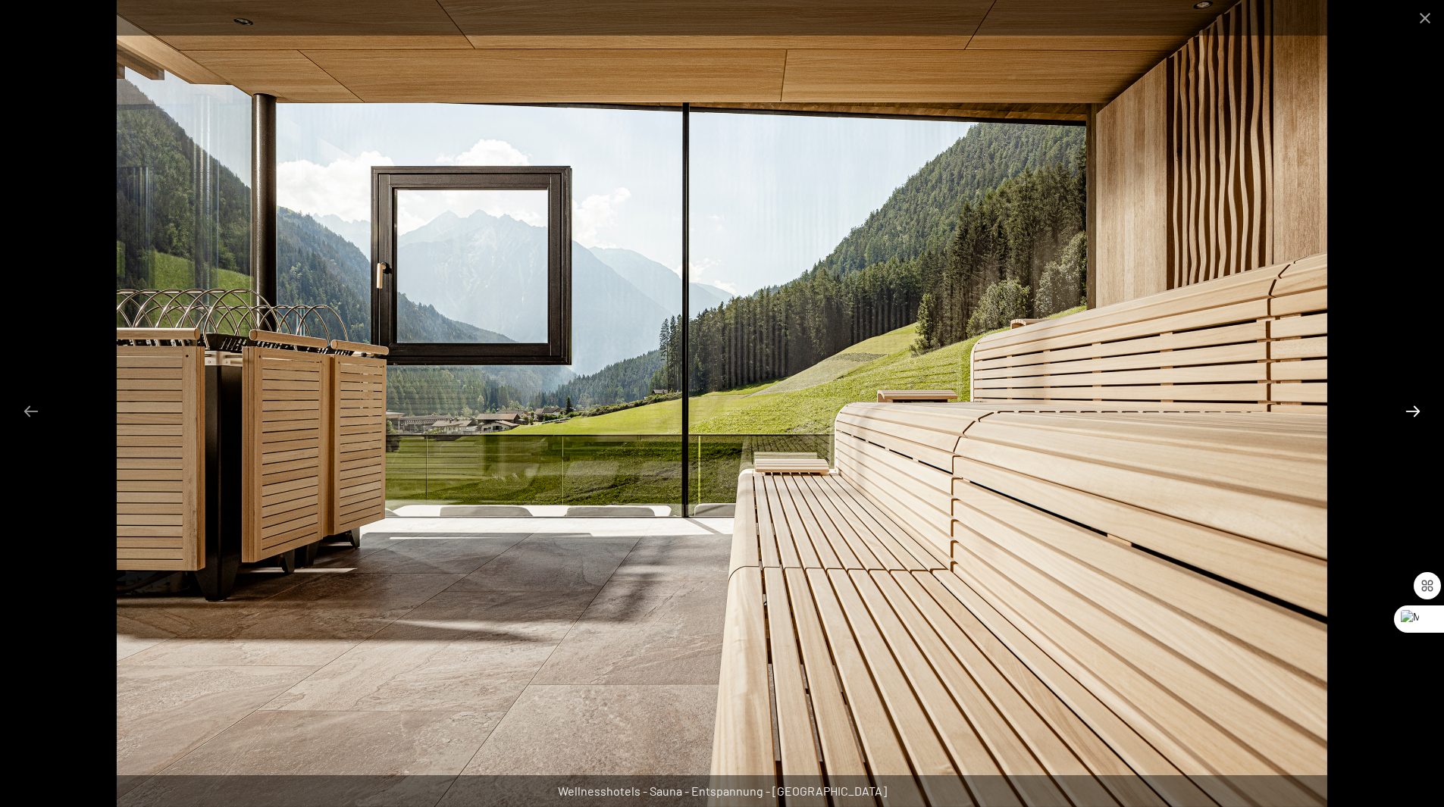
click at [1407, 416] on button "Next slide" at bounding box center [1413, 411] width 32 height 30
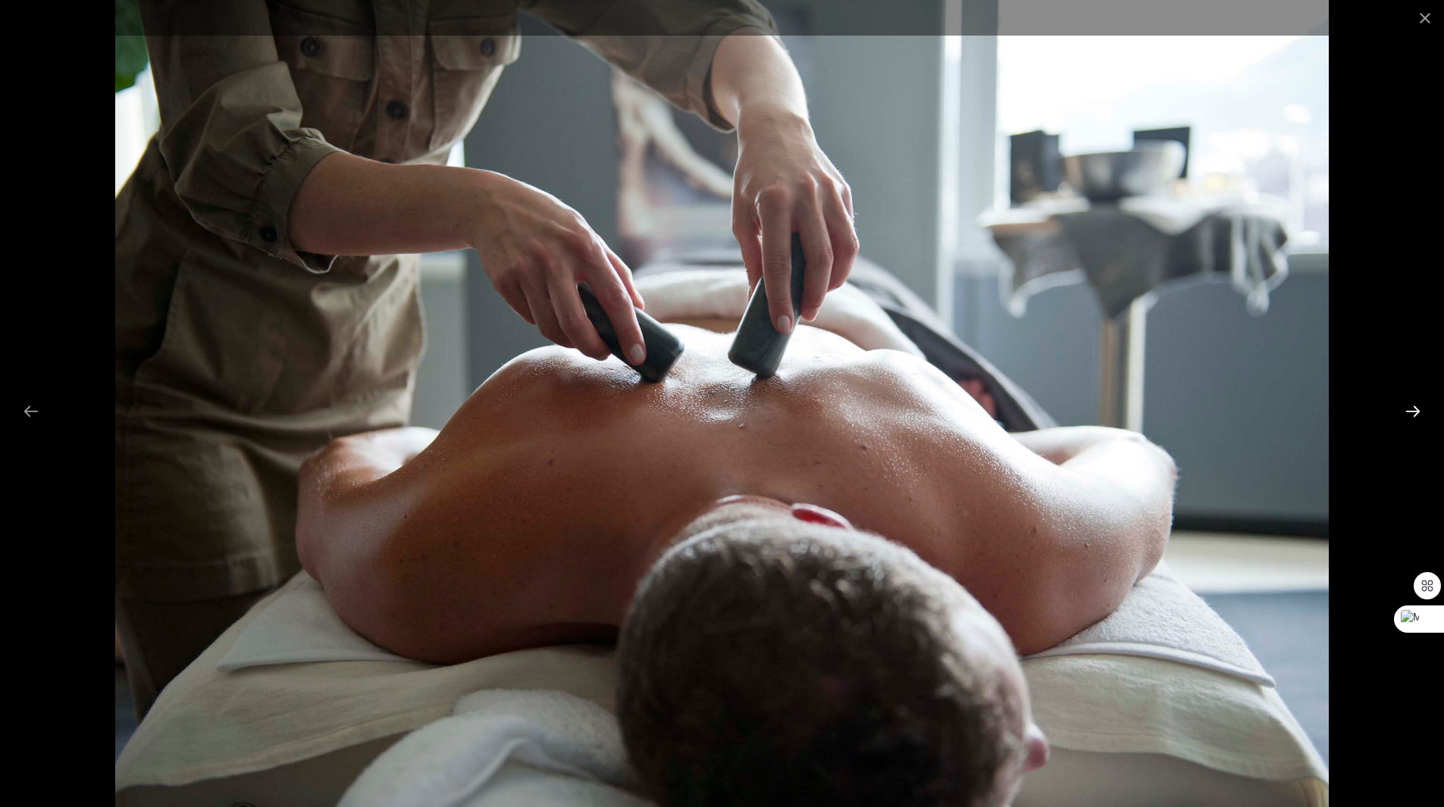
click at [1407, 416] on button "Next slide" at bounding box center [1413, 411] width 32 height 30
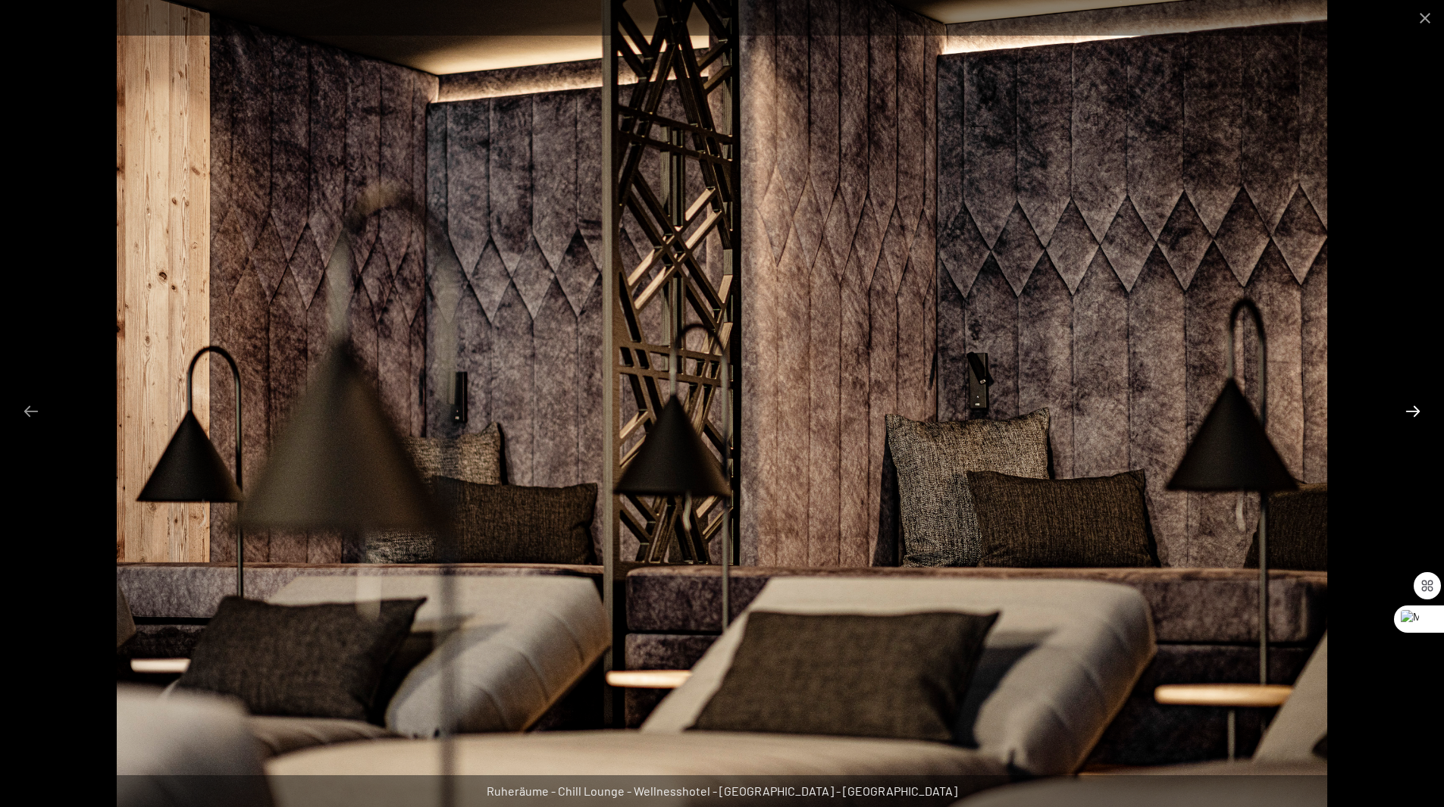
click at [1407, 416] on button "Next slide" at bounding box center [1413, 411] width 32 height 30
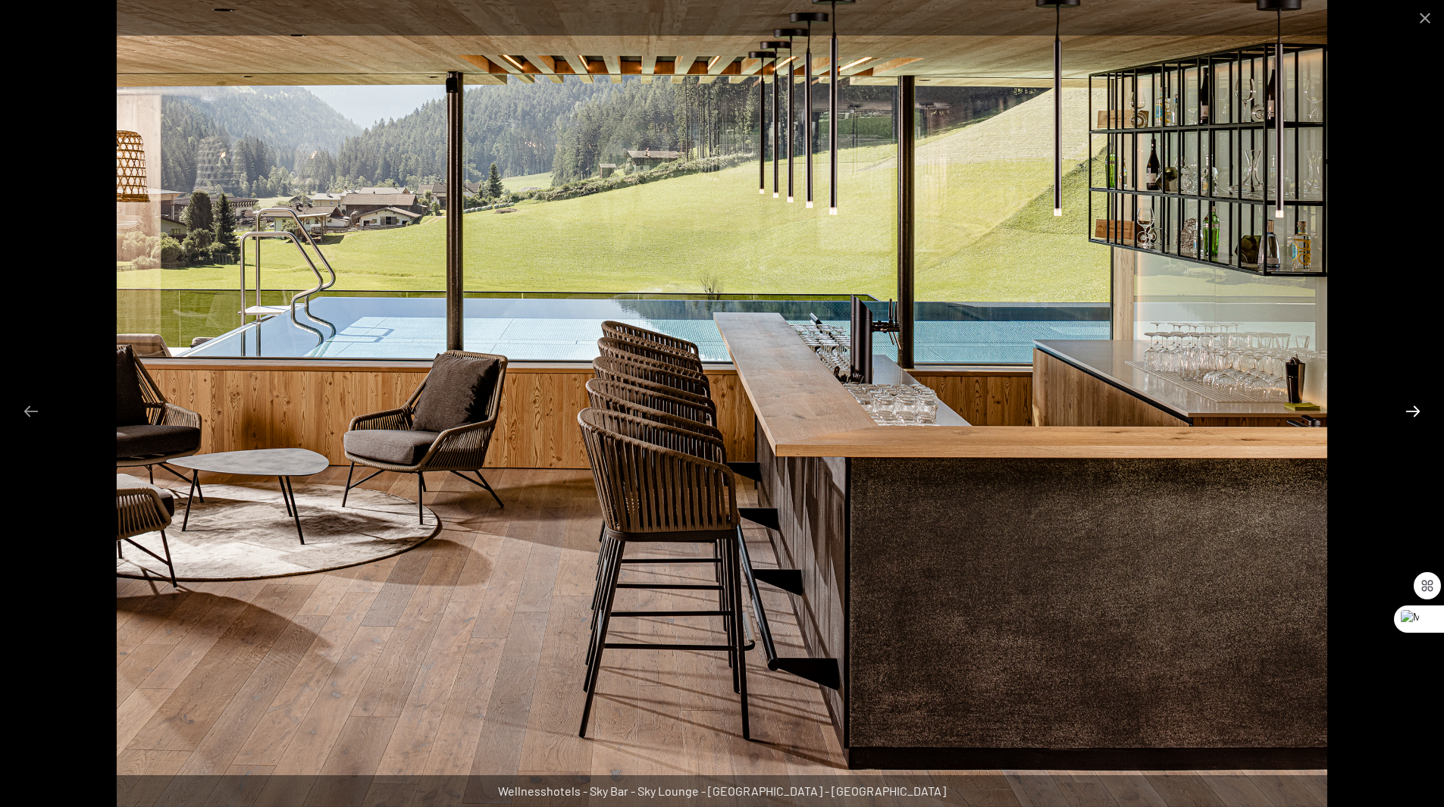
click at [1407, 416] on button "Next slide" at bounding box center [1413, 411] width 32 height 30
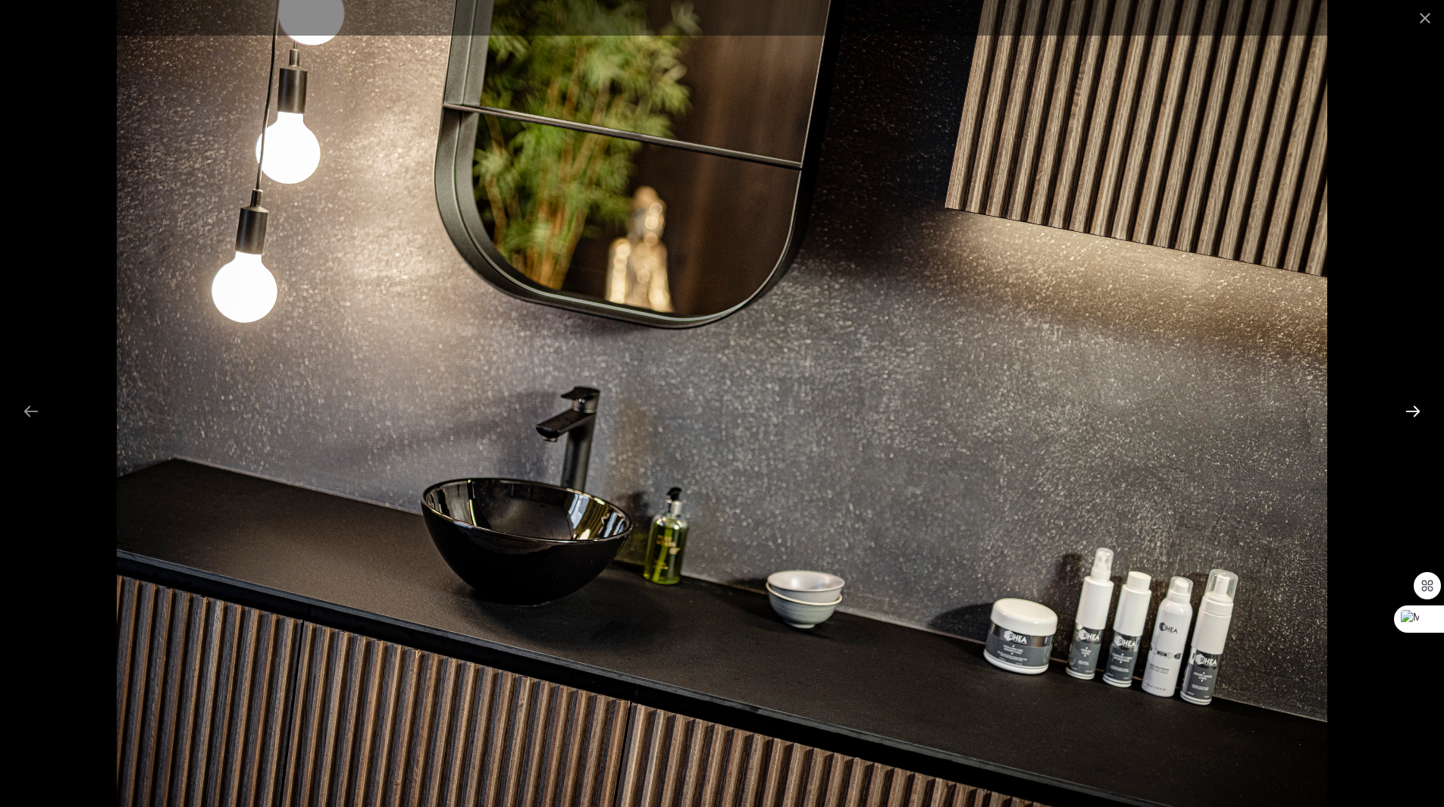
click at [1407, 416] on button "Next slide" at bounding box center [1413, 411] width 32 height 30
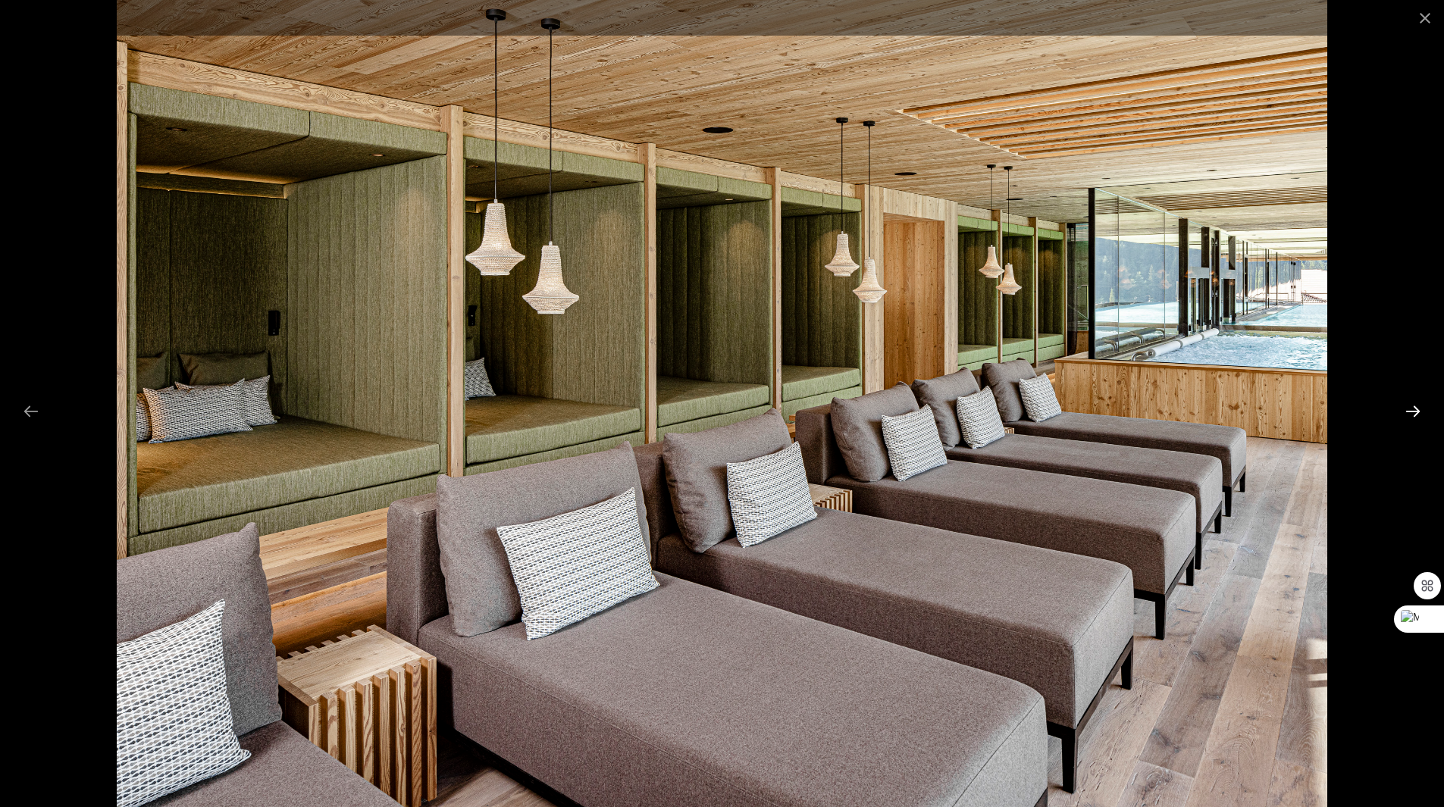
click at [1407, 416] on button "Next slide" at bounding box center [1413, 411] width 32 height 30
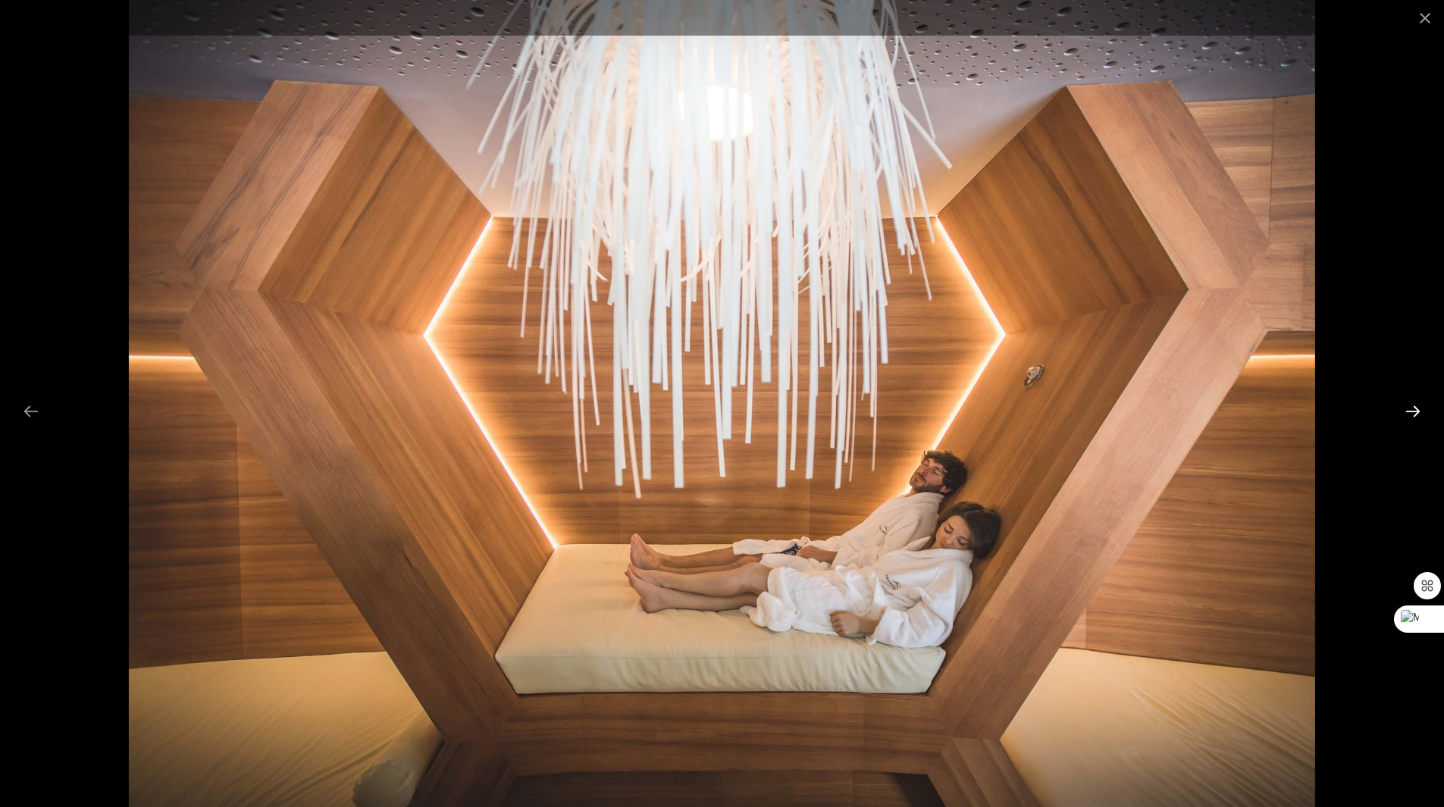
click at [1407, 416] on button "Next slide" at bounding box center [1413, 411] width 32 height 30
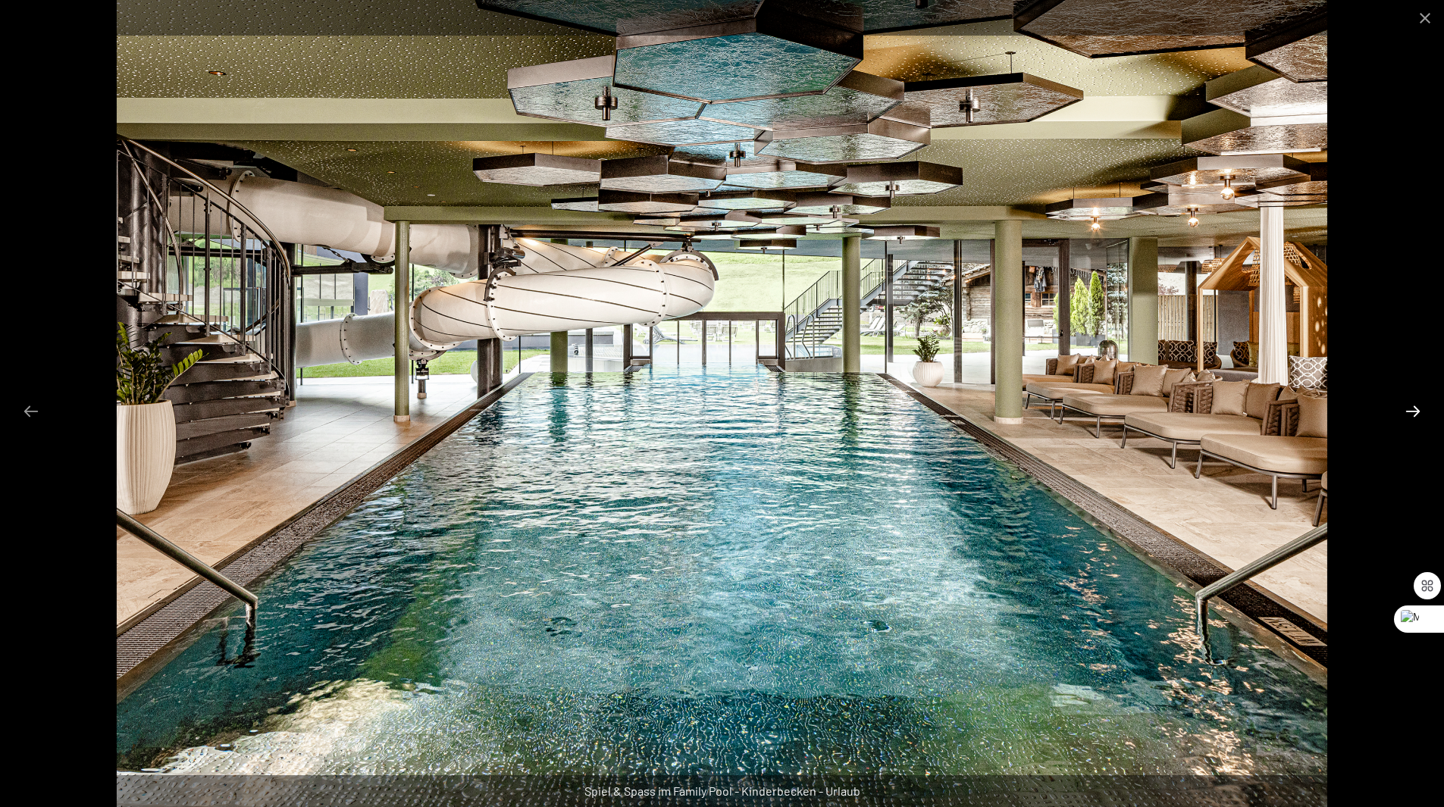
click at [1407, 416] on button "Next slide" at bounding box center [1413, 411] width 32 height 30
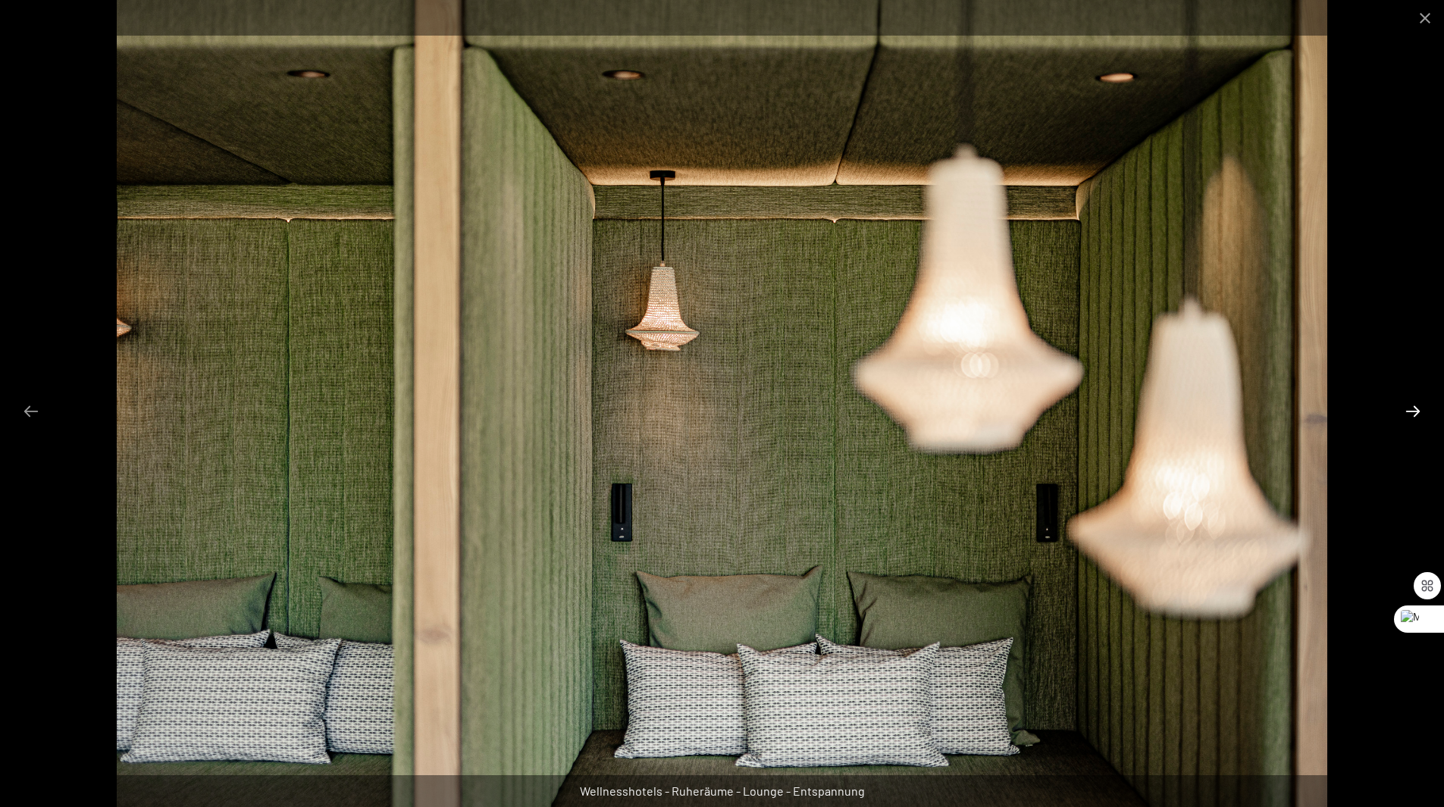
click at [1407, 416] on button "Next slide" at bounding box center [1413, 411] width 32 height 30
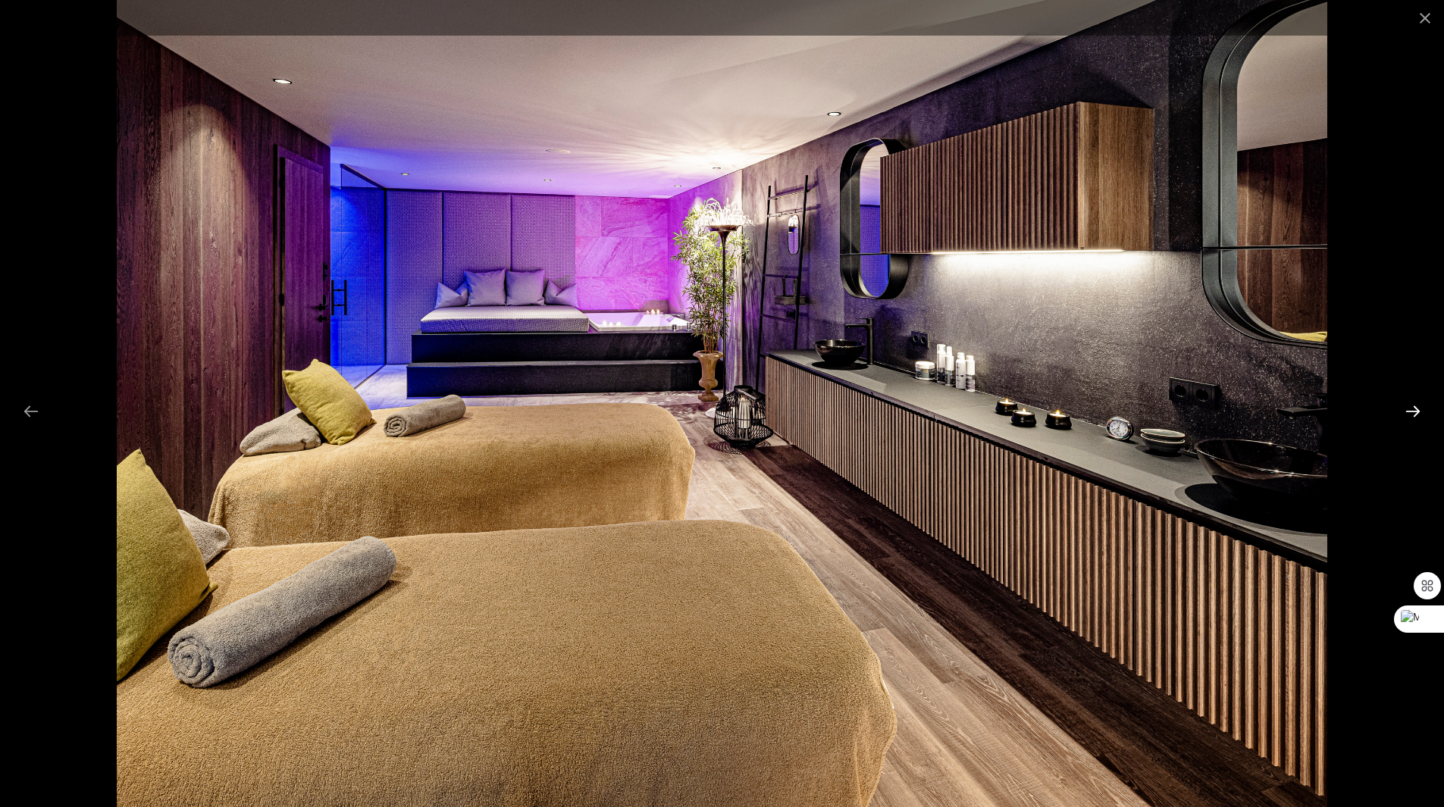
click at [1407, 416] on button "Next slide" at bounding box center [1413, 411] width 32 height 30
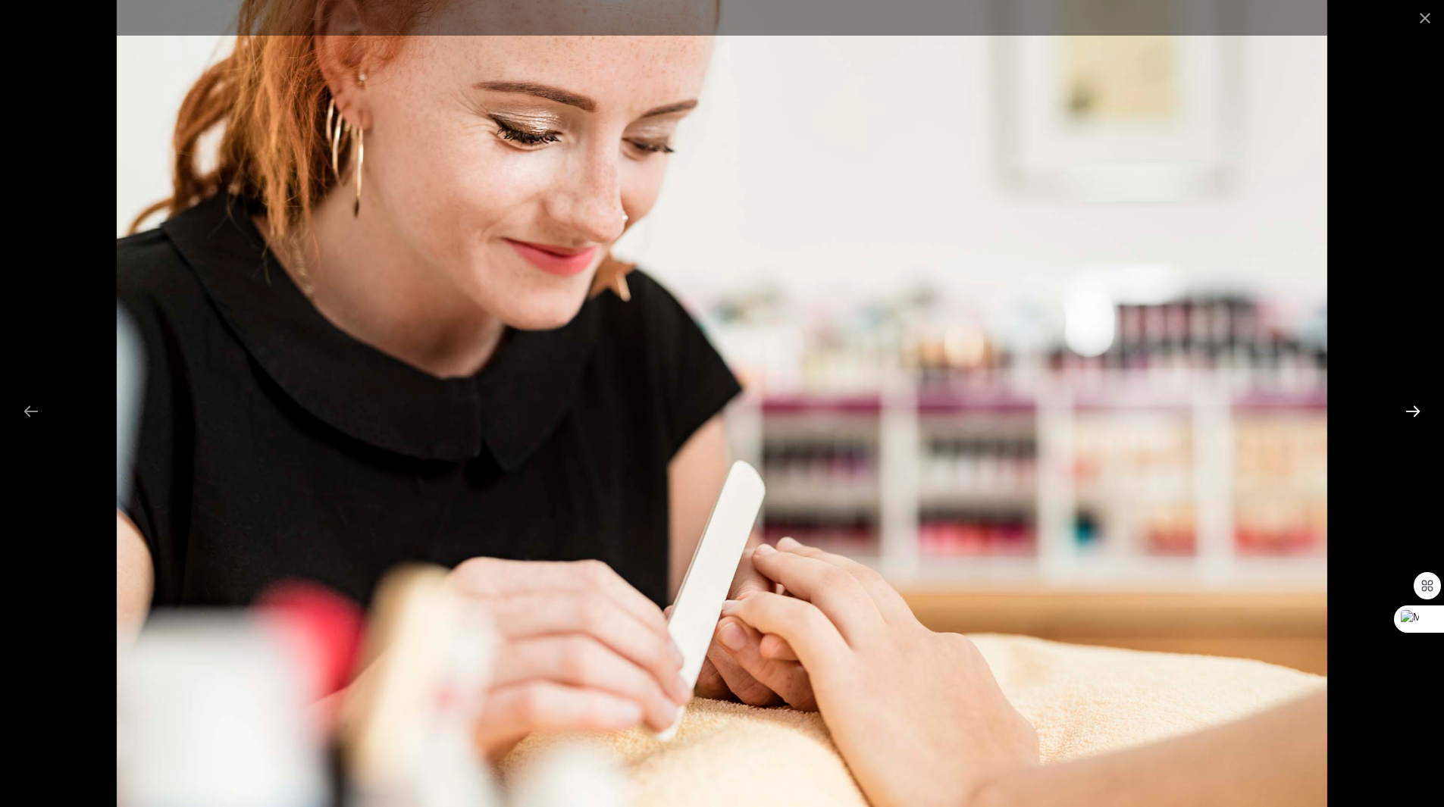
click at [1407, 416] on button "Next slide" at bounding box center [1413, 411] width 32 height 30
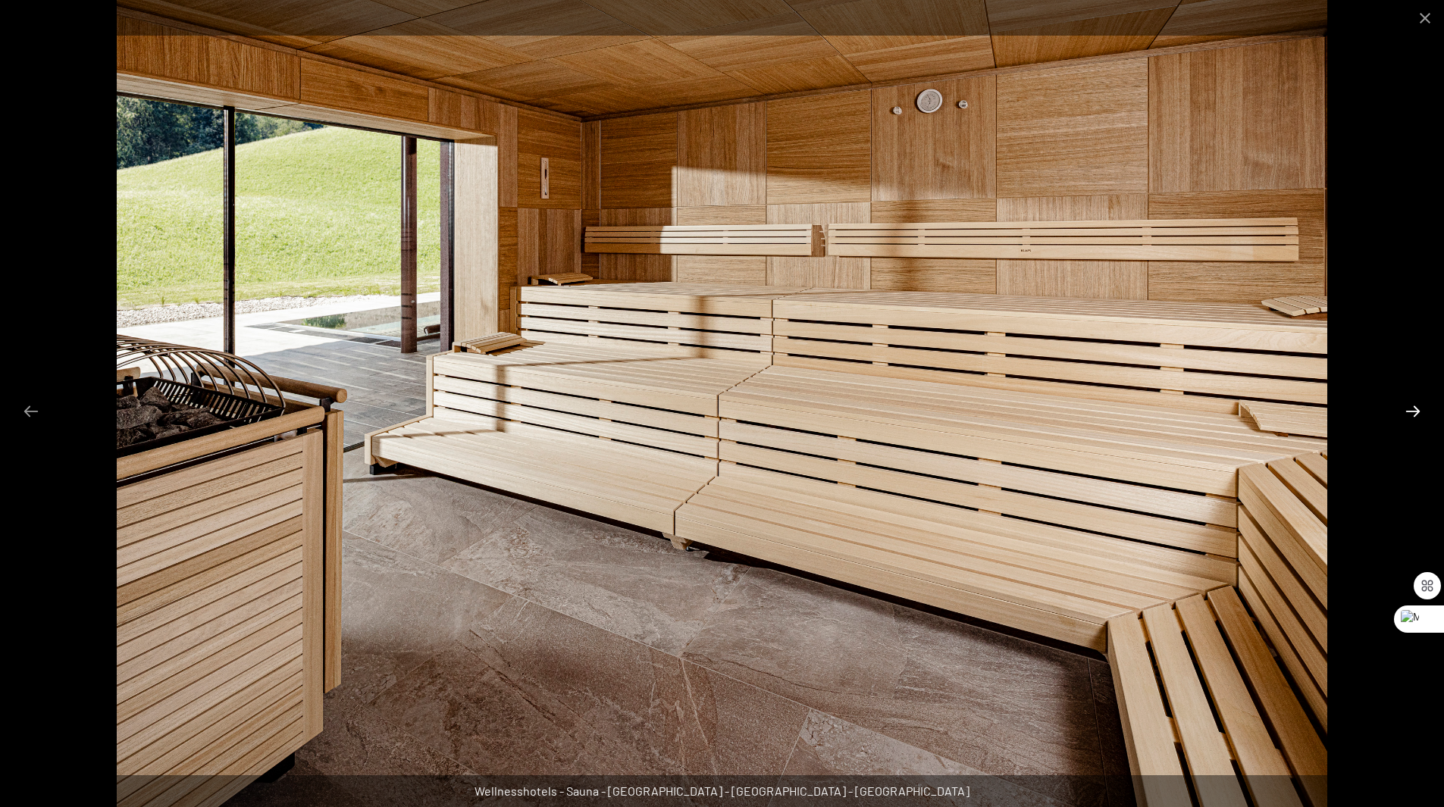
click at [1407, 416] on button "Next slide" at bounding box center [1413, 411] width 32 height 30
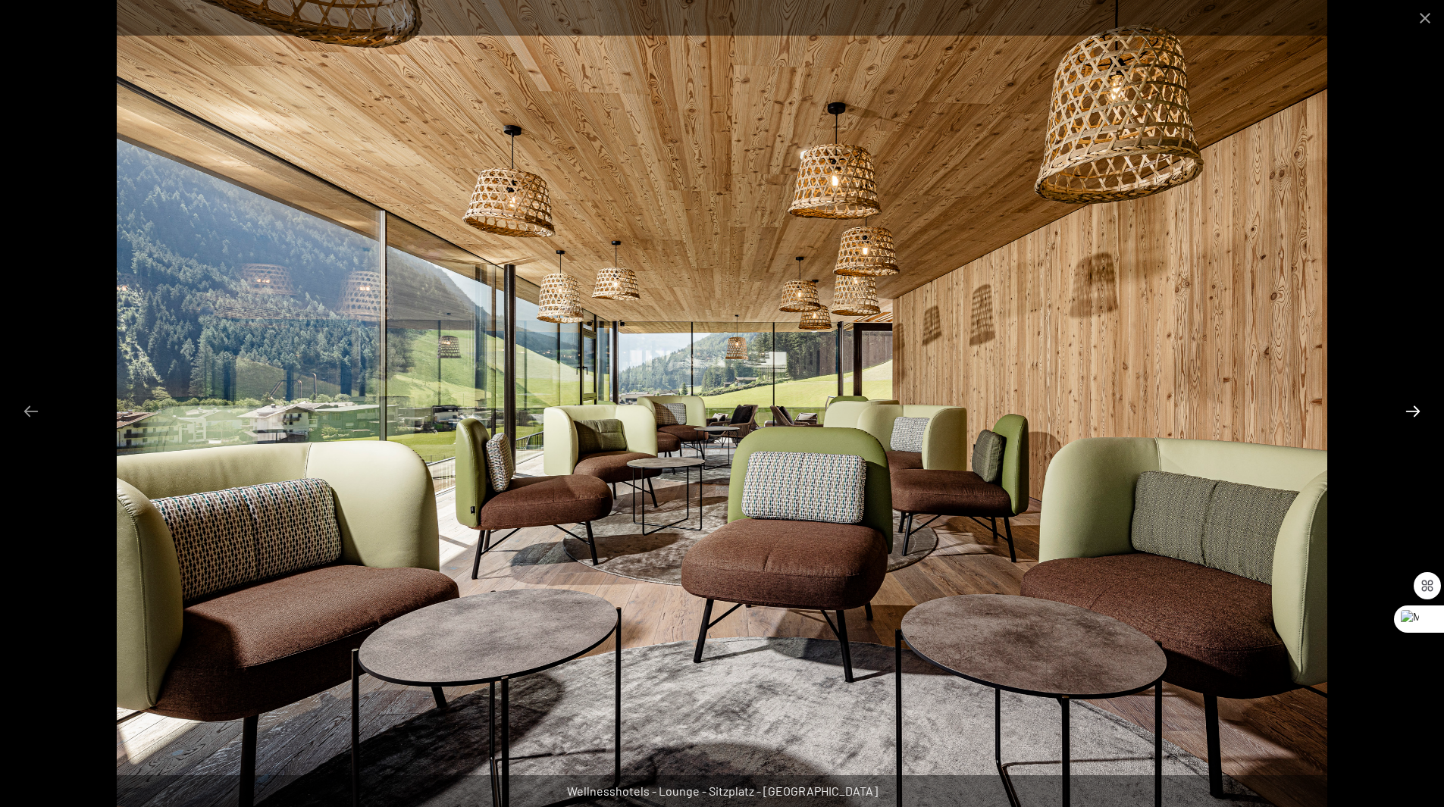
click at [1407, 416] on button "Next slide" at bounding box center [1413, 411] width 32 height 30
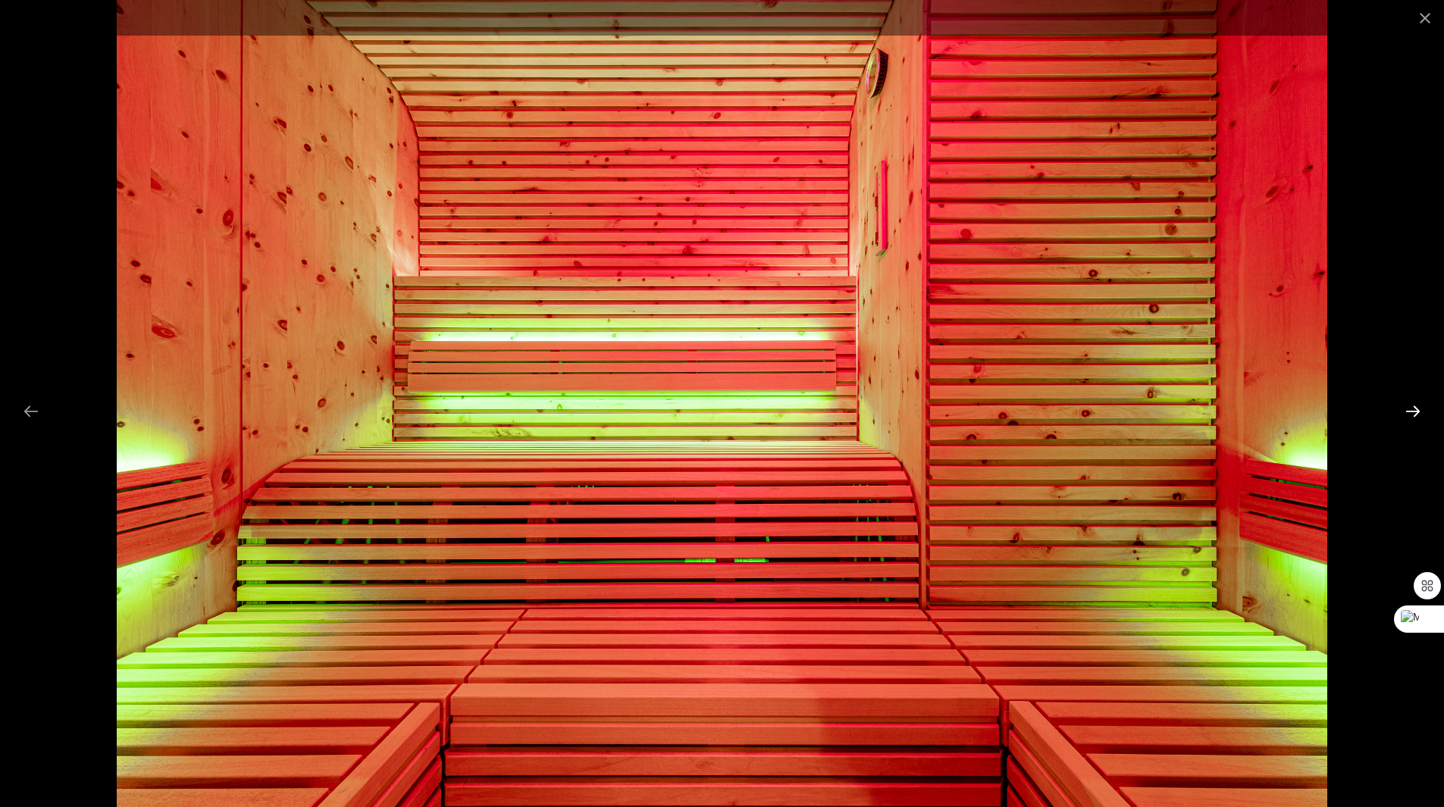
click at [1407, 416] on button "Next slide" at bounding box center [1413, 411] width 32 height 30
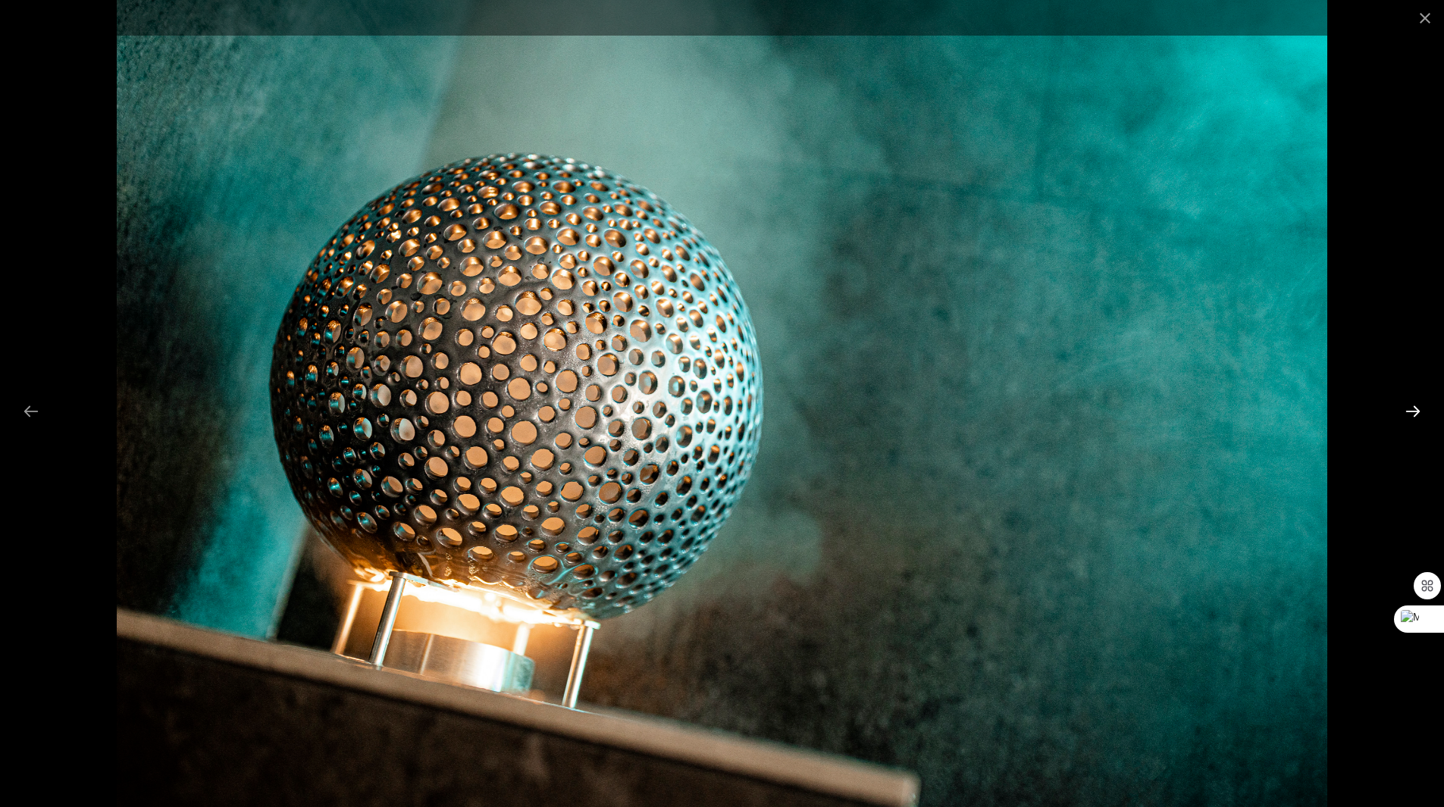
click at [1407, 416] on button "Next slide" at bounding box center [1413, 411] width 32 height 30
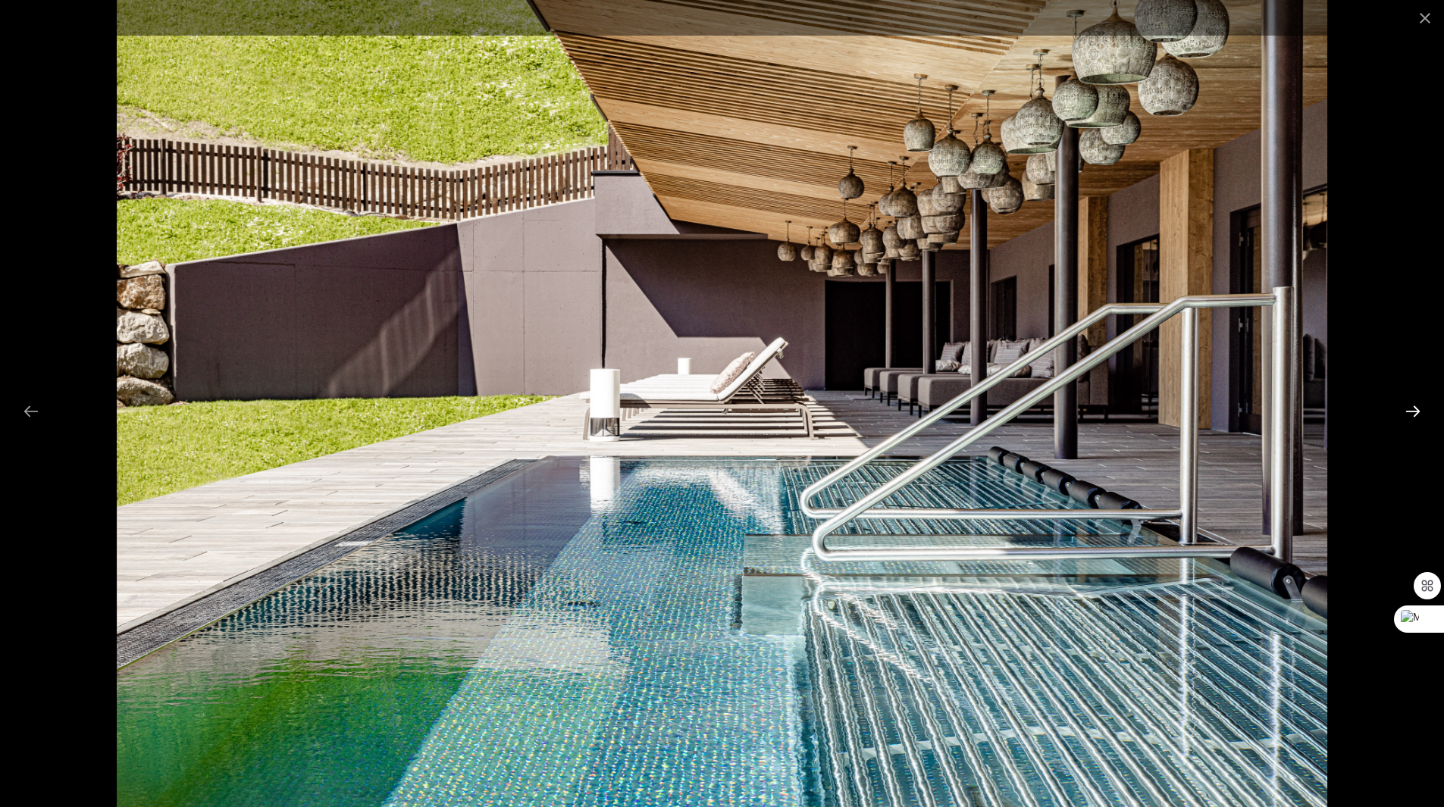
click at [1407, 416] on button "Next slide" at bounding box center [1413, 411] width 32 height 30
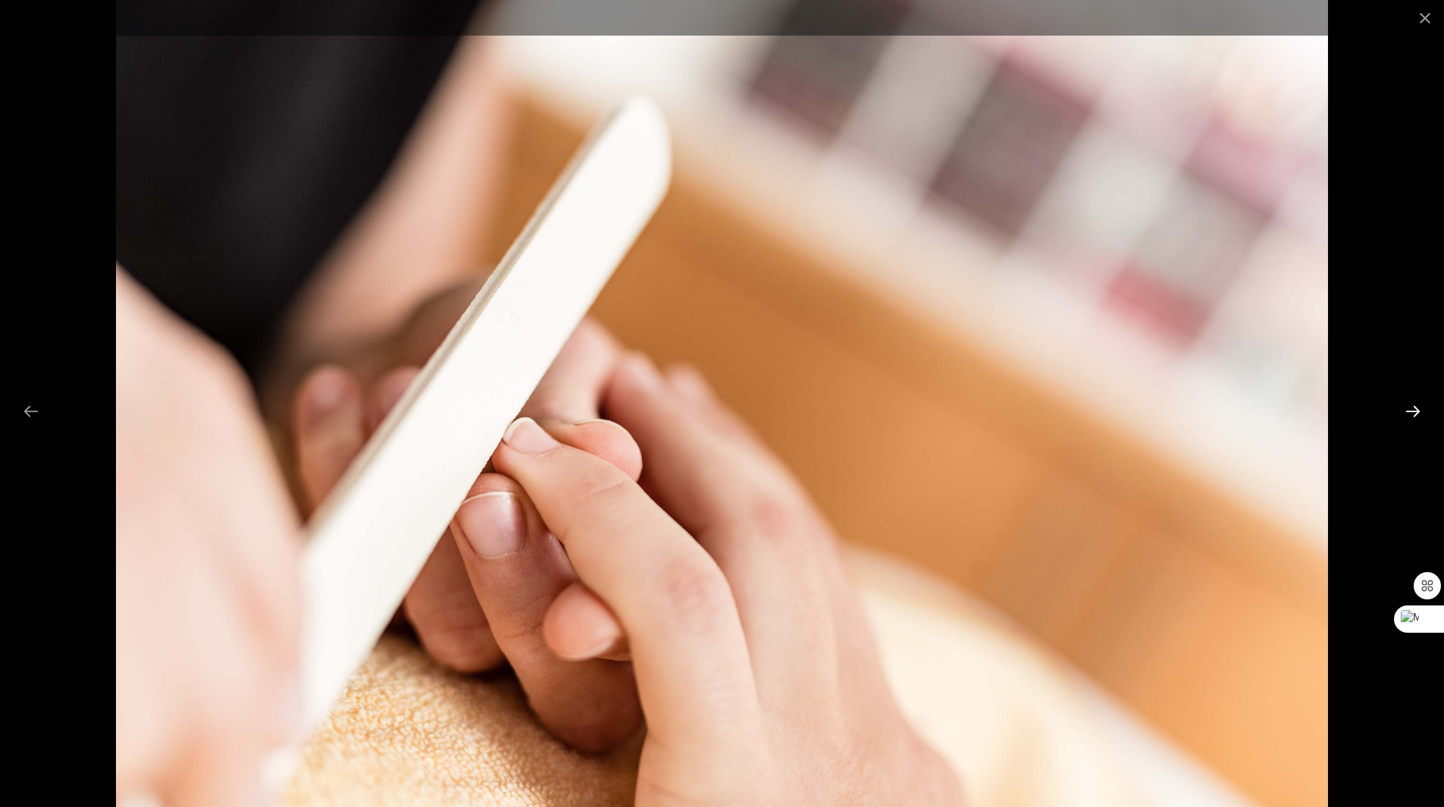
click at [1407, 416] on button "Next slide" at bounding box center [1413, 411] width 32 height 30
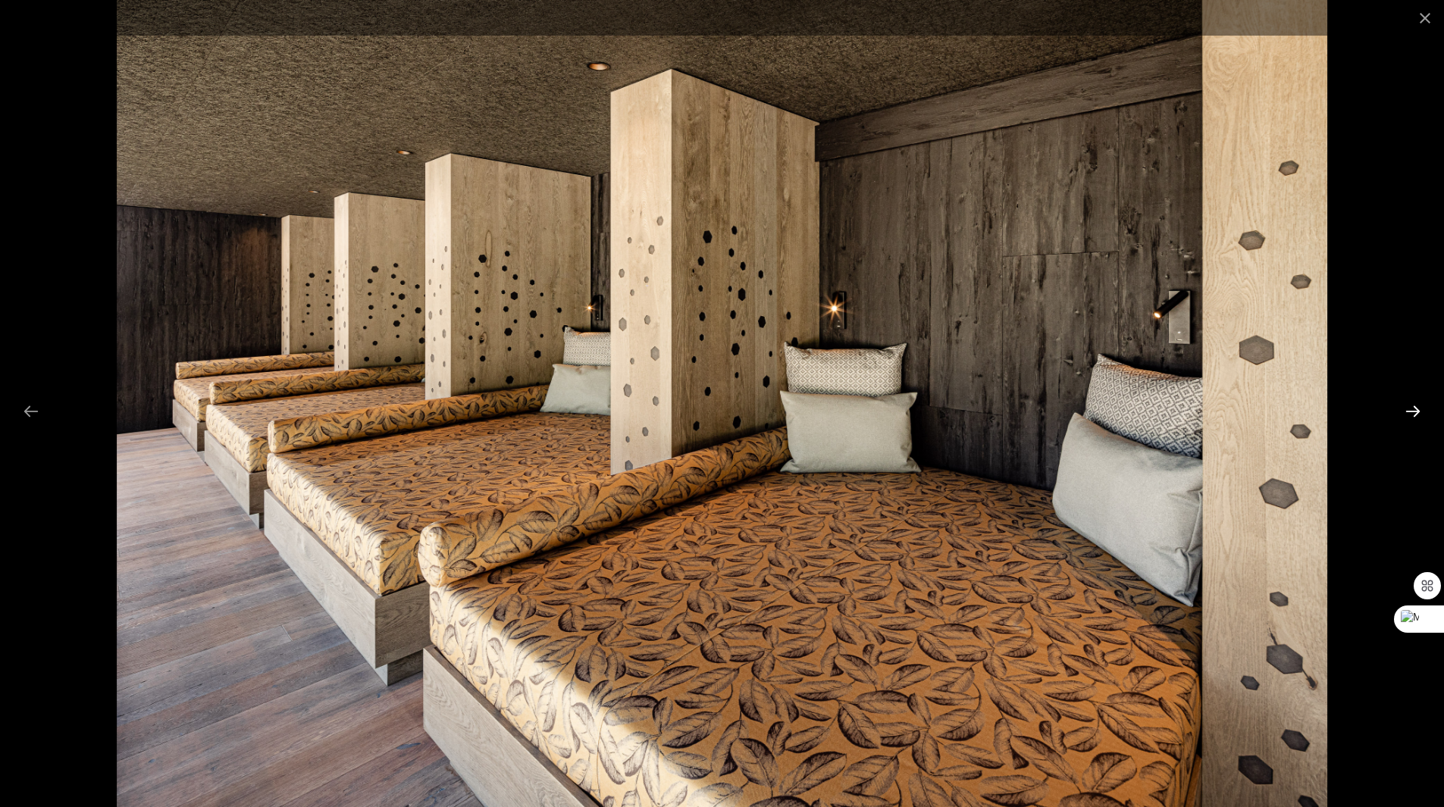
click at [1407, 416] on button "Next slide" at bounding box center [1413, 411] width 32 height 30
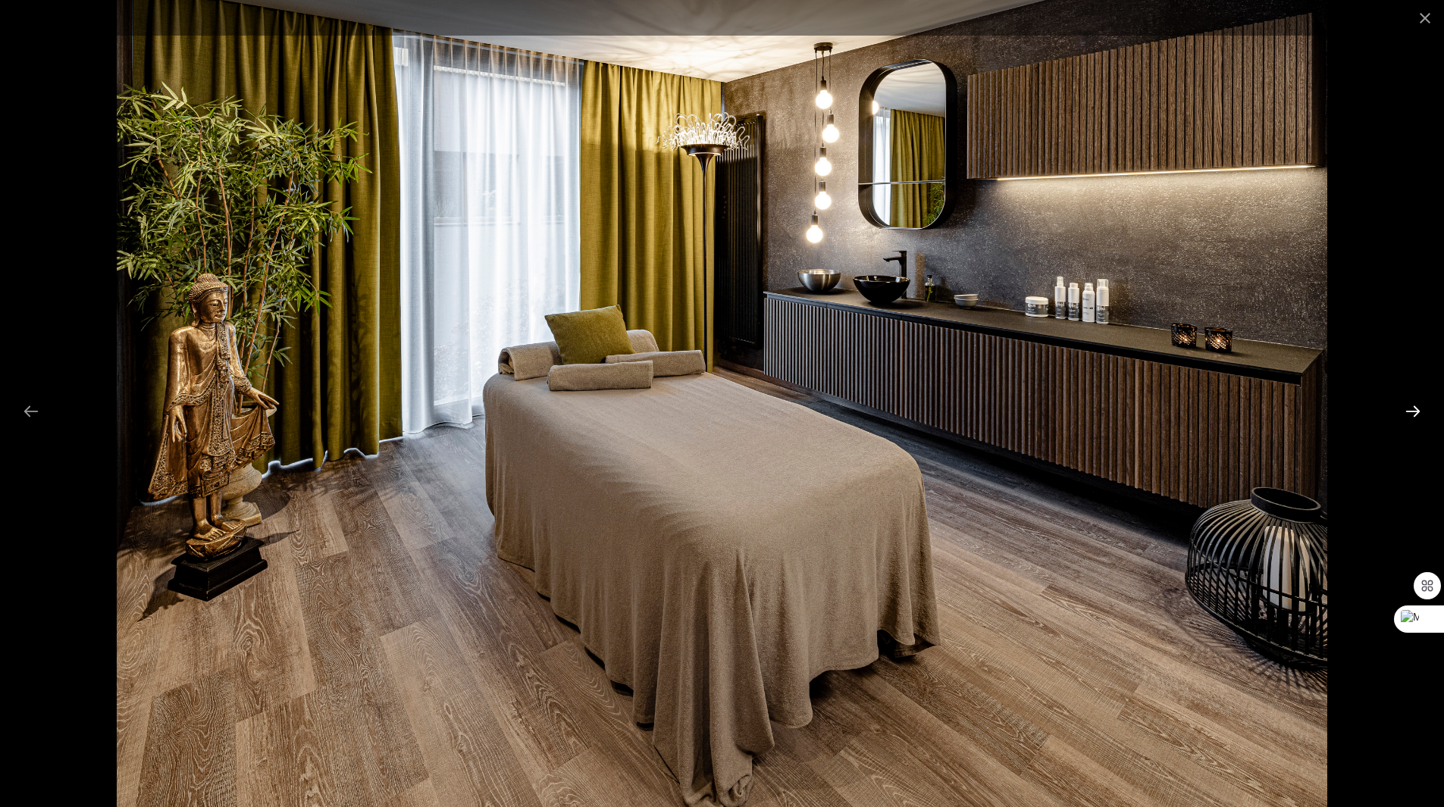
click at [1407, 416] on button "Next slide" at bounding box center [1413, 411] width 32 height 30
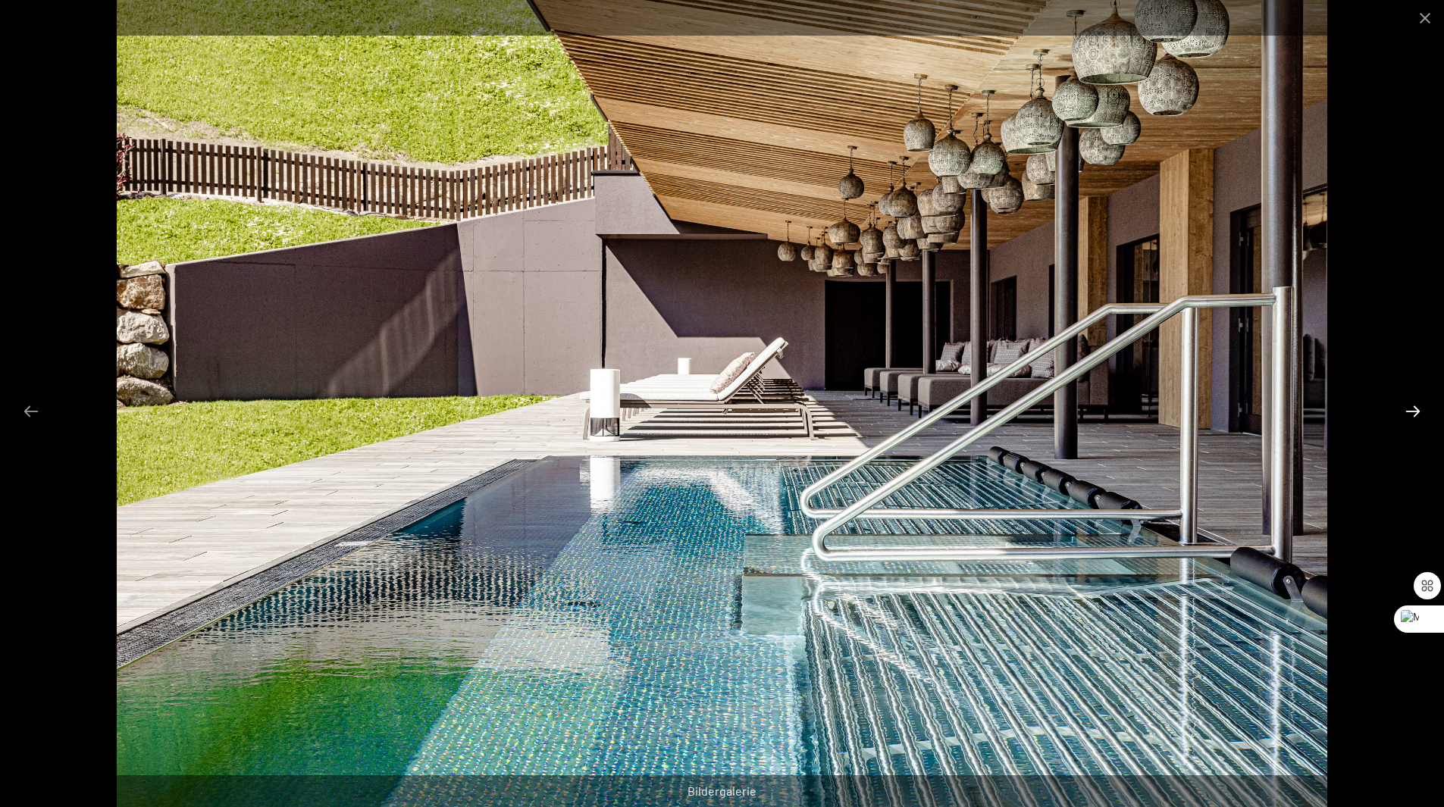
click at [1407, 416] on button "Next slide" at bounding box center [1413, 411] width 32 height 30
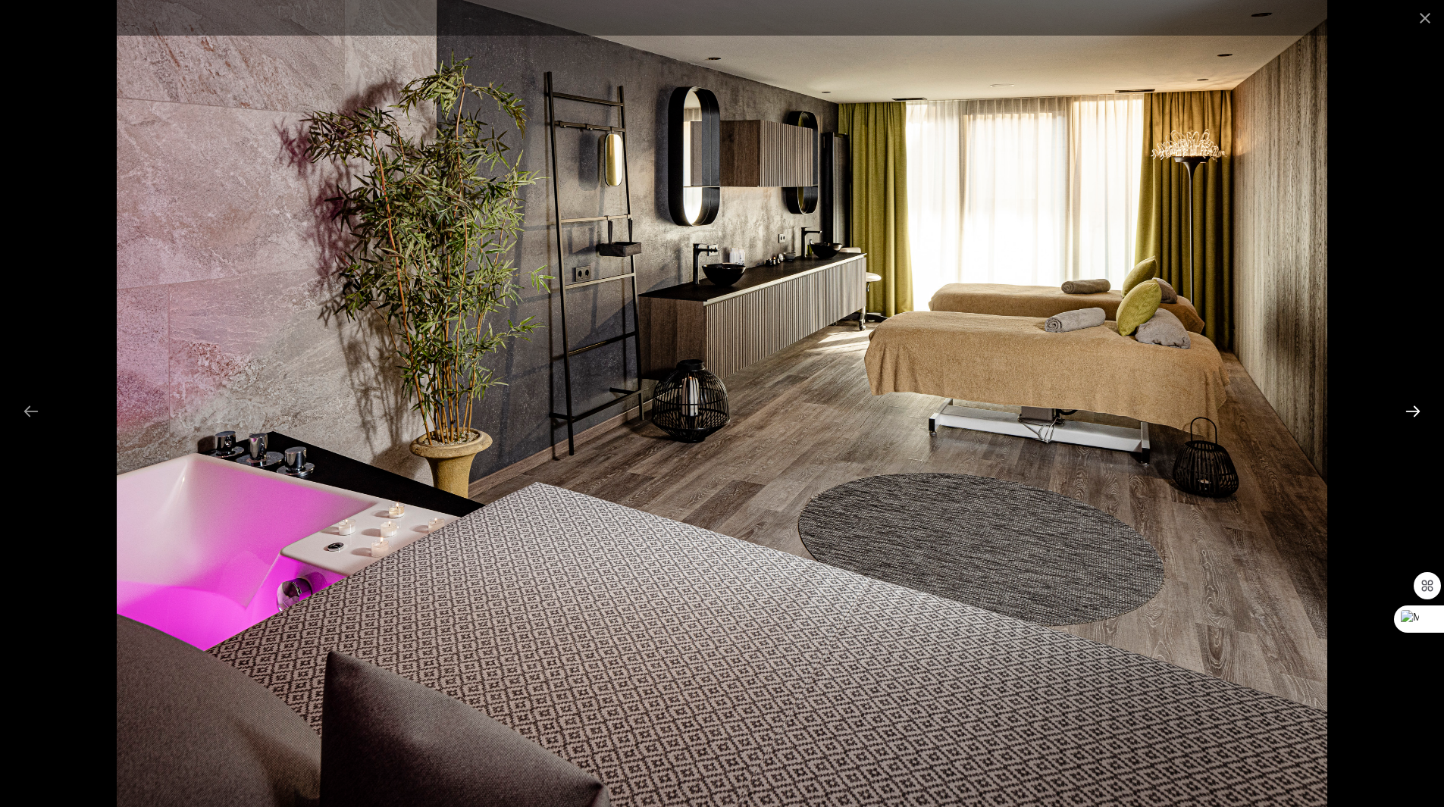
click at [1407, 416] on button "Next slide" at bounding box center [1413, 411] width 32 height 30
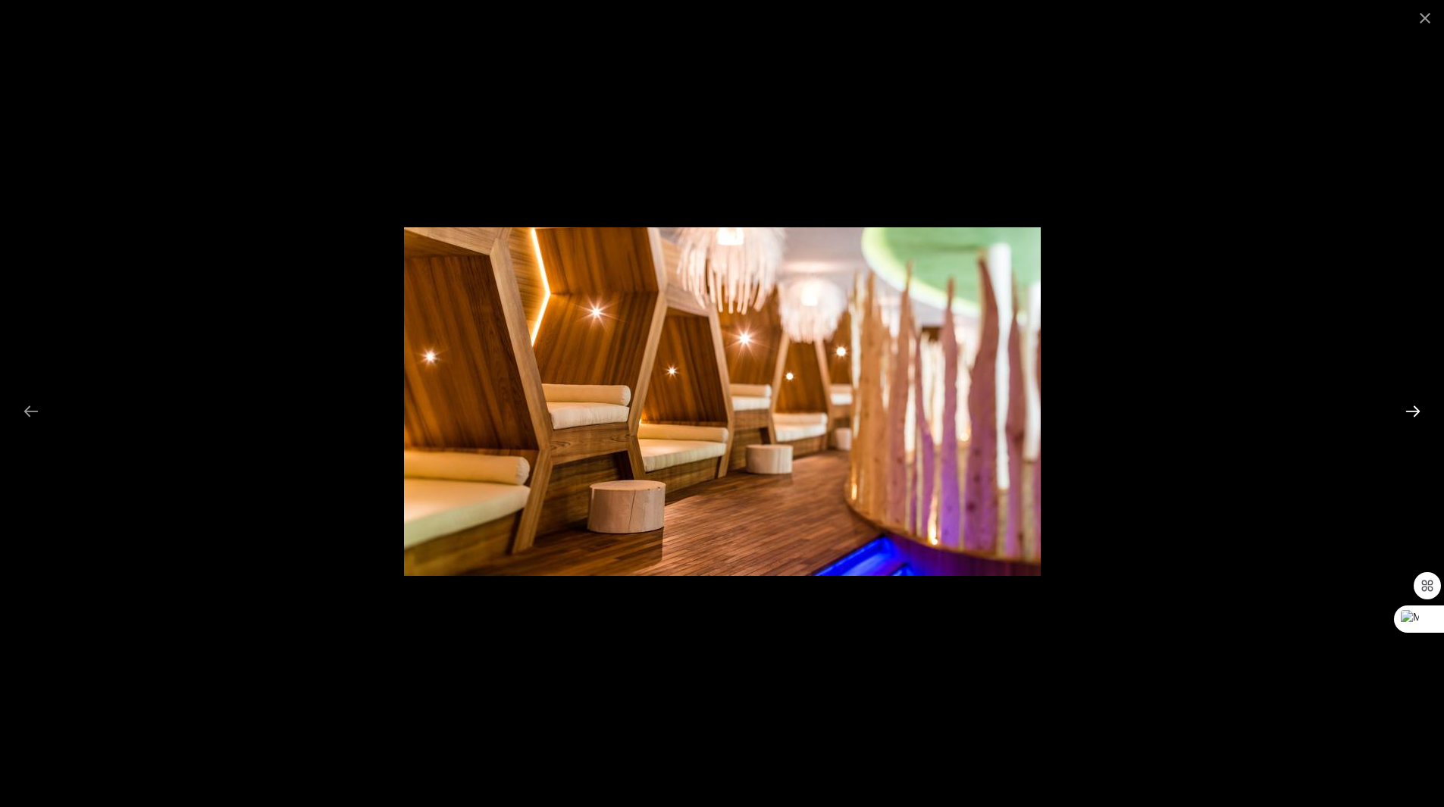
click at [1407, 416] on button "Next slide" at bounding box center [1413, 411] width 32 height 30
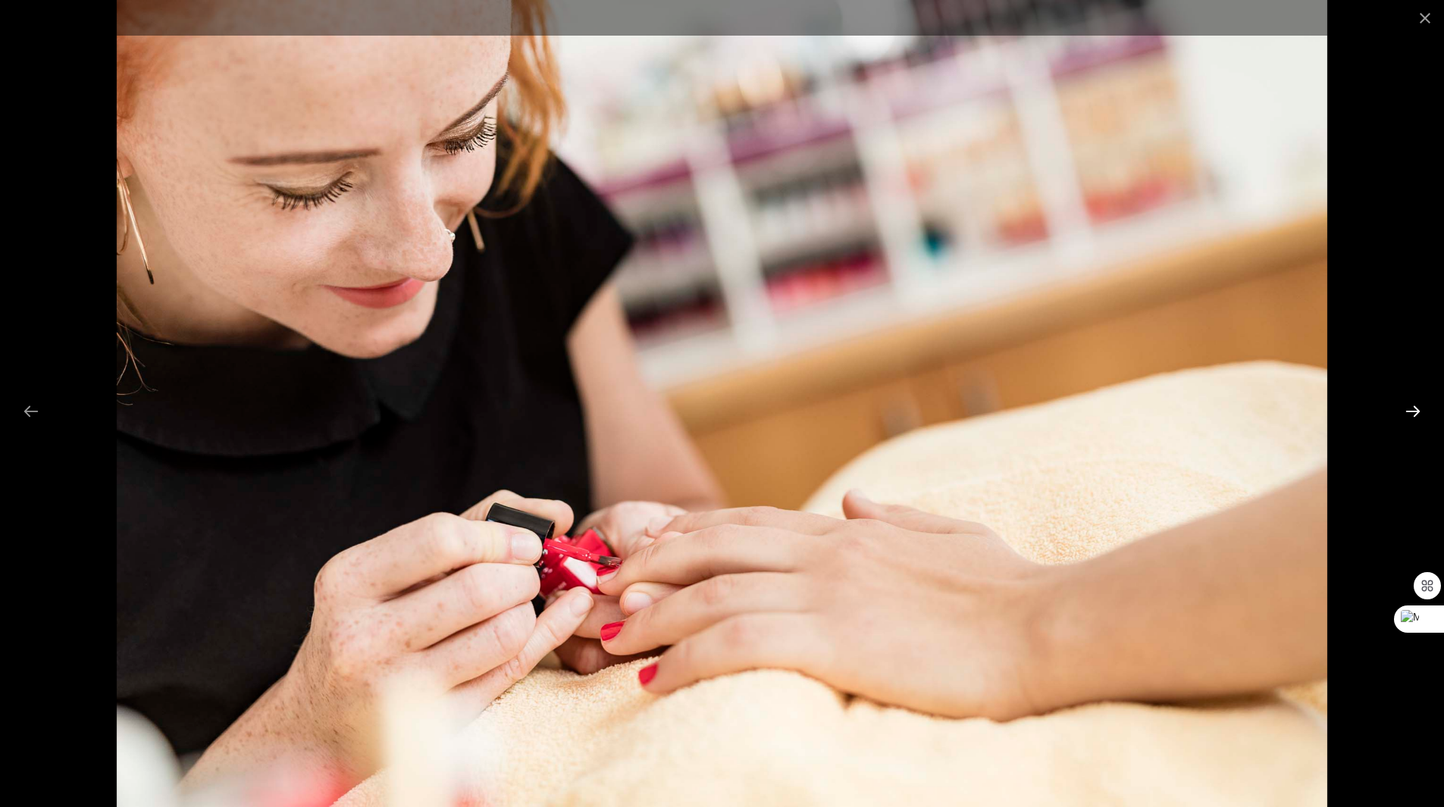
click at [1407, 416] on button "Next slide" at bounding box center [1413, 411] width 32 height 30
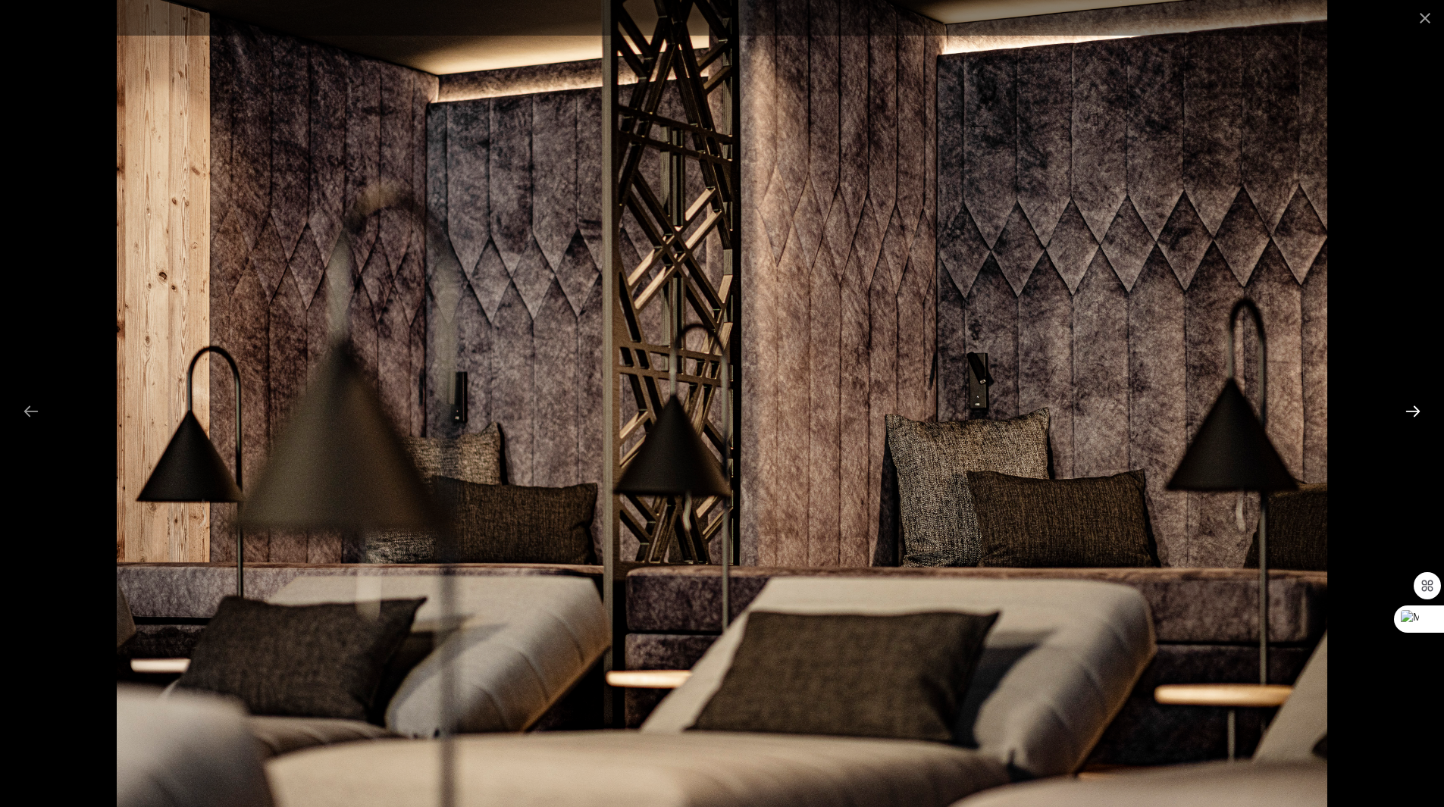
click at [1407, 416] on button "Next slide" at bounding box center [1413, 411] width 32 height 30
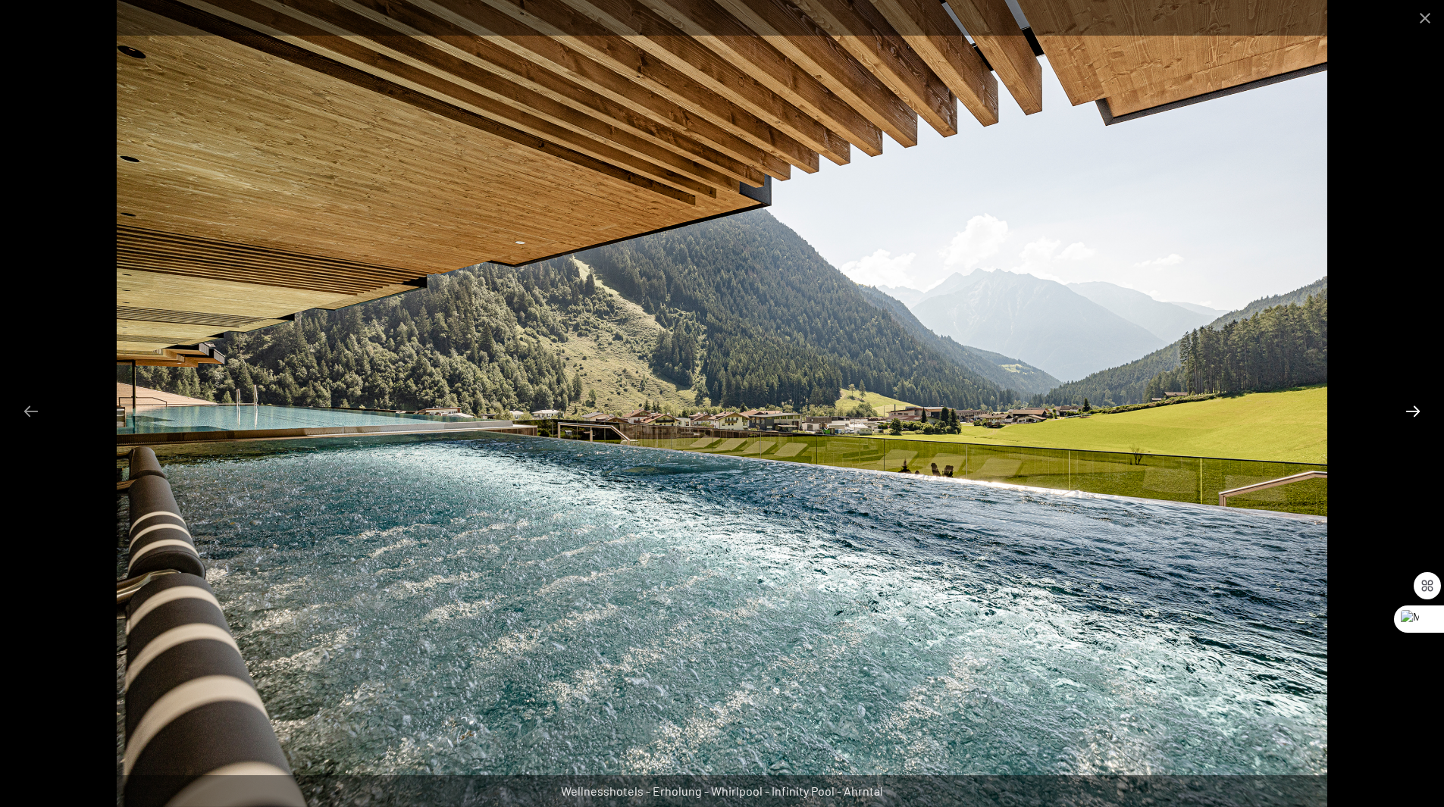
click at [1407, 416] on button "Next slide" at bounding box center [1413, 411] width 32 height 30
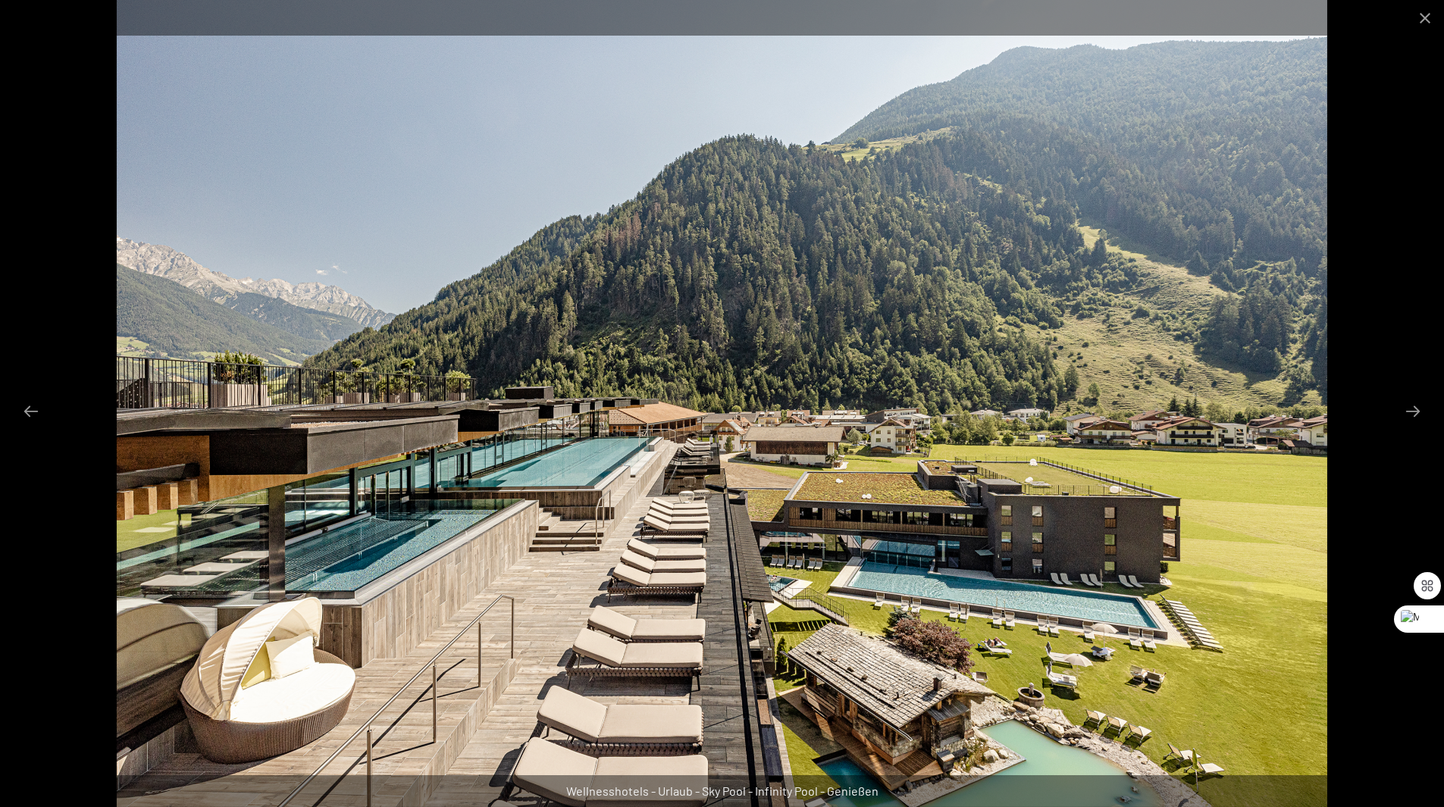
click at [1398, 431] on div at bounding box center [722, 403] width 1444 height 807
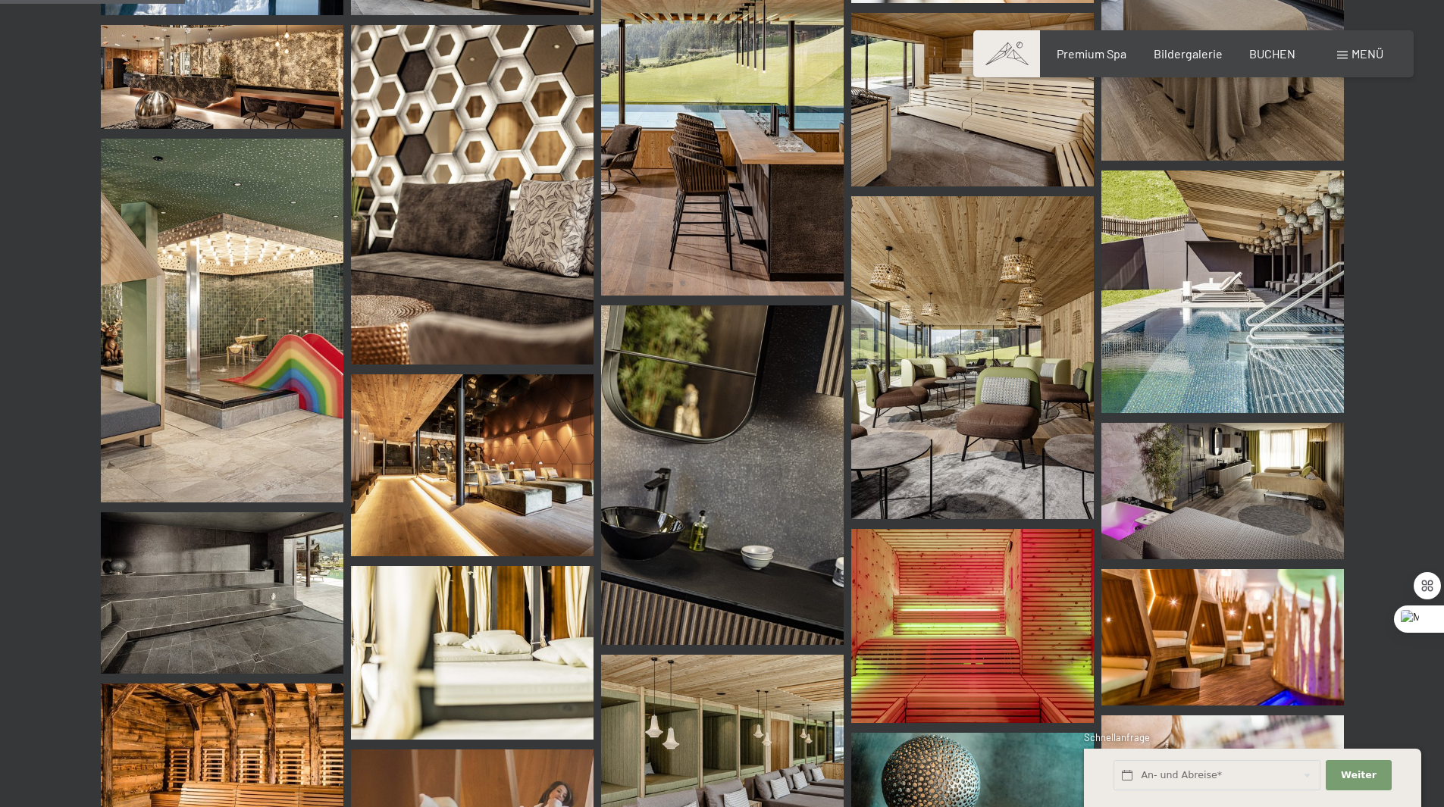
scroll to position [382, 0]
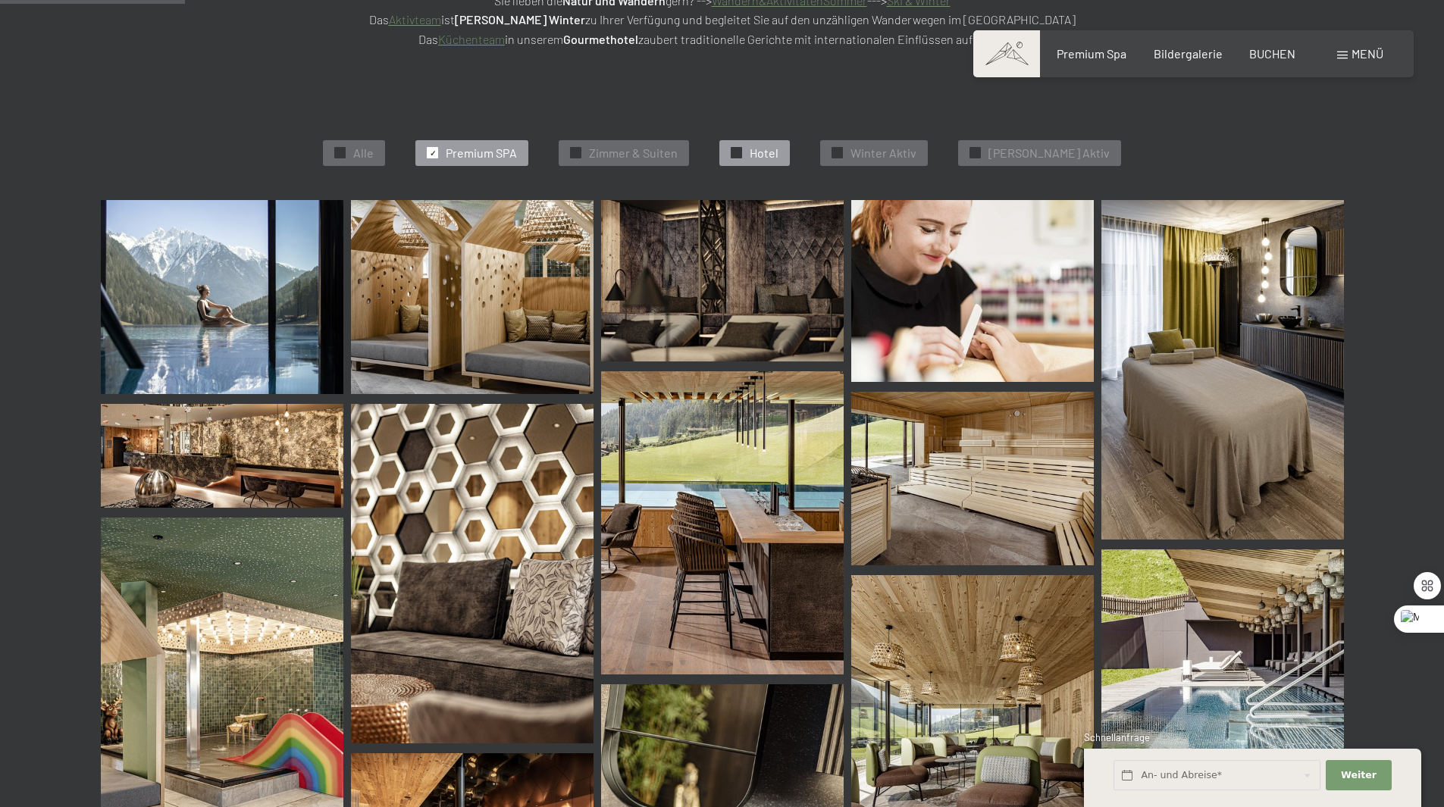
click at [777, 146] on span "Hotel" at bounding box center [764, 153] width 29 height 17
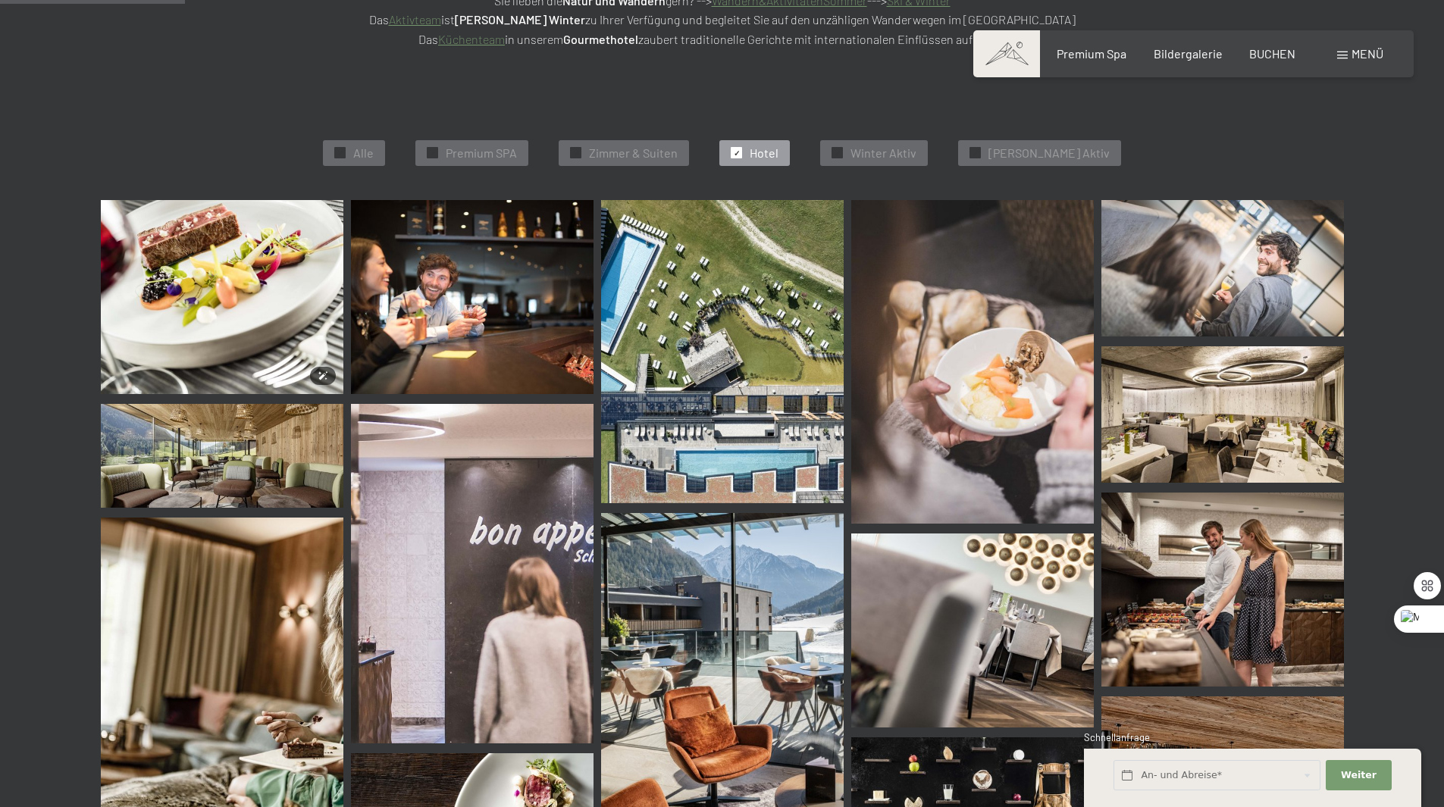
click at [225, 258] on img at bounding box center [222, 297] width 243 height 194
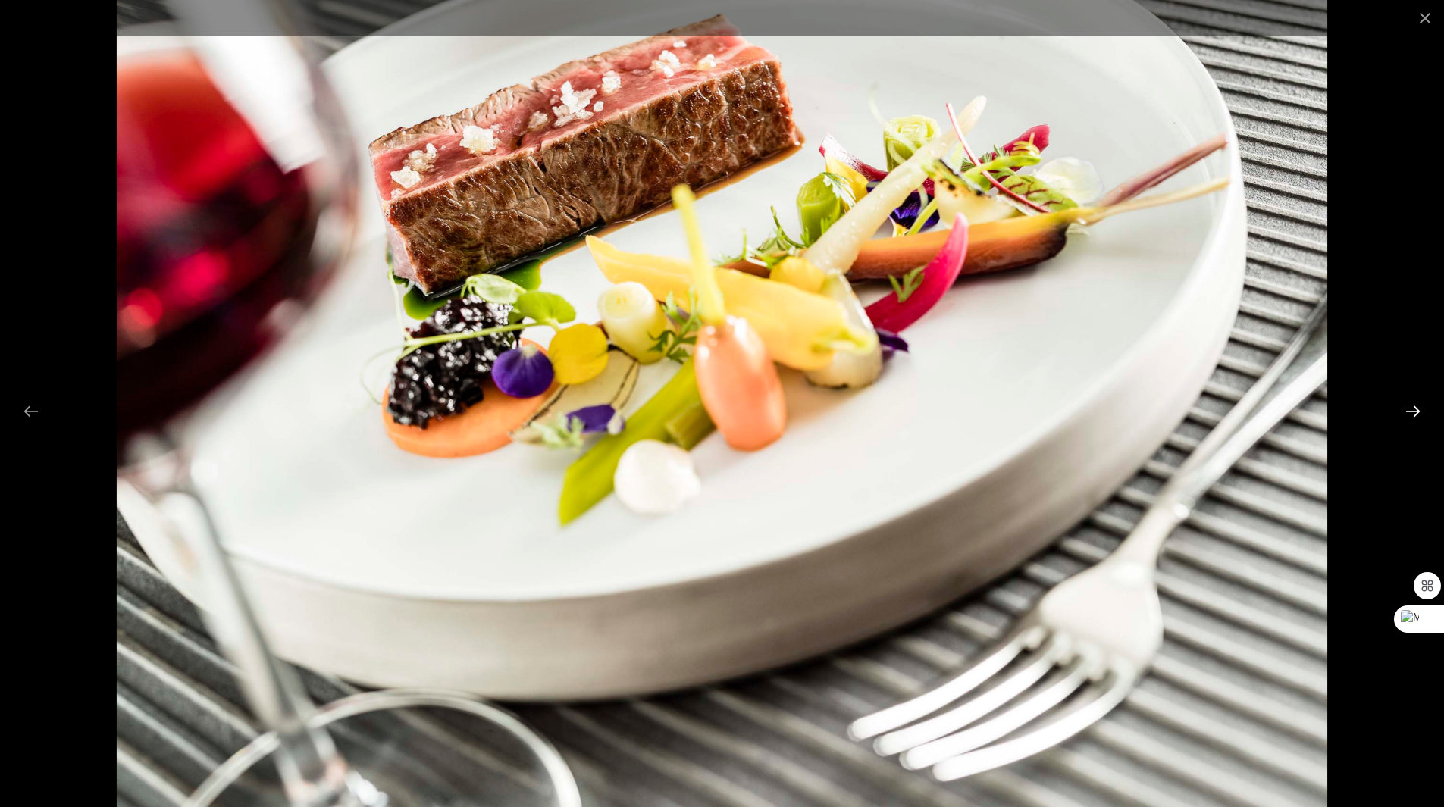
click at [1415, 411] on button "Next slide" at bounding box center [1413, 411] width 32 height 30
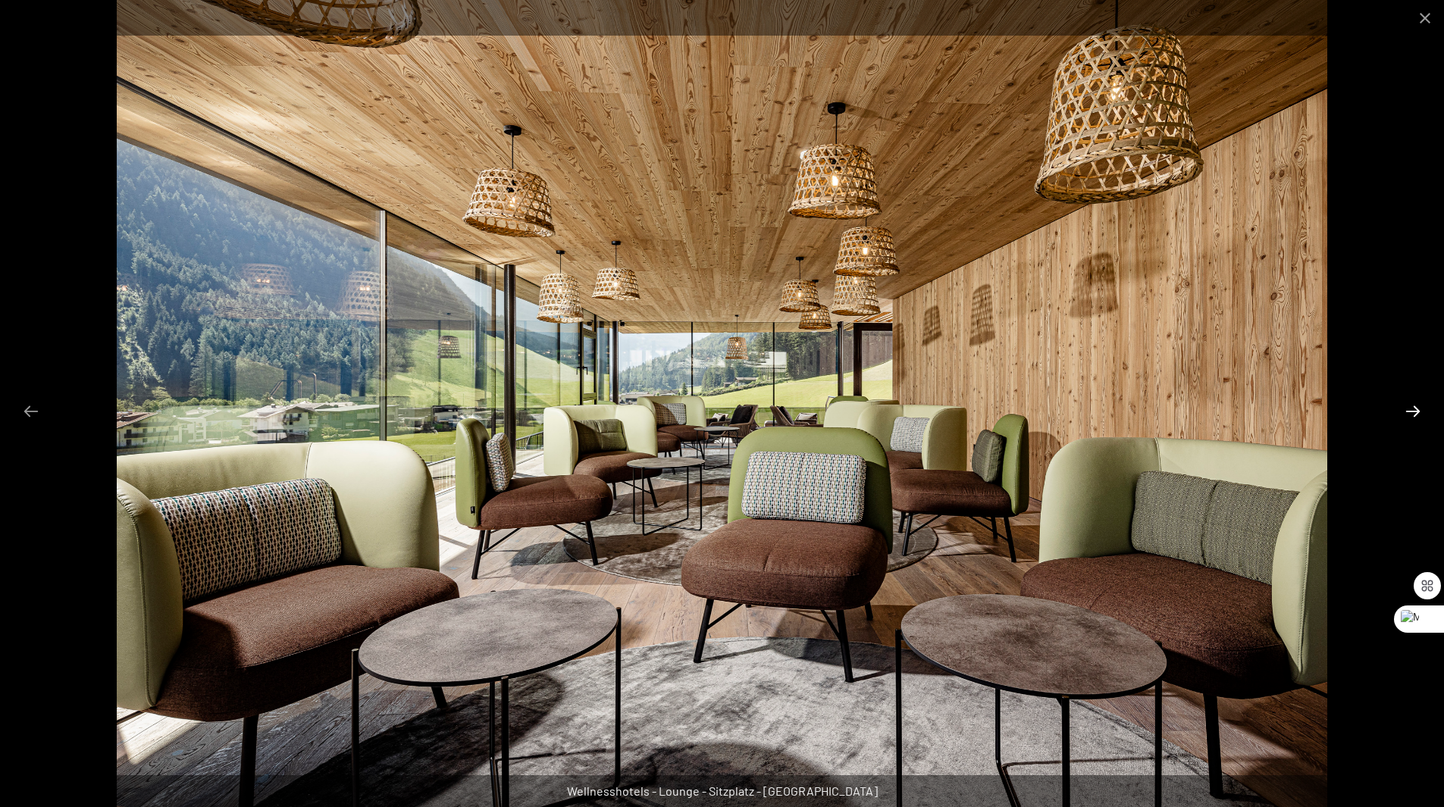
click at [1415, 411] on button "Next slide" at bounding box center [1413, 411] width 32 height 30
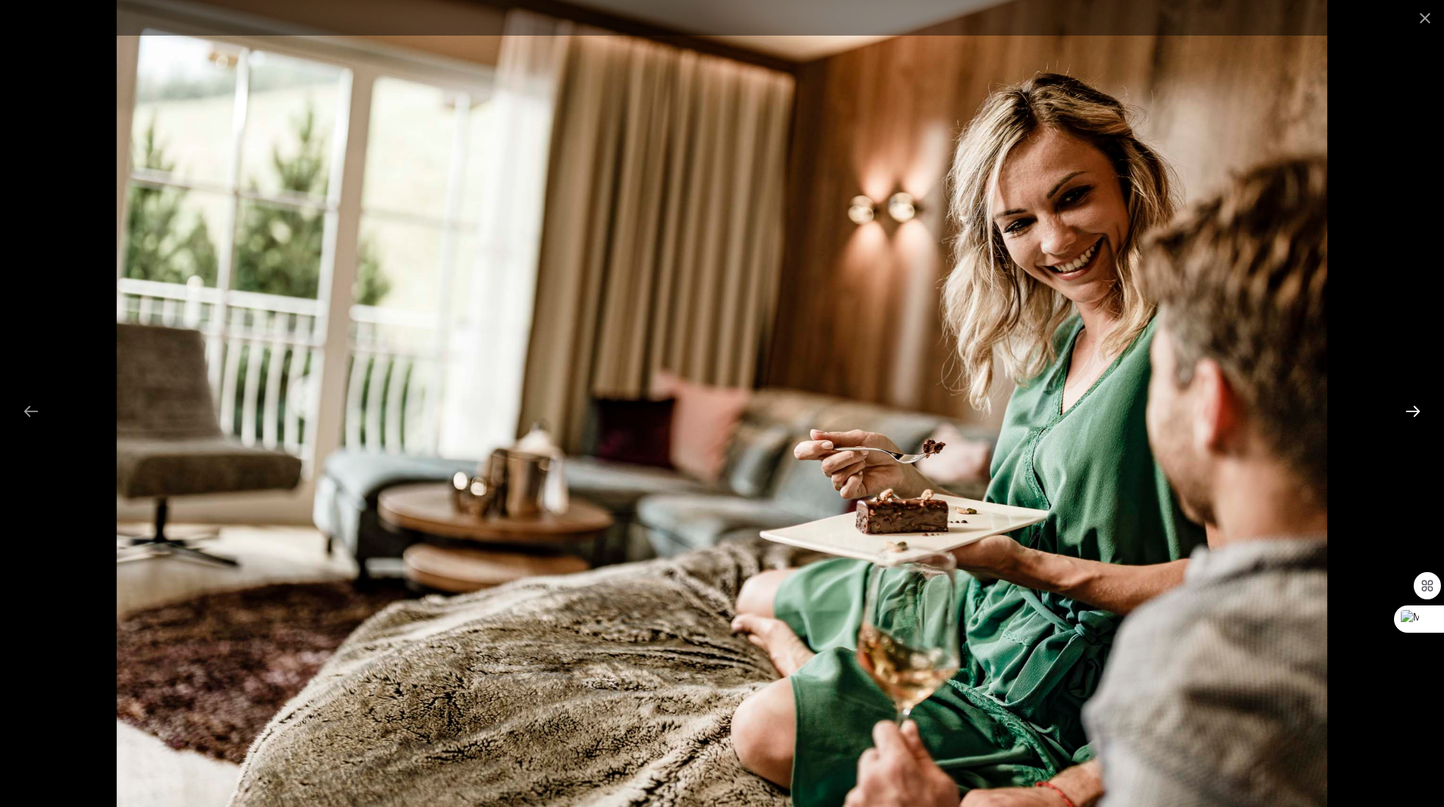
click at [1415, 410] on button "Next slide" at bounding box center [1413, 411] width 32 height 30
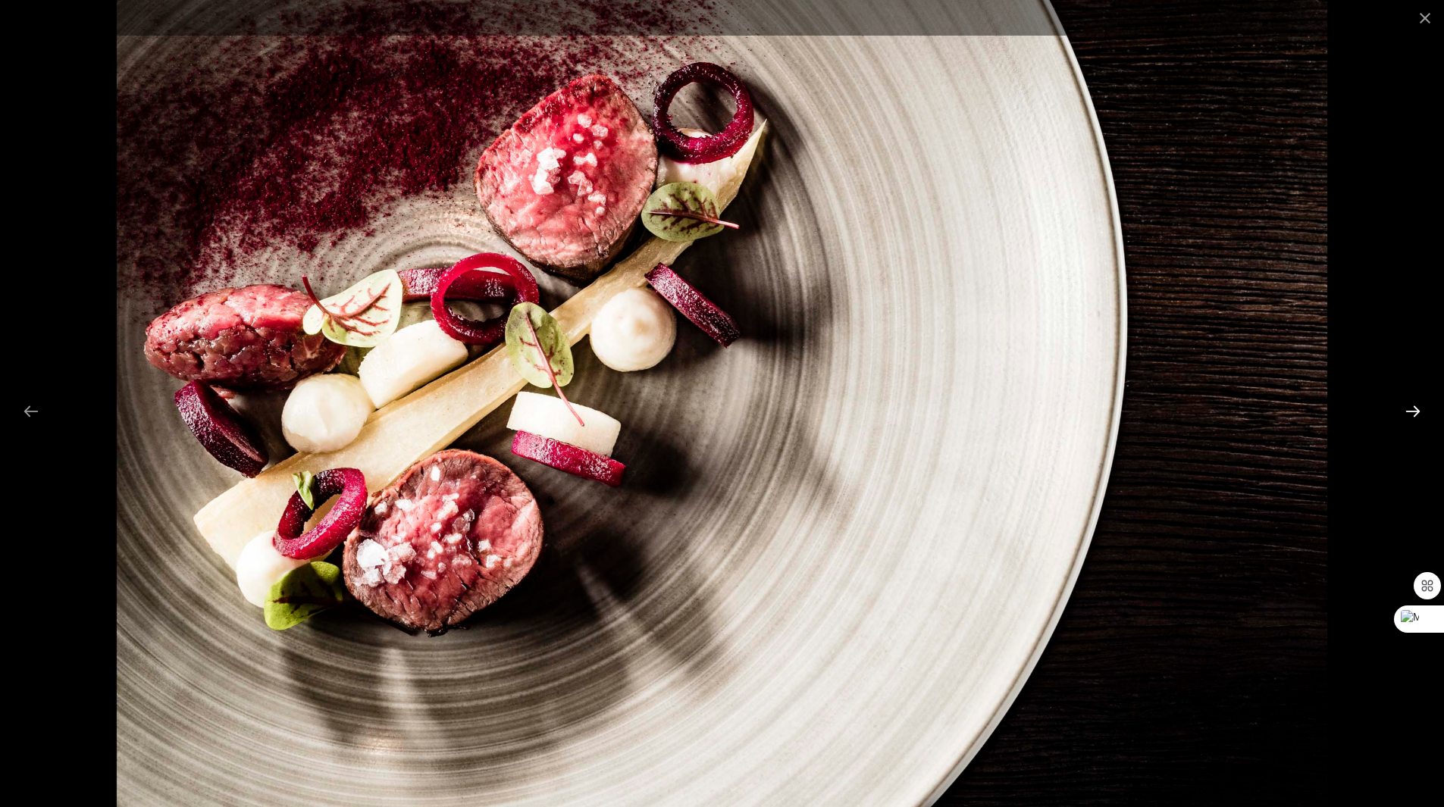
click at [1415, 410] on button "Next slide" at bounding box center [1413, 411] width 32 height 30
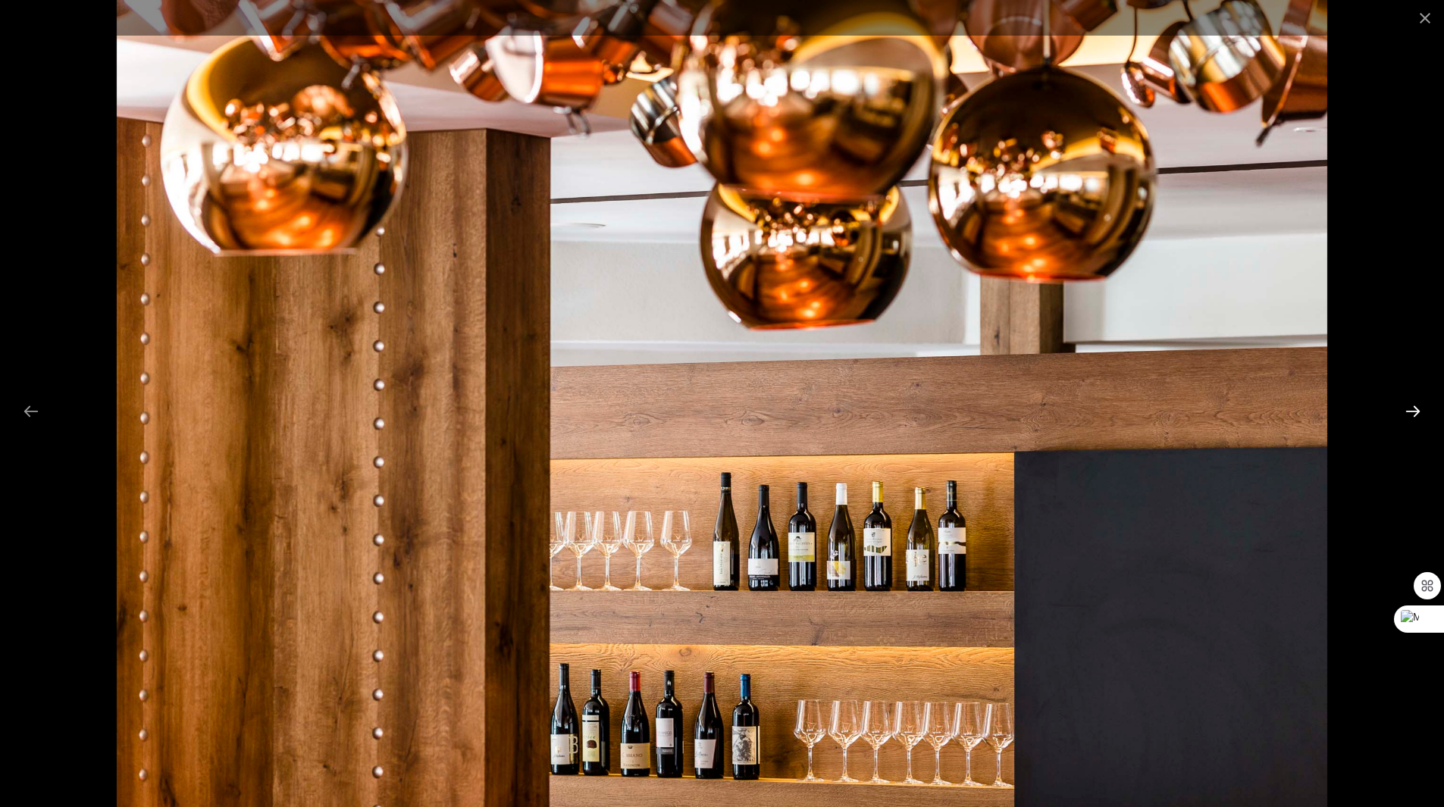
click at [1415, 410] on button "Next slide" at bounding box center [1413, 411] width 32 height 30
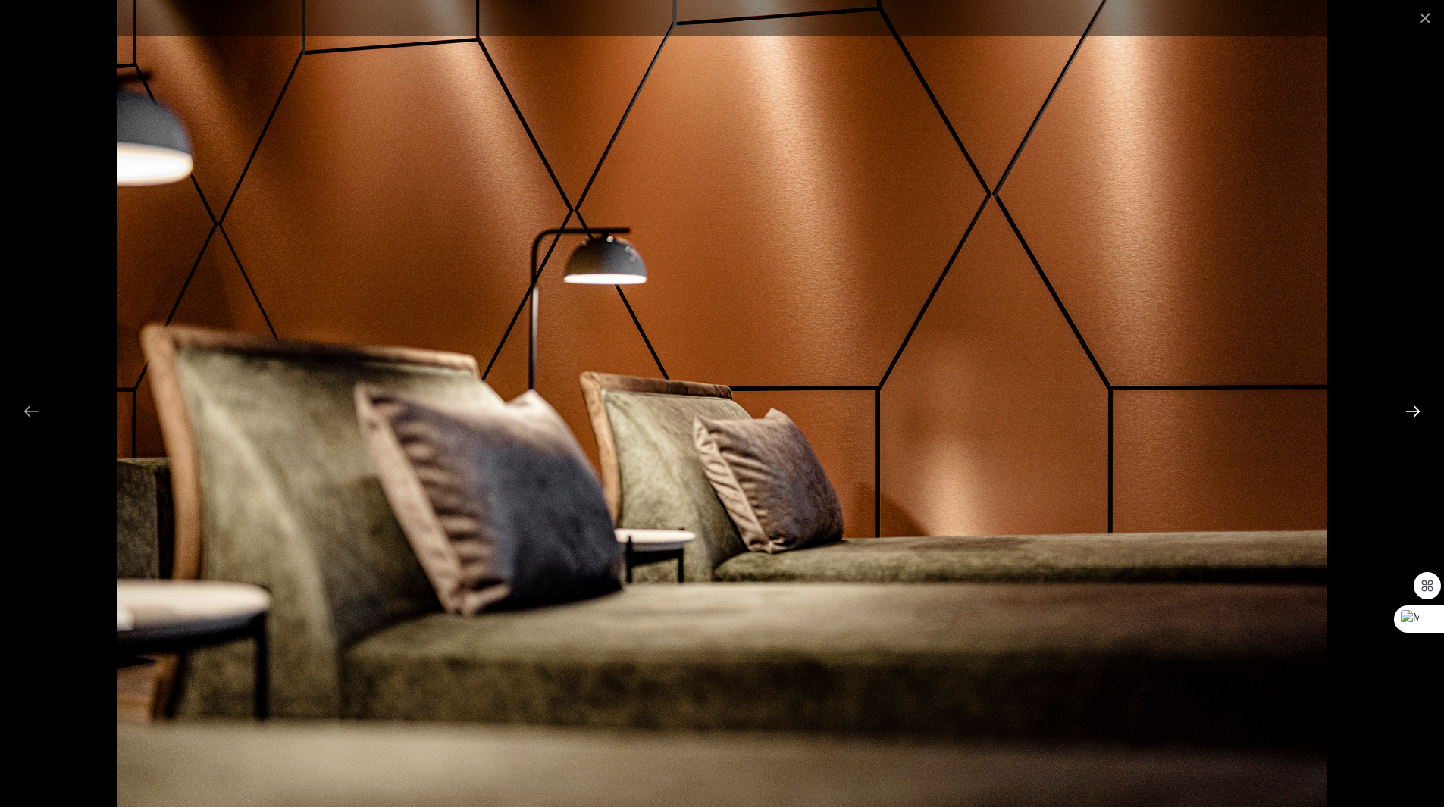
click at [1415, 410] on button "Next slide" at bounding box center [1413, 411] width 32 height 30
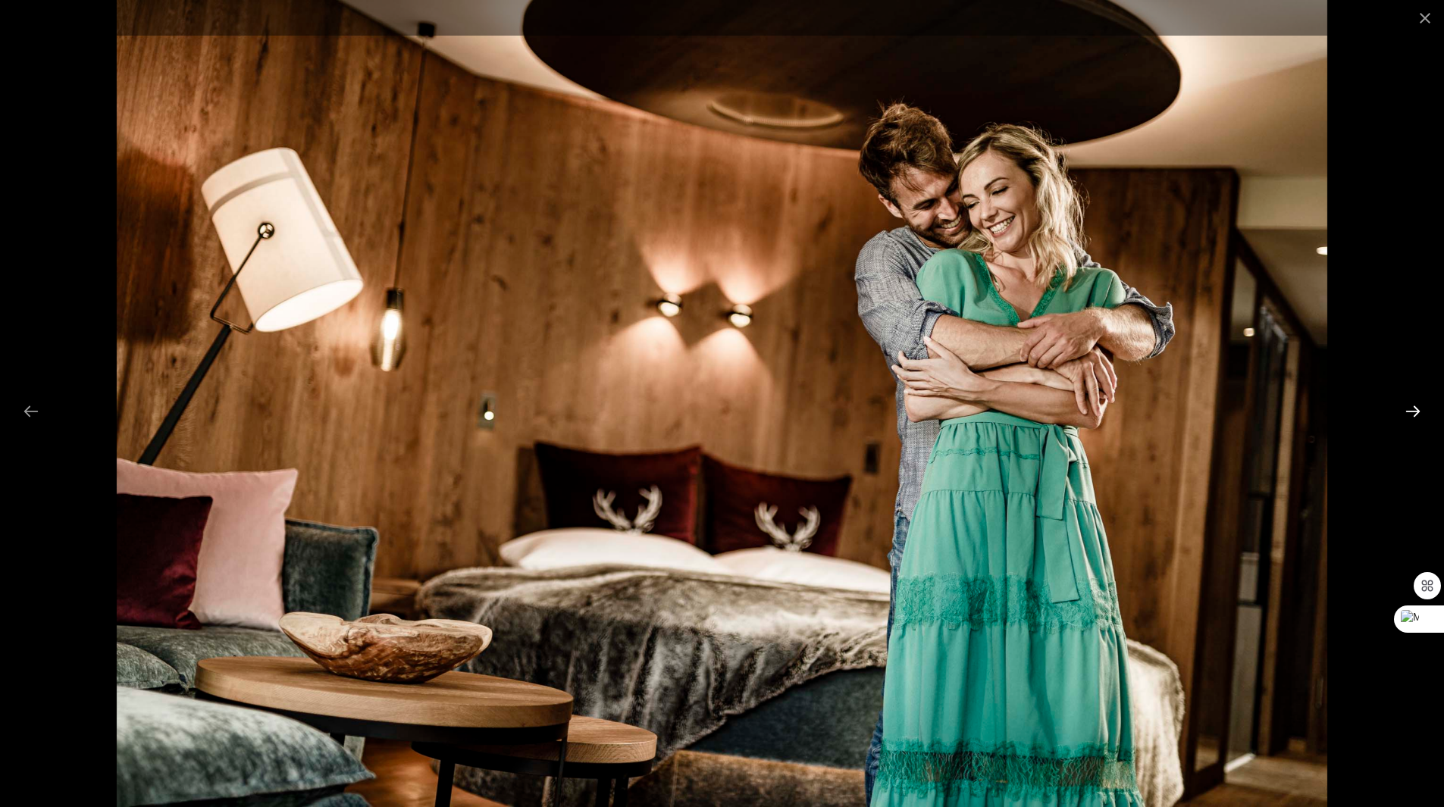
click at [1415, 410] on button "Next slide" at bounding box center [1413, 411] width 32 height 30
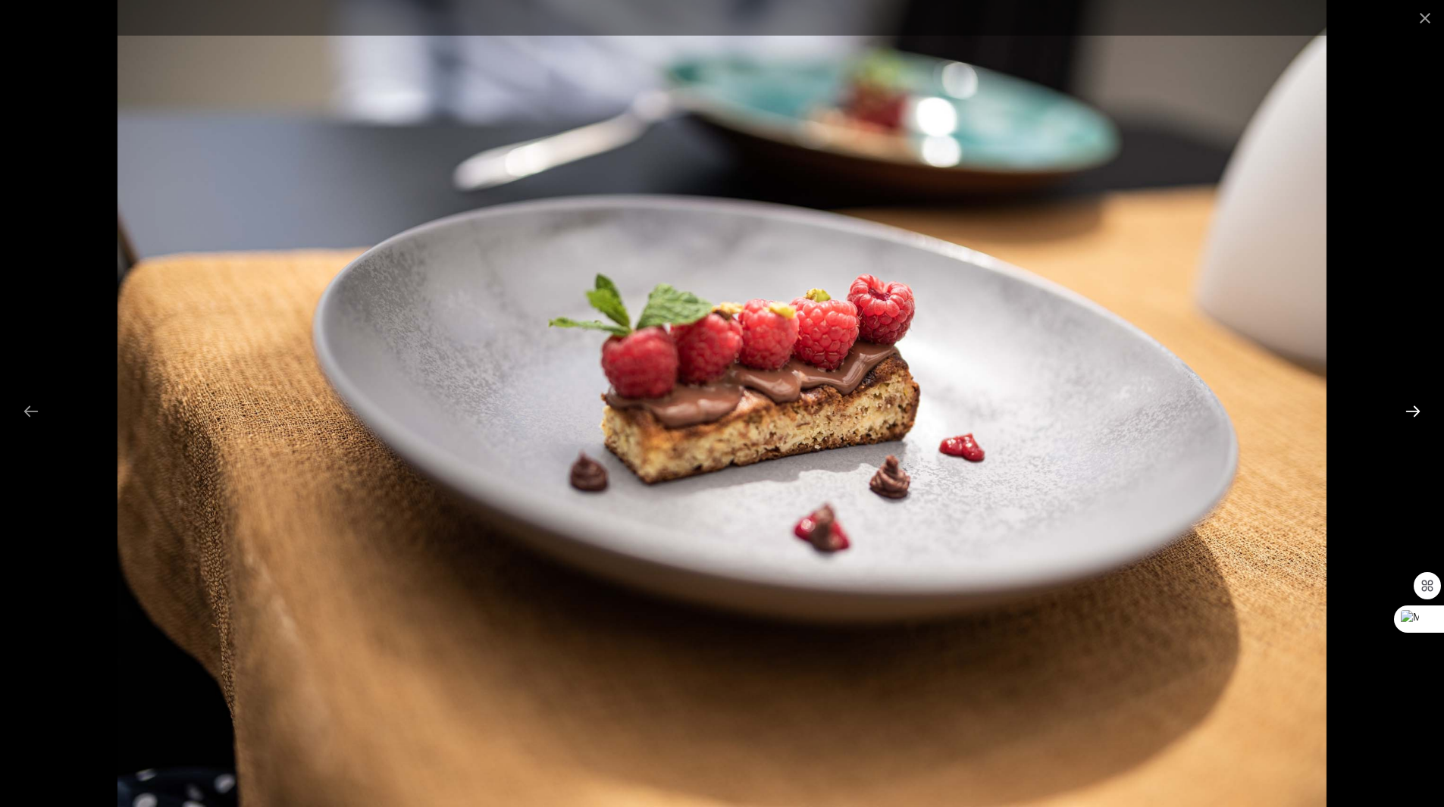
click at [1415, 410] on button "Next slide" at bounding box center [1413, 411] width 32 height 30
